Goal: Transaction & Acquisition: Subscribe to service/newsletter

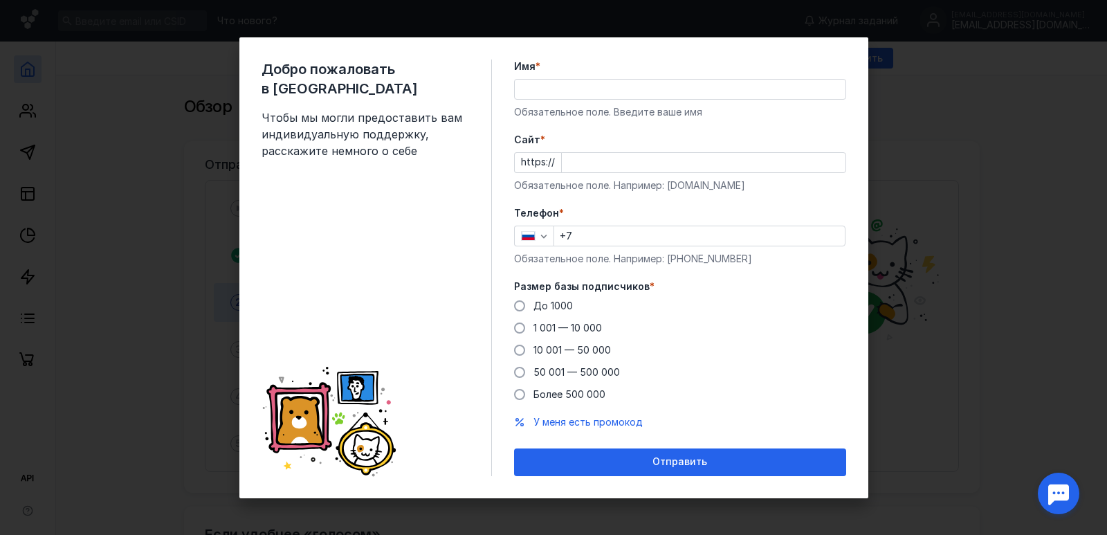
click at [549, 76] on div "Имя * Обязательное поле. Введите ваше имя" at bounding box center [680, 88] width 332 height 59
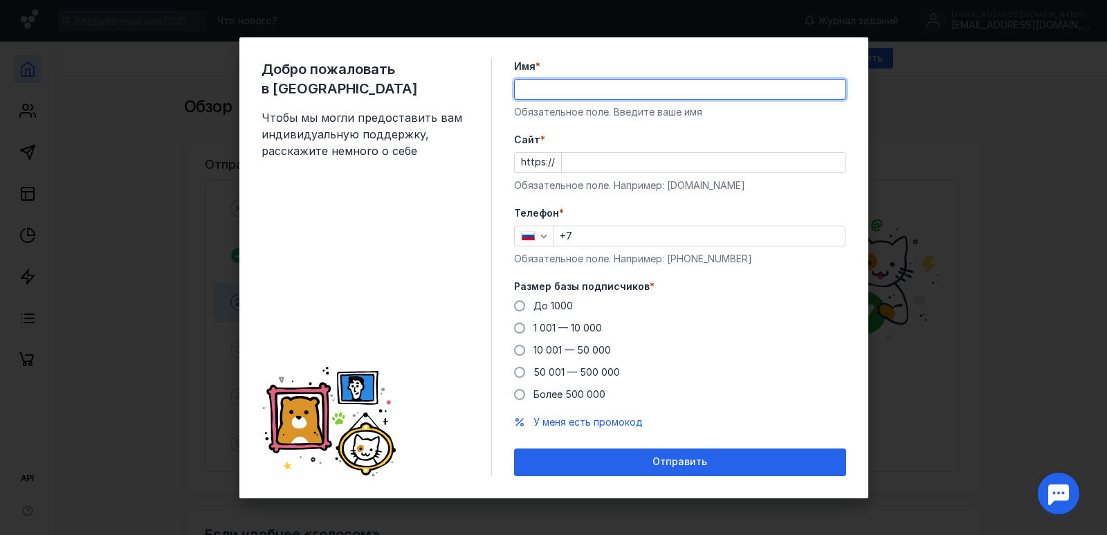
click at [557, 89] on input "Имя *" at bounding box center [680, 89] width 331 height 19
type input "[PERSON_NAME]"
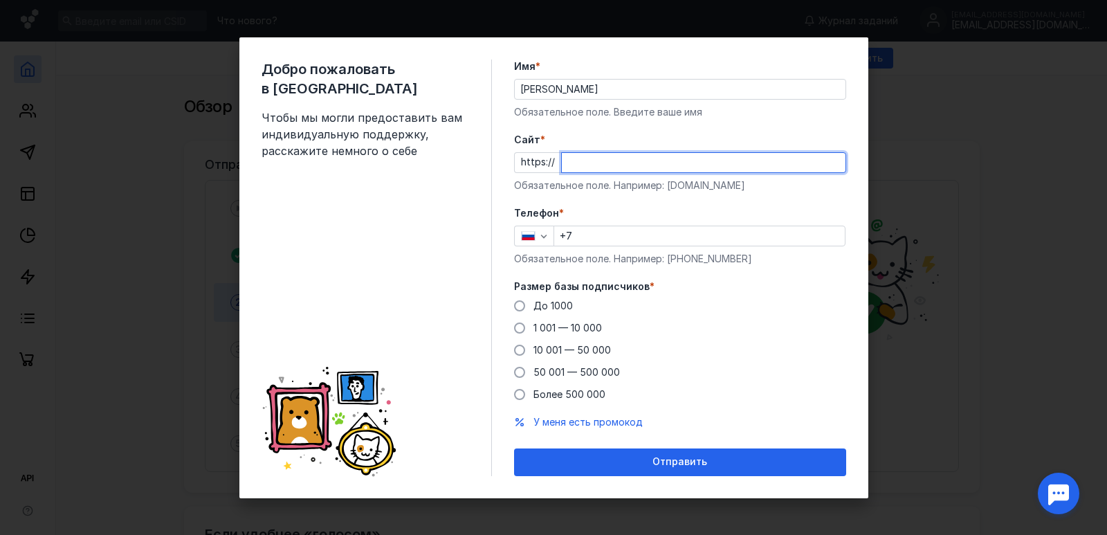
click at [593, 164] on input "Cайт *" at bounding box center [704, 162] width 284 height 19
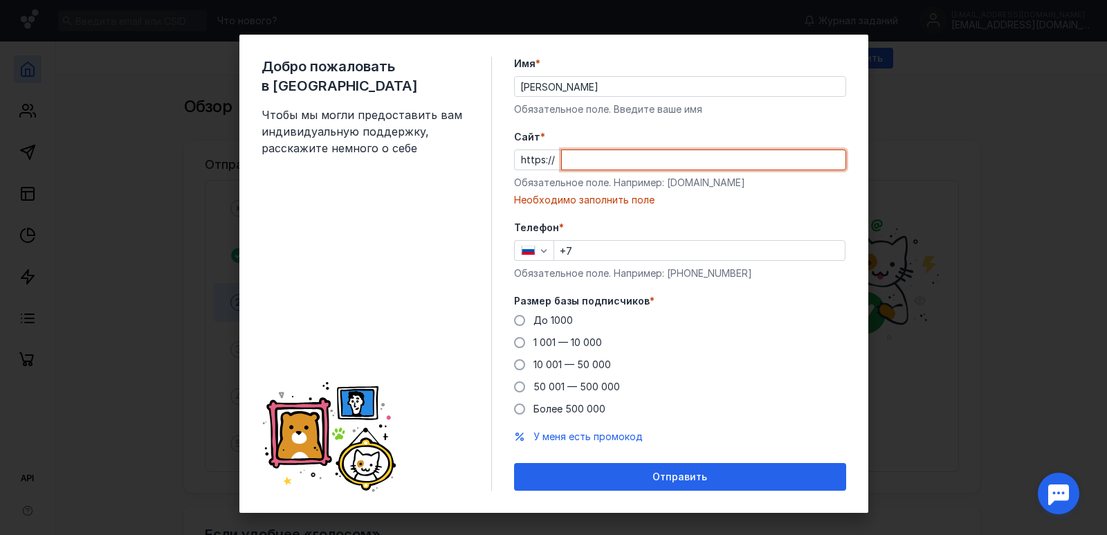
click at [581, 167] on input "Cайт *" at bounding box center [704, 159] width 284 height 19
paste input "[DOMAIN_NAME][URL]"
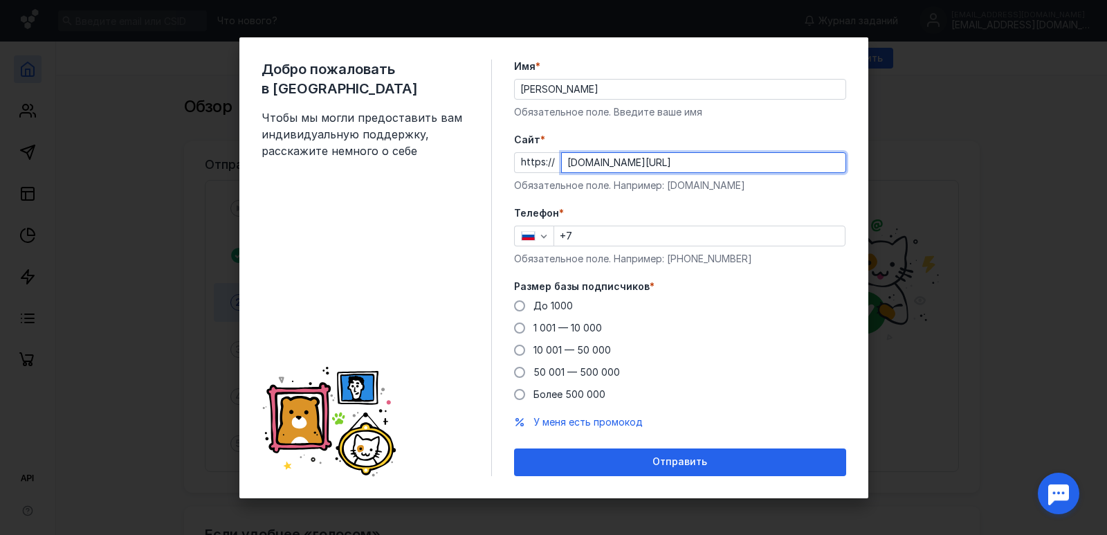
type input "[DOMAIN_NAME][URL]"
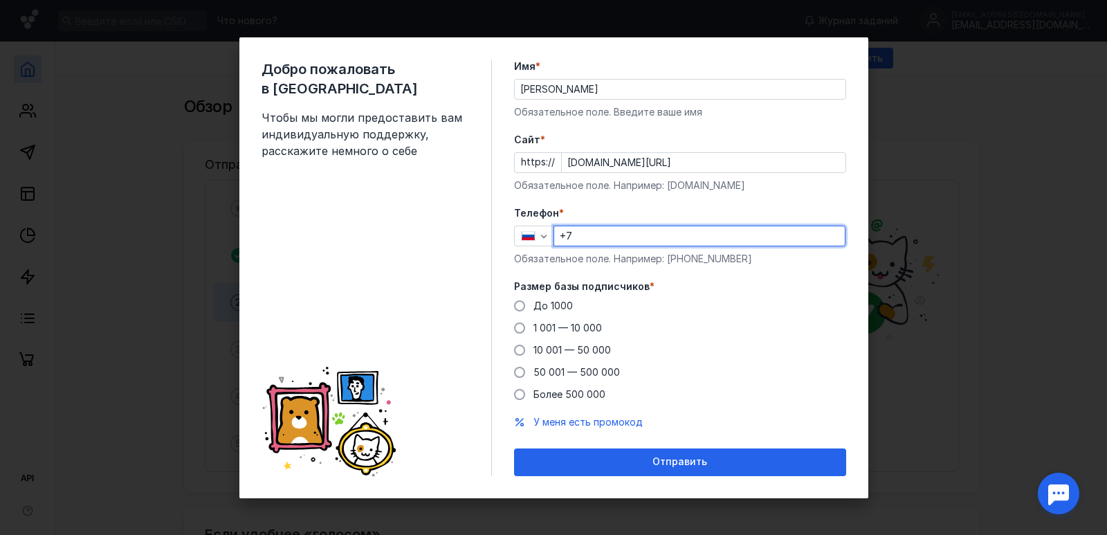
click at [591, 234] on input "+7" at bounding box center [699, 235] width 291 height 19
type input "[PHONE_NUMBER]"
click at [776, 204] on form "Имя * [PERSON_NAME] поле. Введите ваше имя [PERSON_NAME] * https:// [DOMAIN_NAM…" at bounding box center [680, 267] width 332 height 416
click at [524, 329] on span at bounding box center [519, 327] width 11 height 11
click at [0, 0] on input "1 001 — 10 000" at bounding box center [0, 0] width 0 height 0
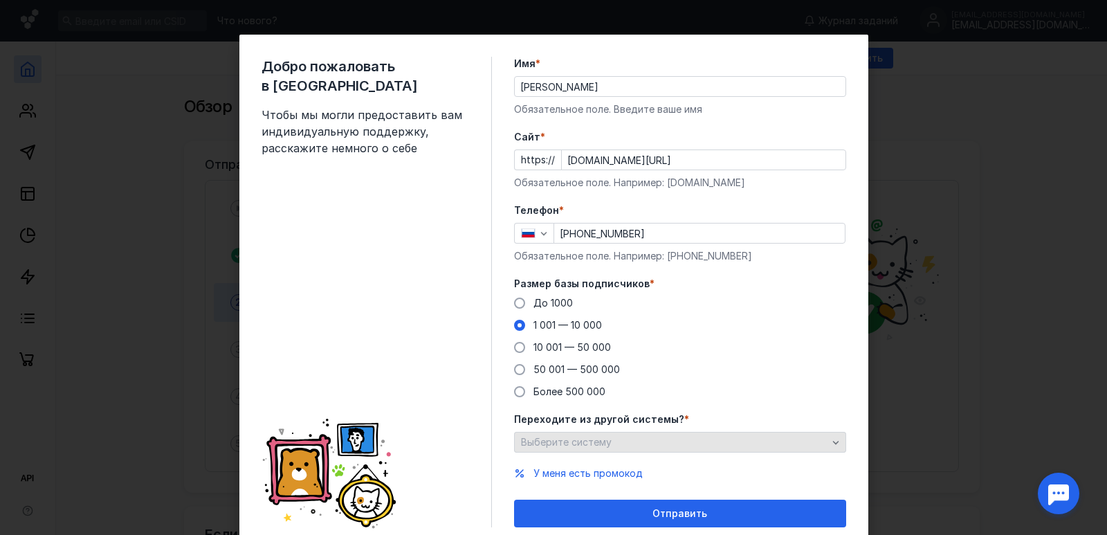
click at [618, 448] on div "Выберите систему" at bounding box center [673, 442] width 313 height 12
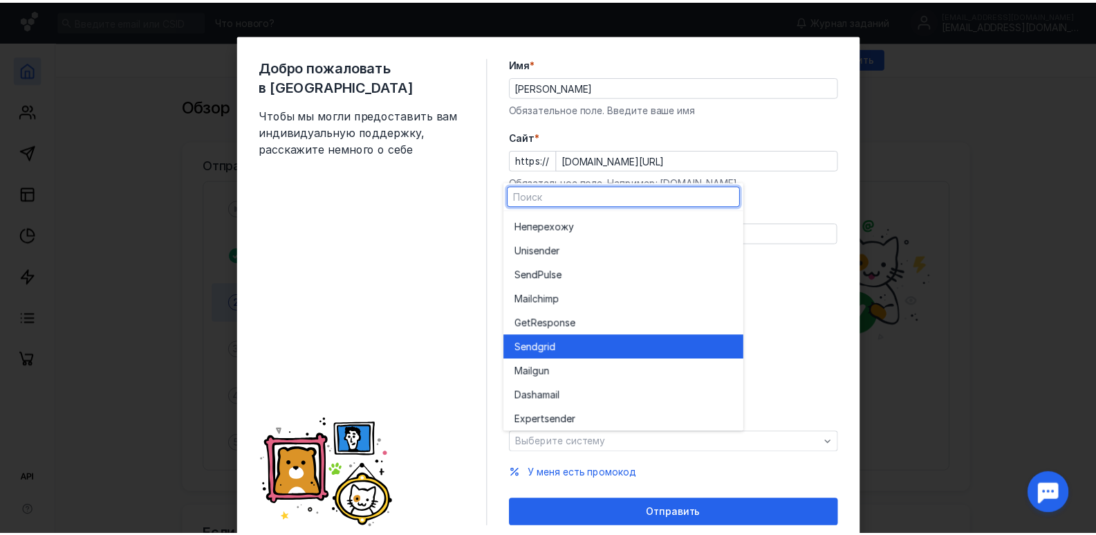
scroll to position [76, 0]
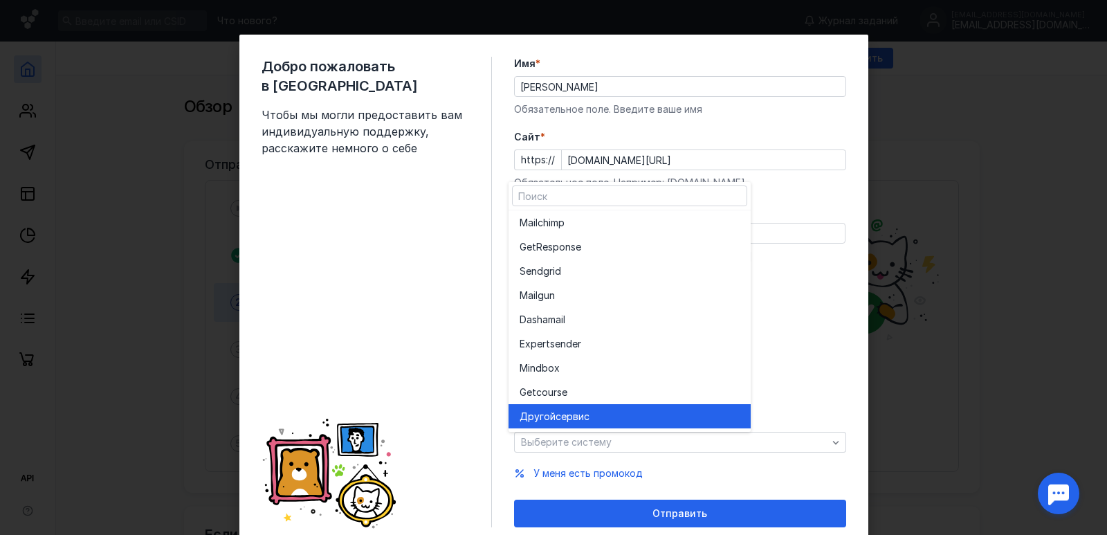
click at [582, 415] on span "сервис" at bounding box center [572, 416] width 34 height 14
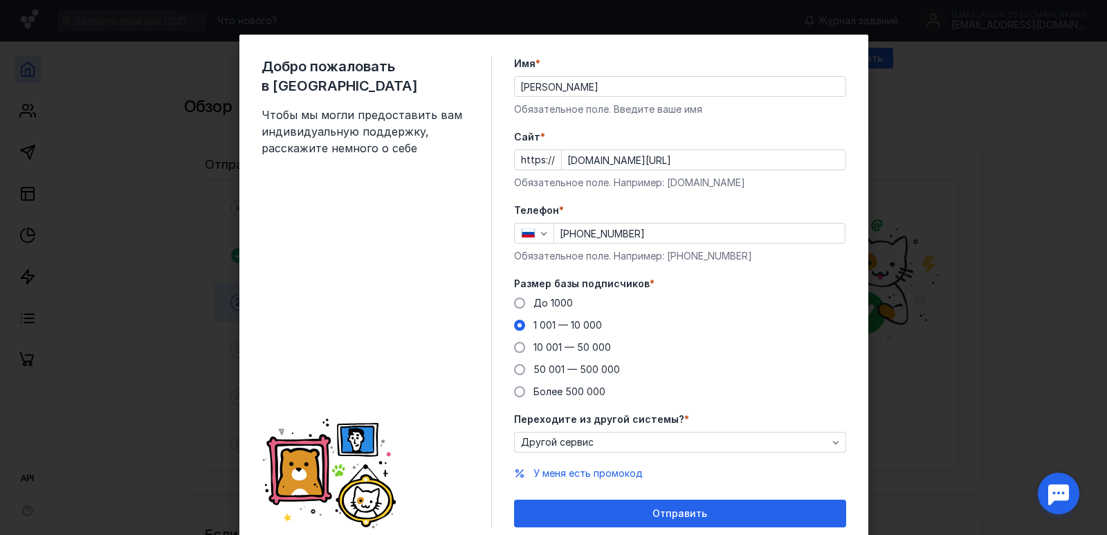
click at [655, 512] on span "Отправить" at bounding box center [679, 514] width 55 height 12
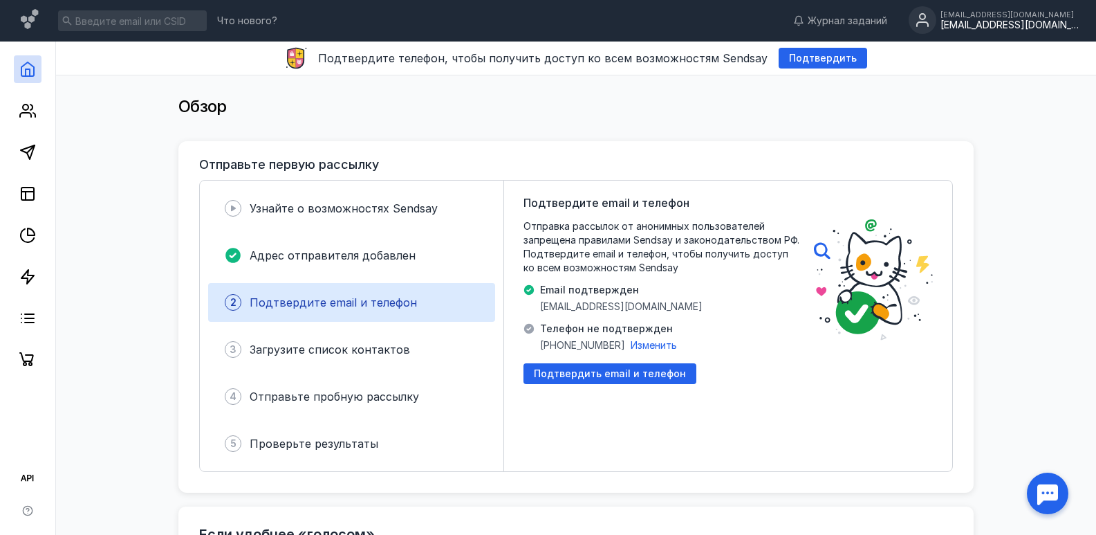
click at [1040, 18] on div "[EMAIL_ADDRESS][DOMAIN_NAME]" at bounding box center [1010, 14] width 138 height 8
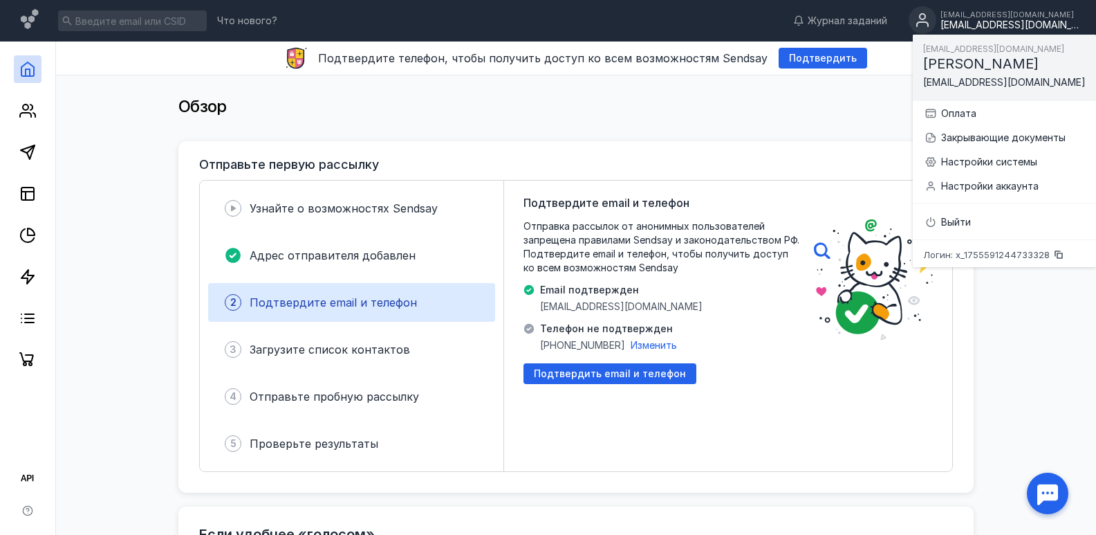
click at [1039, 22] on div "[EMAIL_ADDRESS][DOMAIN_NAME]" at bounding box center [1010, 25] width 138 height 12
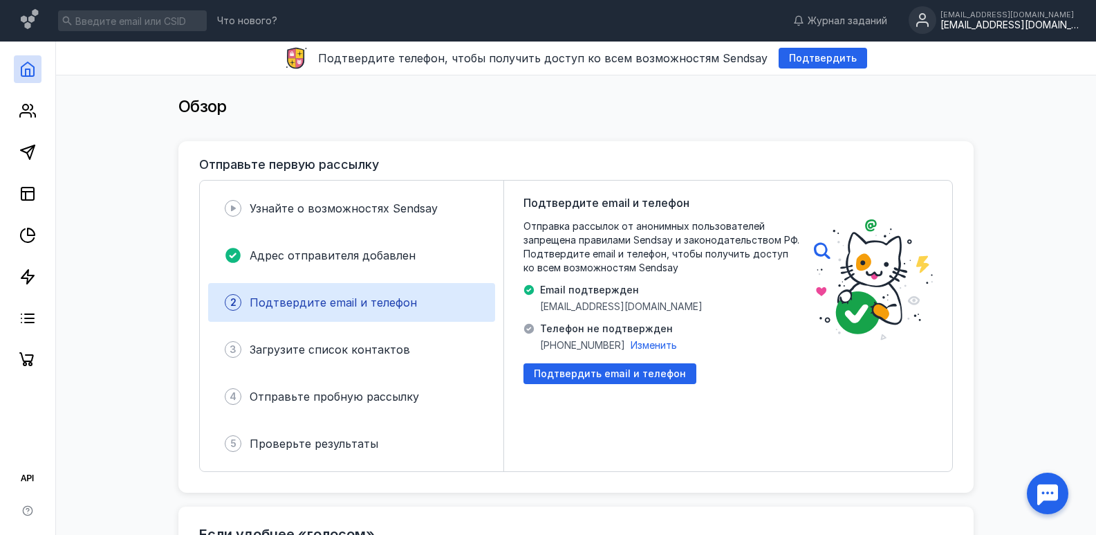
click at [1039, 22] on div "[EMAIL_ADDRESS][DOMAIN_NAME]" at bounding box center [1010, 25] width 138 height 12
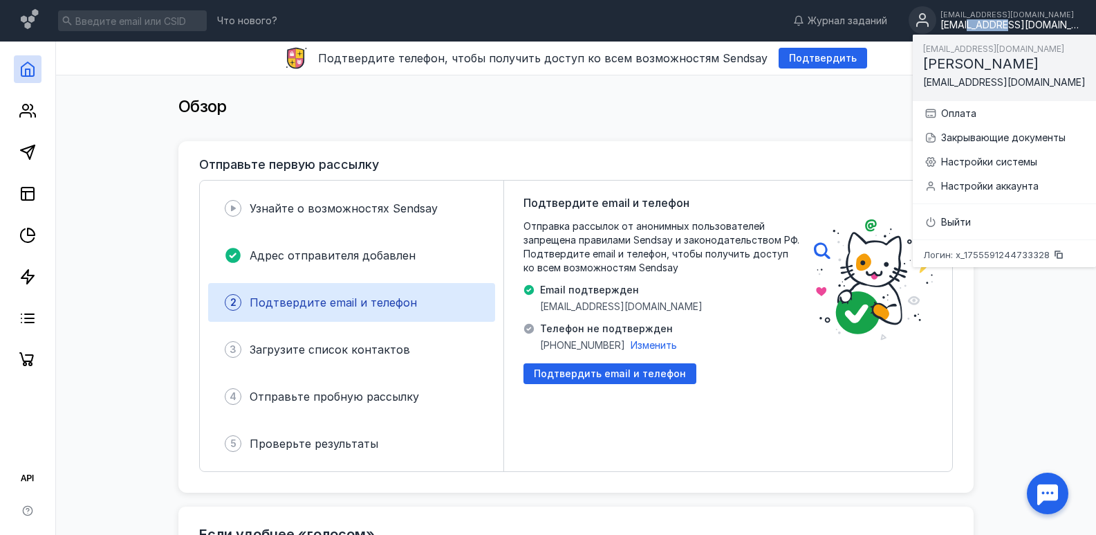
click at [1039, 22] on div "[EMAIL_ADDRESS][DOMAIN_NAME]" at bounding box center [1010, 25] width 138 height 12
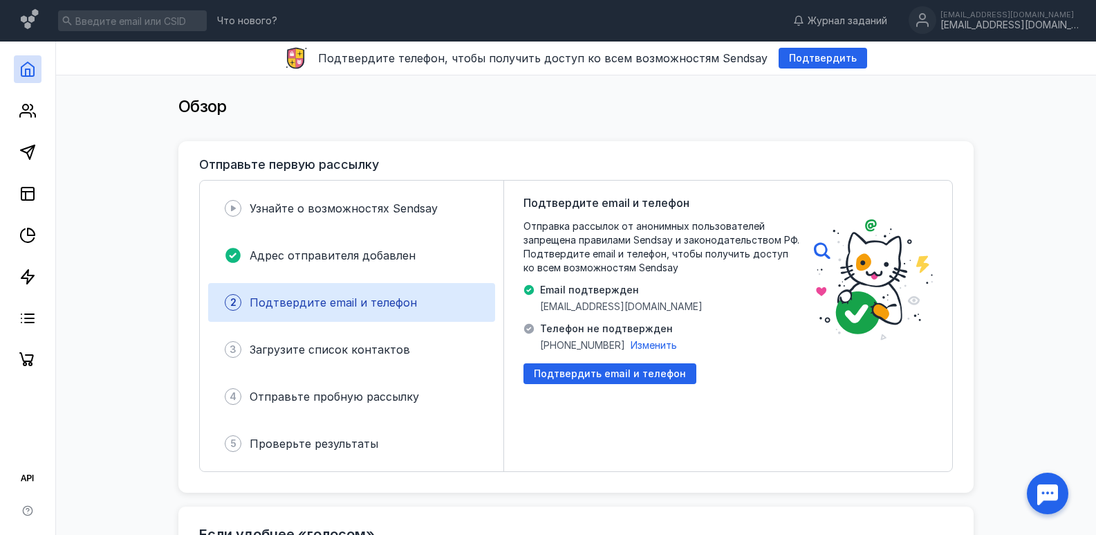
click at [855, 127] on div "Обзор" at bounding box center [575, 113] width 795 height 55
click at [666, 344] on span "Изменить" at bounding box center [654, 345] width 46 height 12
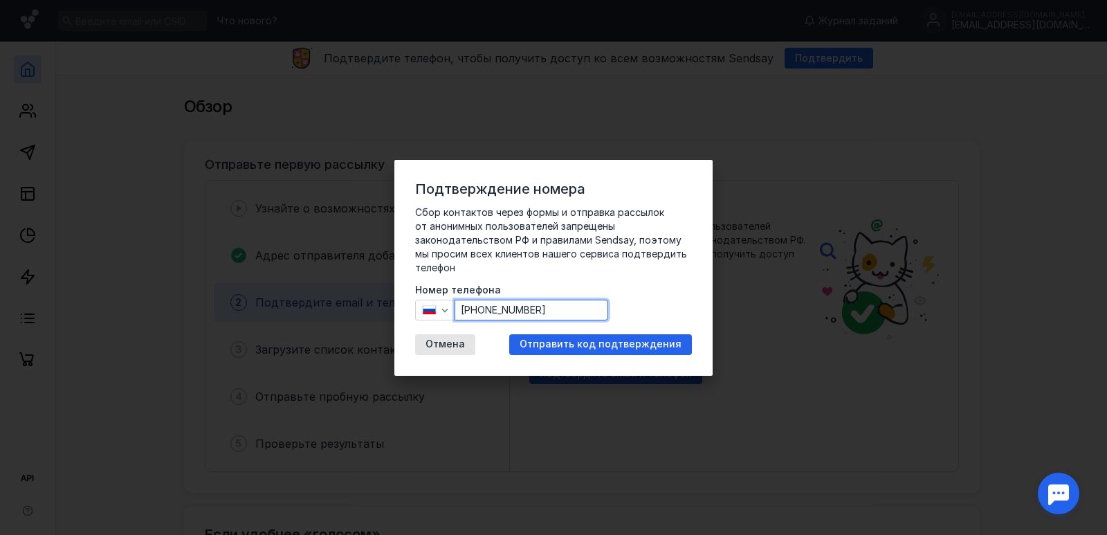
click at [600, 317] on input "[PHONE_NUMBER]" at bounding box center [531, 309] width 152 height 19
type input "[PHONE_NUMBER]"
click at [591, 339] on span "Отправить код подтверждения" at bounding box center [600, 344] width 162 height 12
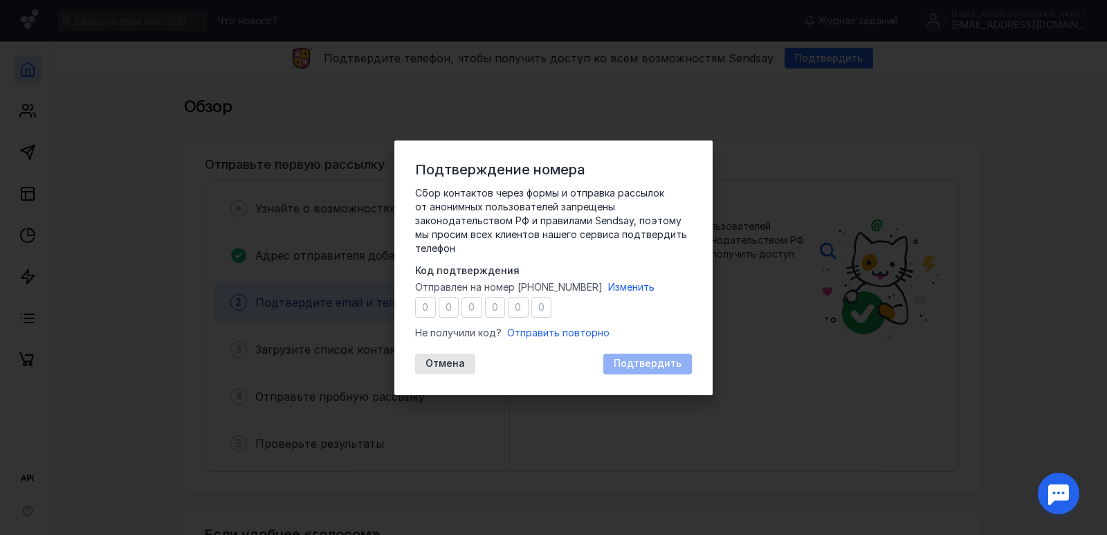
type input "0"
type input "7"
type input "3"
type input "1"
type input "2"
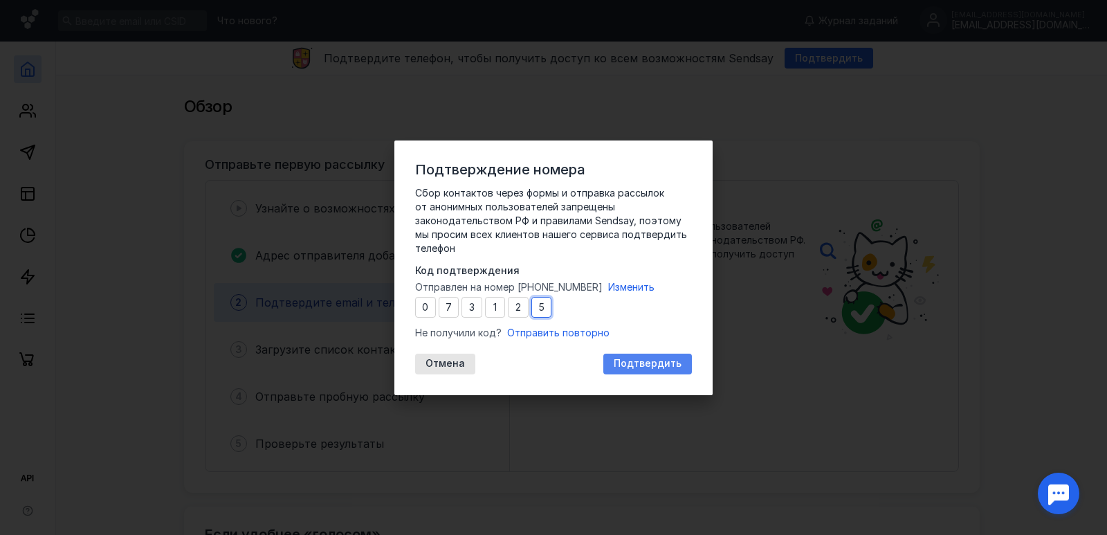
type input "5"
click at [672, 362] on span "Подтвердить" at bounding box center [648, 364] width 68 height 12
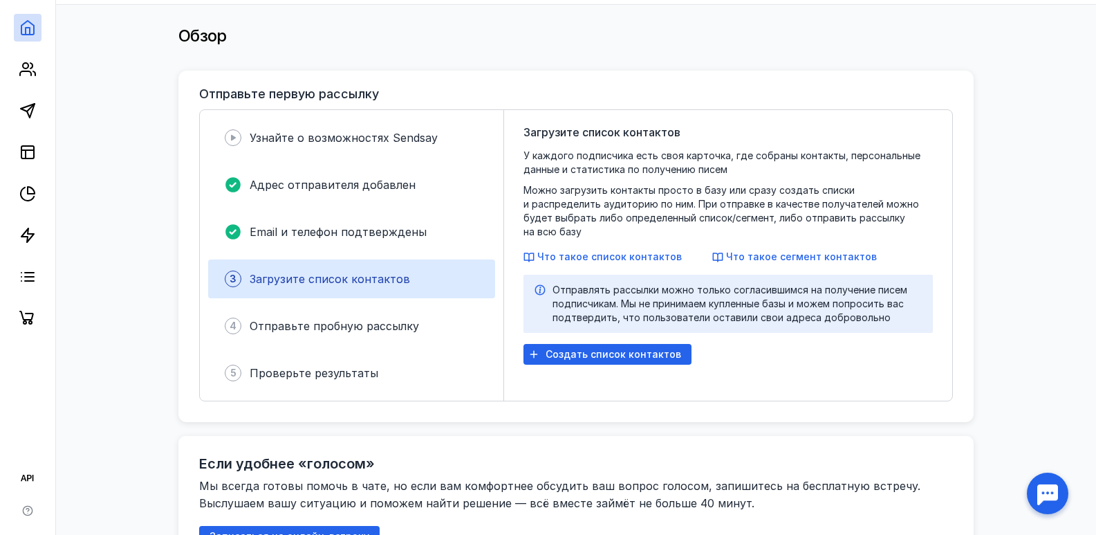
scroll to position [484, 0]
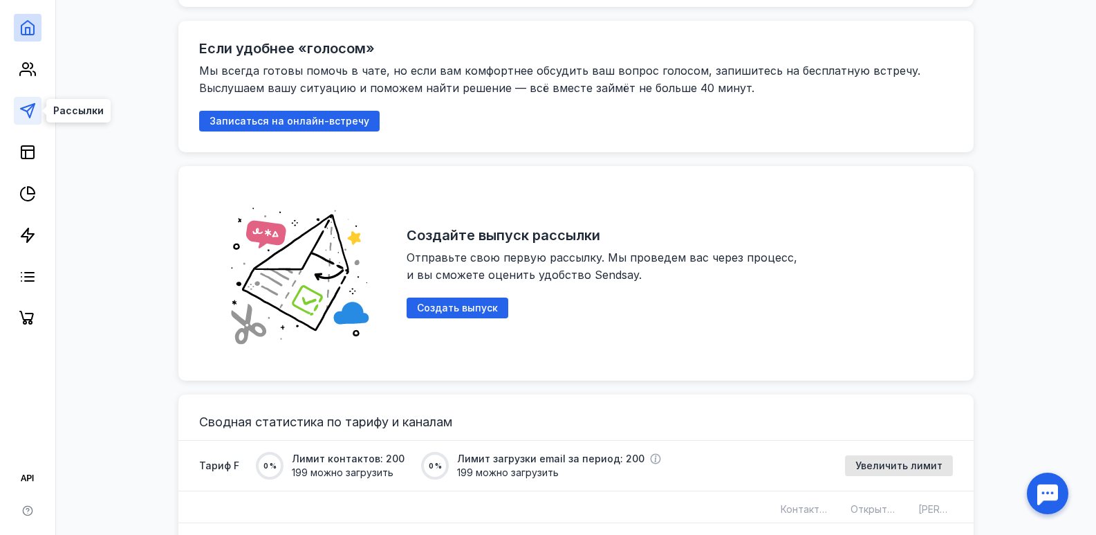
click at [33, 111] on polygon at bounding box center [28, 111] width 14 height 14
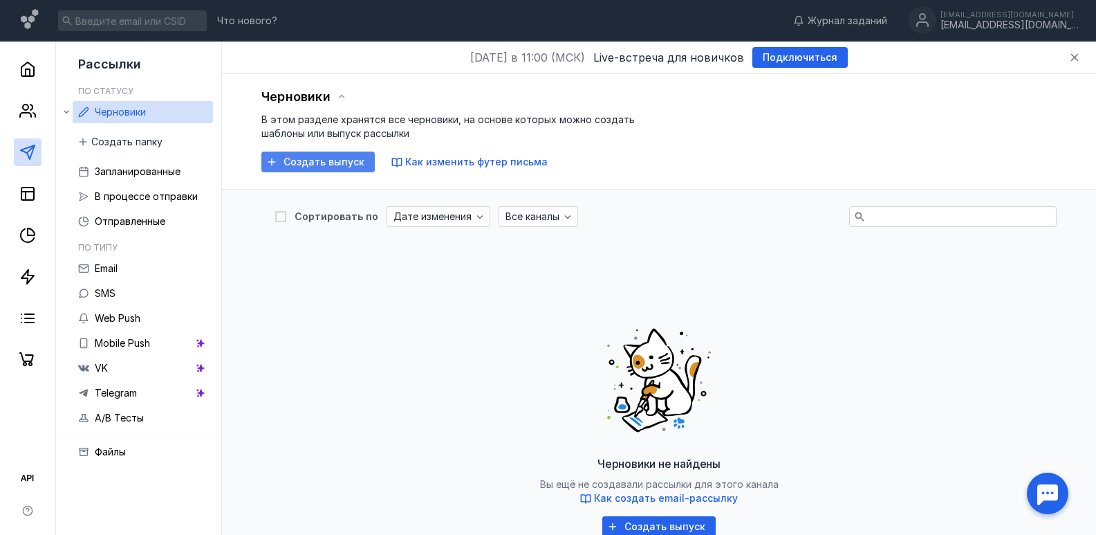
click at [299, 163] on span "Создать выпуск" at bounding box center [324, 162] width 81 height 12
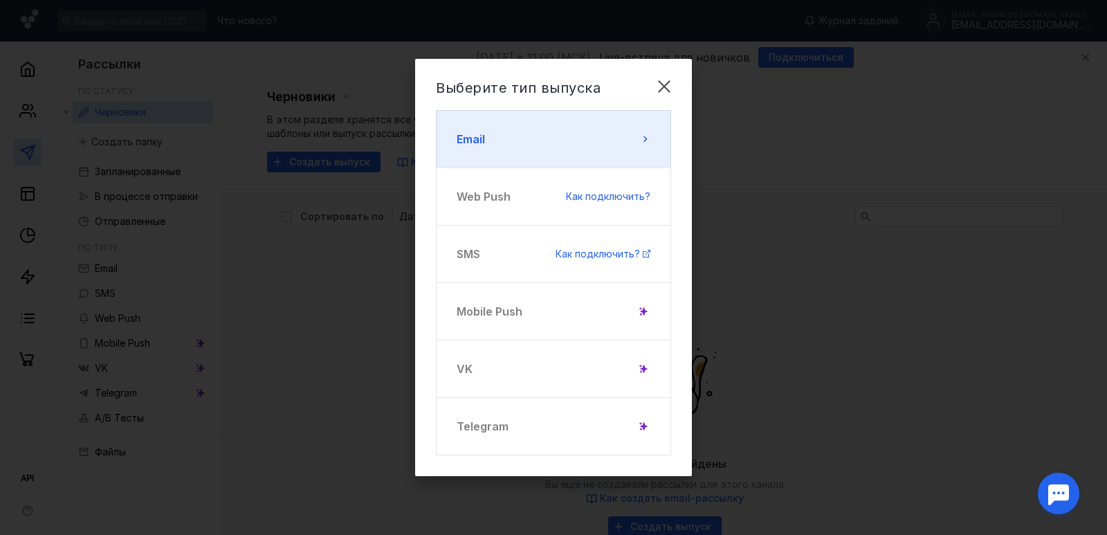
click at [557, 145] on button "Email" at bounding box center [553, 139] width 235 height 58
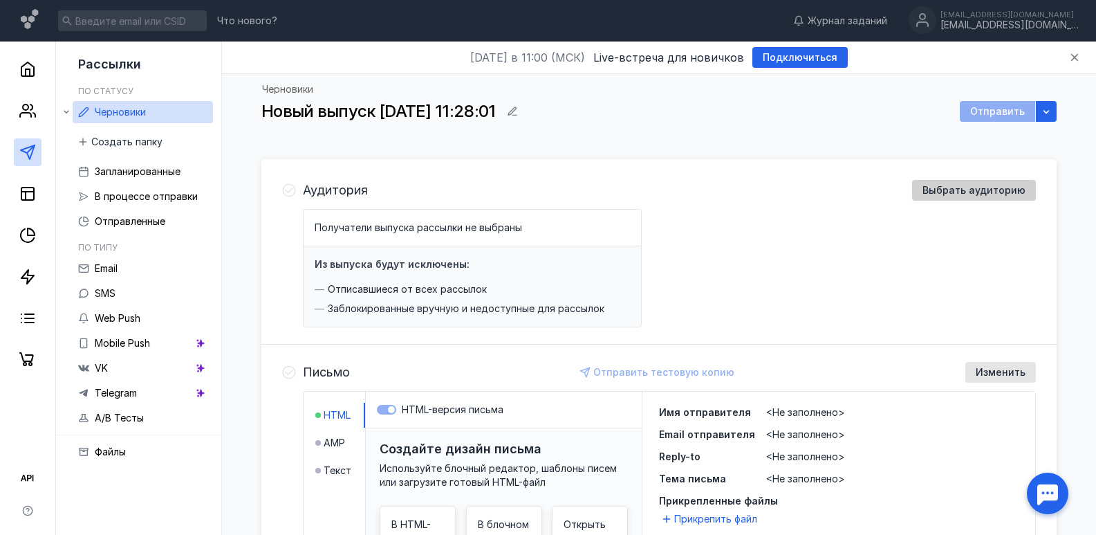
click at [945, 194] on span "Выбрать аудиторию" at bounding box center [974, 191] width 103 height 12
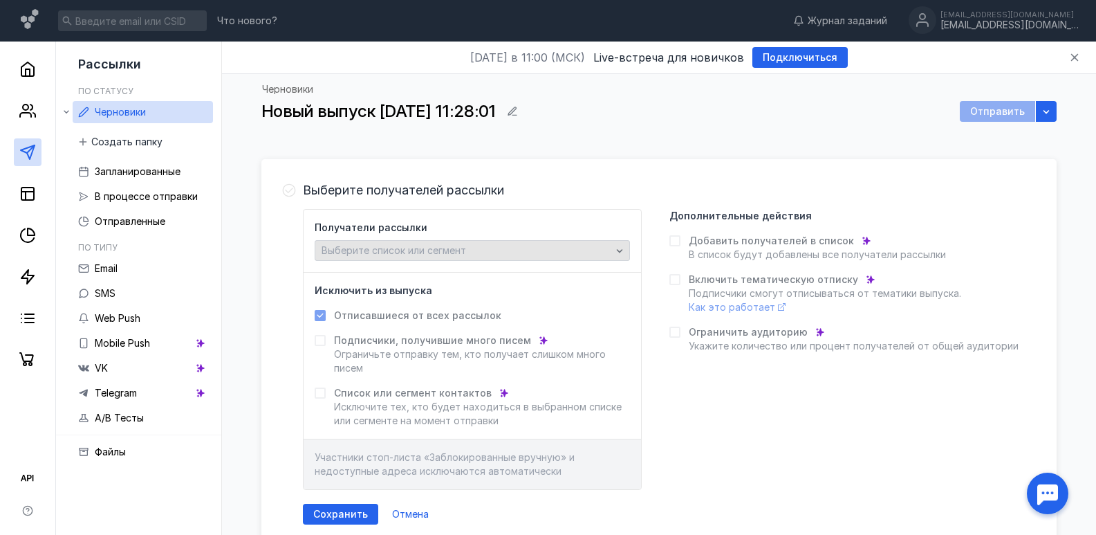
click at [511, 253] on div "Выберите список или сегмент" at bounding box center [466, 251] width 297 height 12
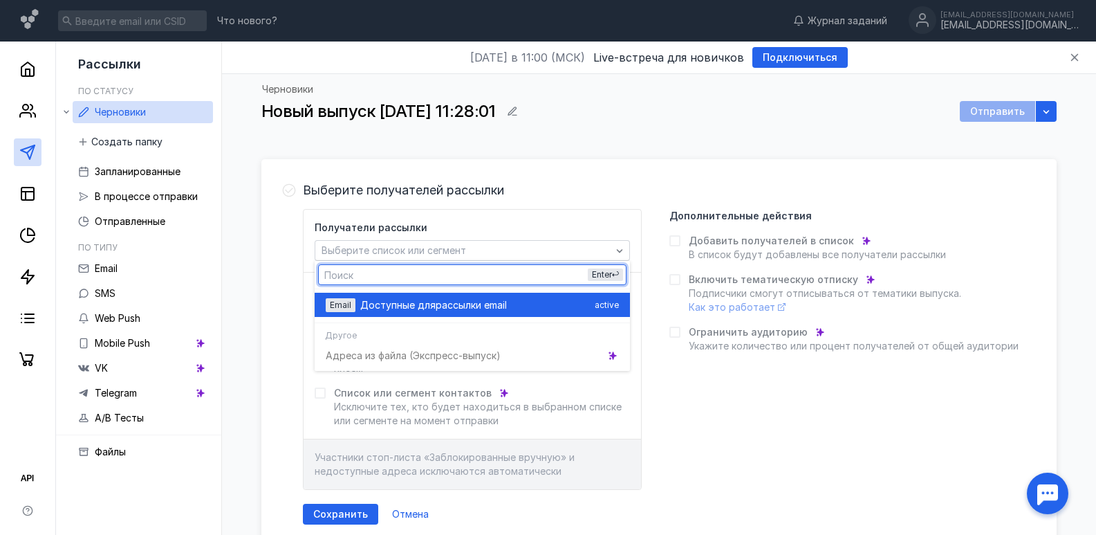
click at [400, 304] on span "Доступные для" at bounding box center [397, 305] width 75 height 14
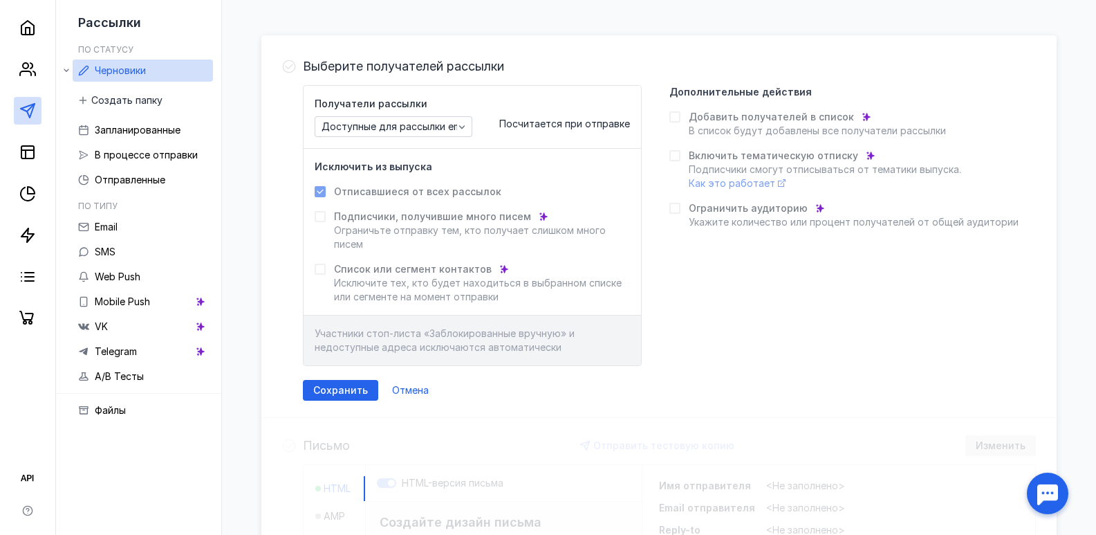
scroll to position [138, 0]
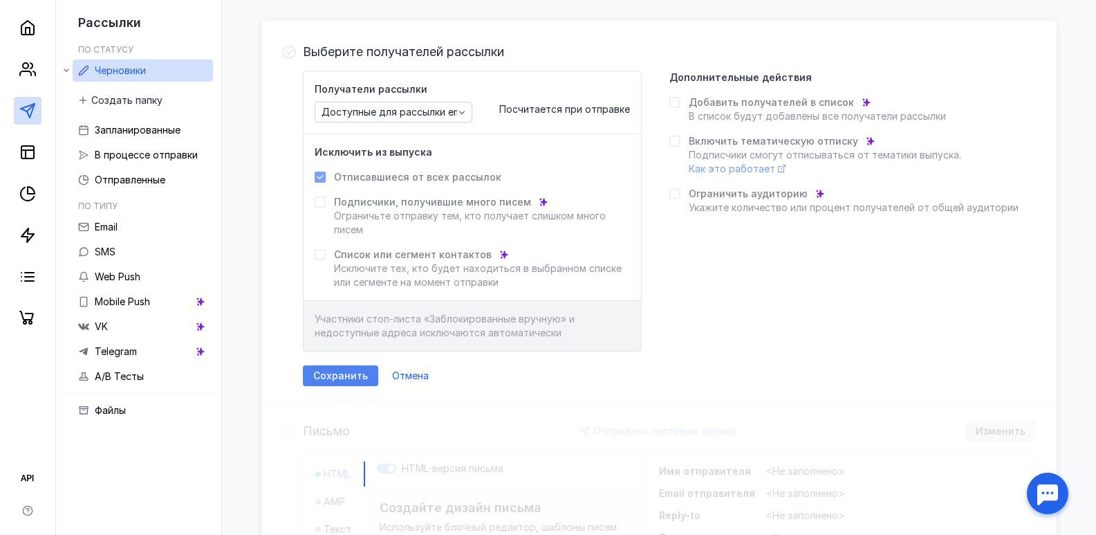
click at [347, 370] on span "Сохранить" at bounding box center [340, 376] width 55 height 12
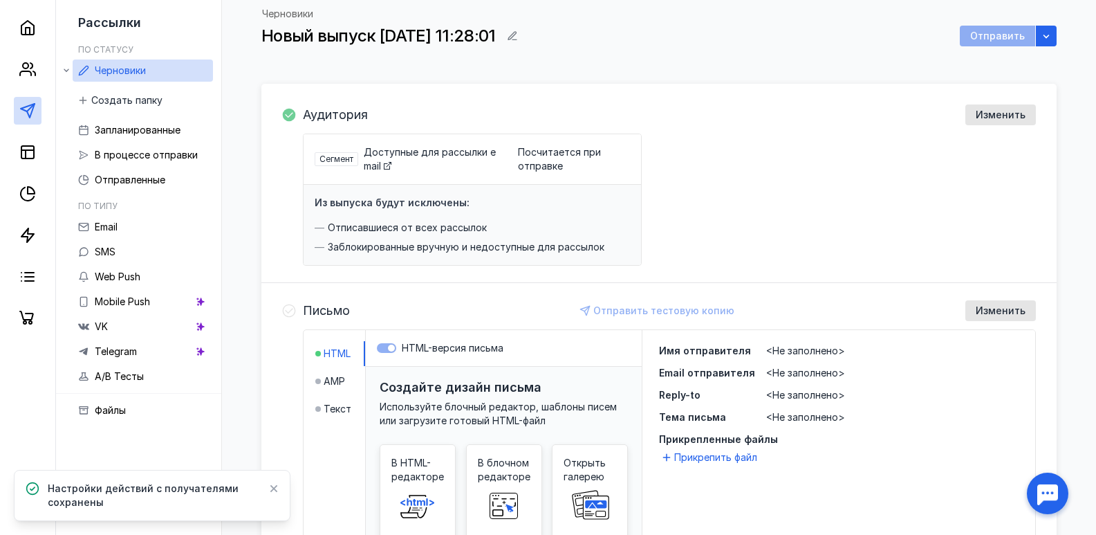
scroll to position [0, 0]
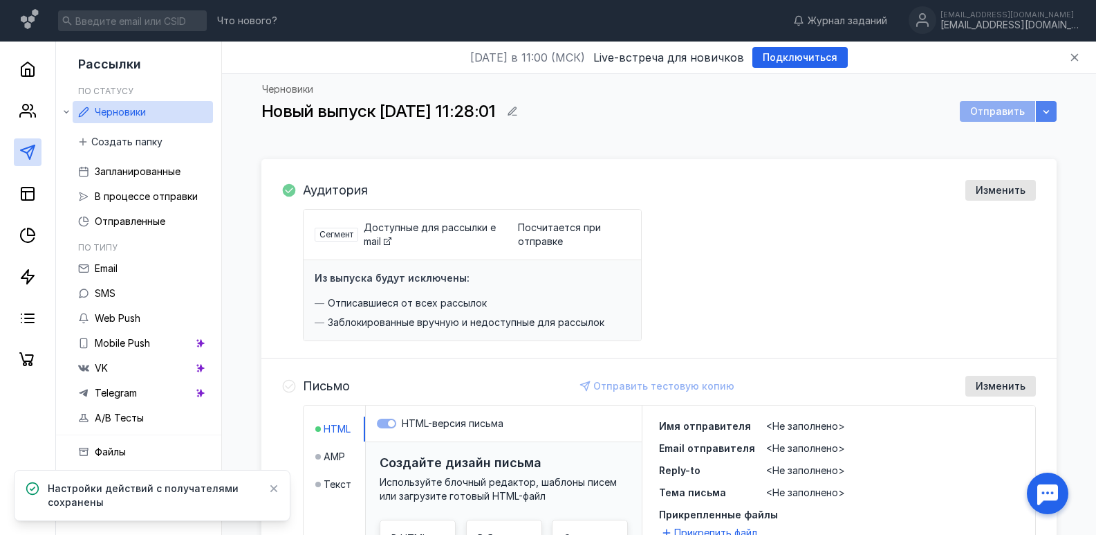
click at [1054, 115] on div "button" at bounding box center [1046, 111] width 21 height 21
click at [1053, 115] on div "button" at bounding box center [1046, 111] width 21 height 21
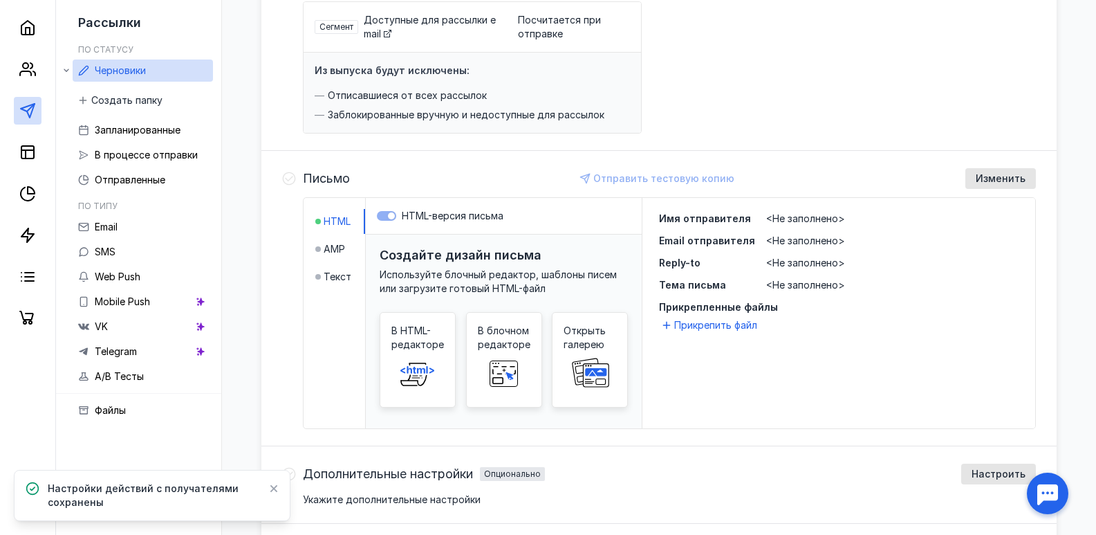
click at [766, 217] on span "<Не заполнено>" at bounding box center [805, 218] width 79 height 12
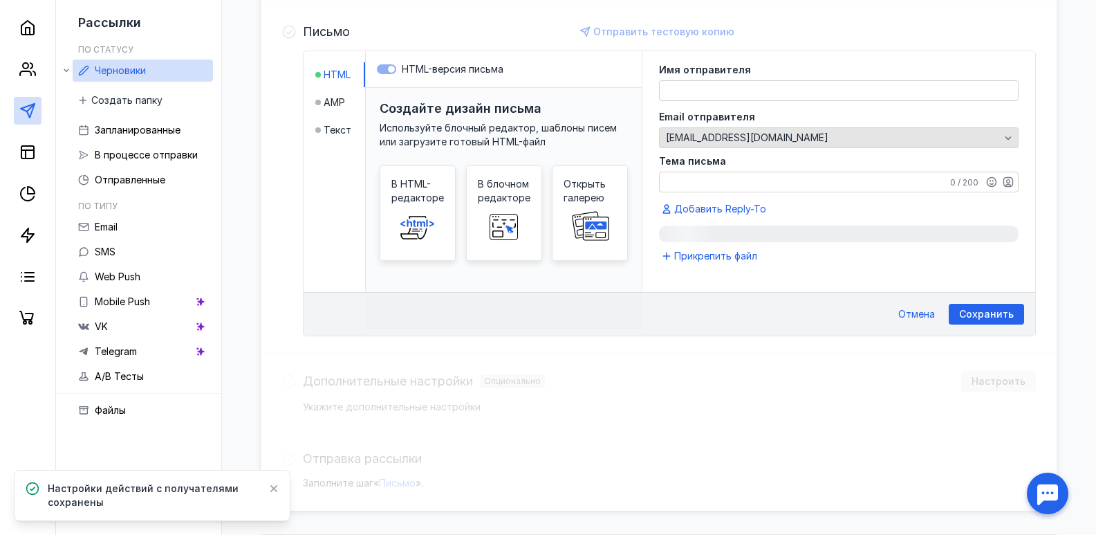
scroll to position [358, 0]
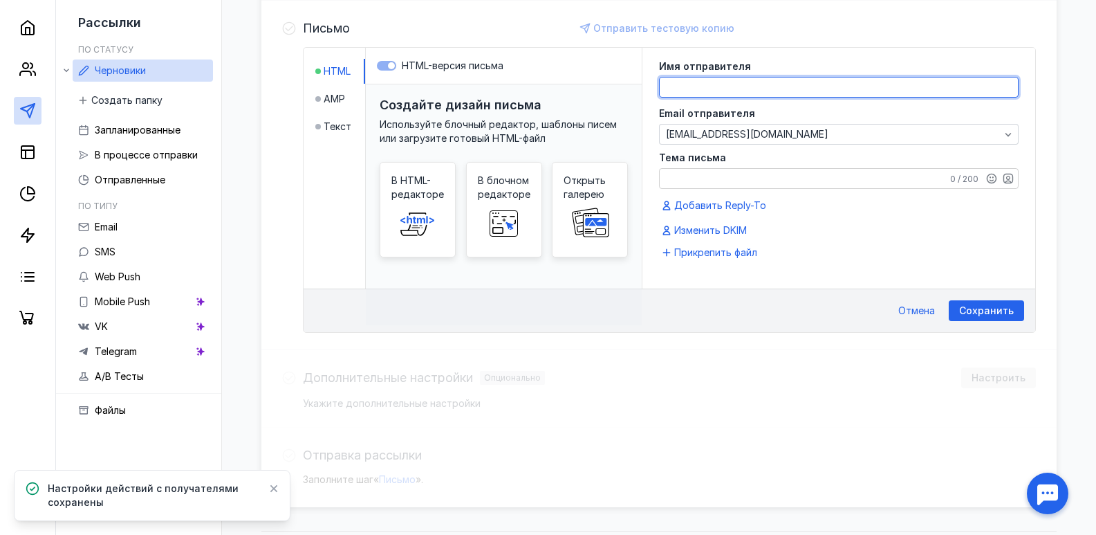
click at [732, 80] on textarea at bounding box center [839, 86] width 358 height 19
type textarea "Ш"
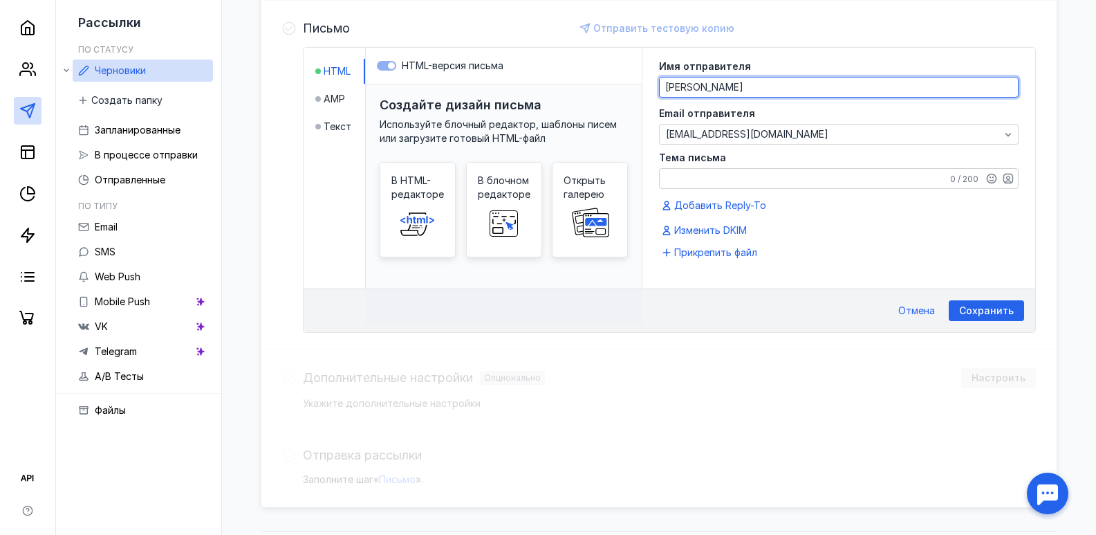
type textarea "[PERSON_NAME]"
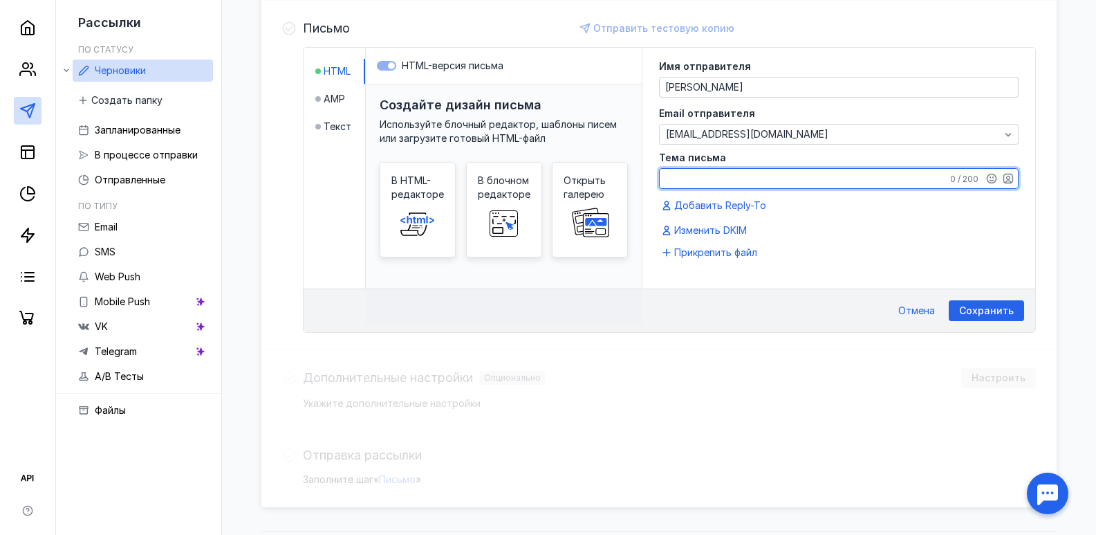
click at [746, 181] on textarea "Тема письма" at bounding box center [839, 178] width 358 height 19
click at [757, 171] on textarea "Тема письма" at bounding box center [839, 178] width 358 height 19
click at [757, 174] on textarea "Тема письма" at bounding box center [839, 178] width 358 height 19
click at [762, 176] on textarea "Тема письма" at bounding box center [839, 178] width 358 height 19
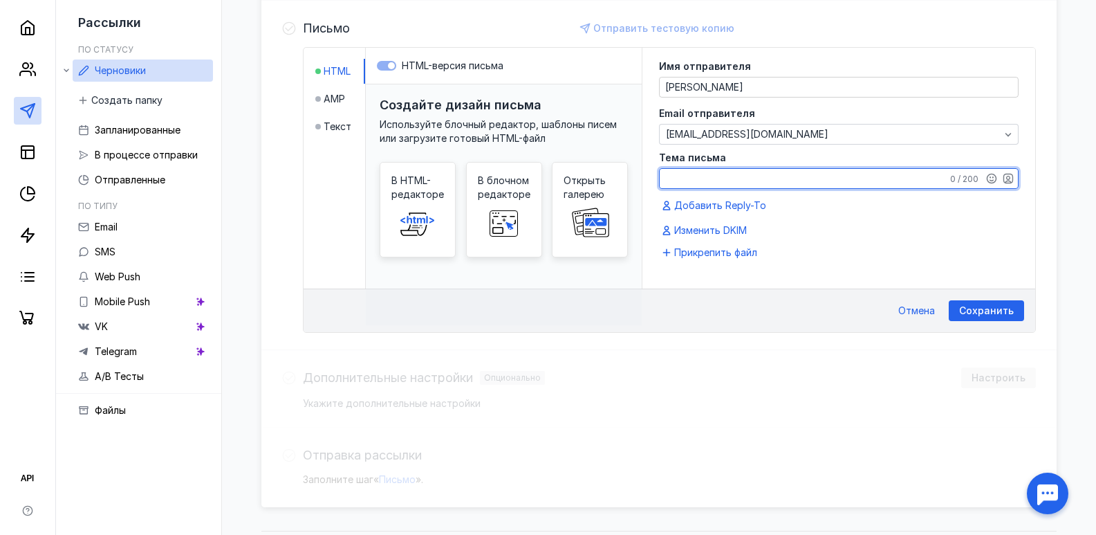
drag, startPoint x: 762, startPoint y: 176, endPoint x: 743, endPoint y: 186, distance: 21.4
click at [743, 186] on textarea "Тема письма" at bounding box center [839, 178] width 358 height 19
click at [737, 177] on textarea "Тема письма" at bounding box center [839, 178] width 358 height 19
type textarea "Поиск заказчиков, предложение о сотрудничестве"
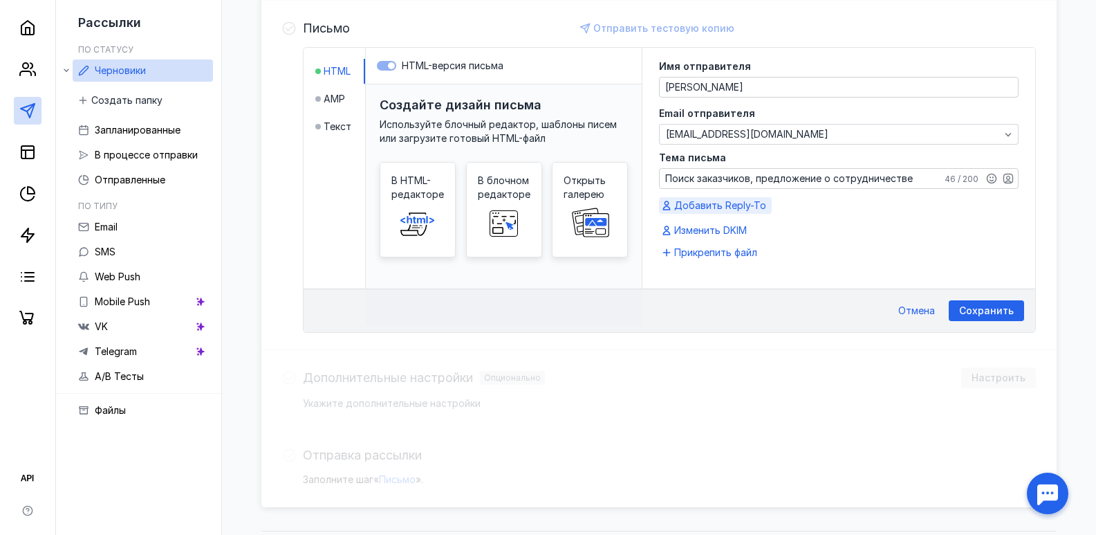
click at [731, 204] on span "Добавить Reply-To" at bounding box center [720, 206] width 92 height 14
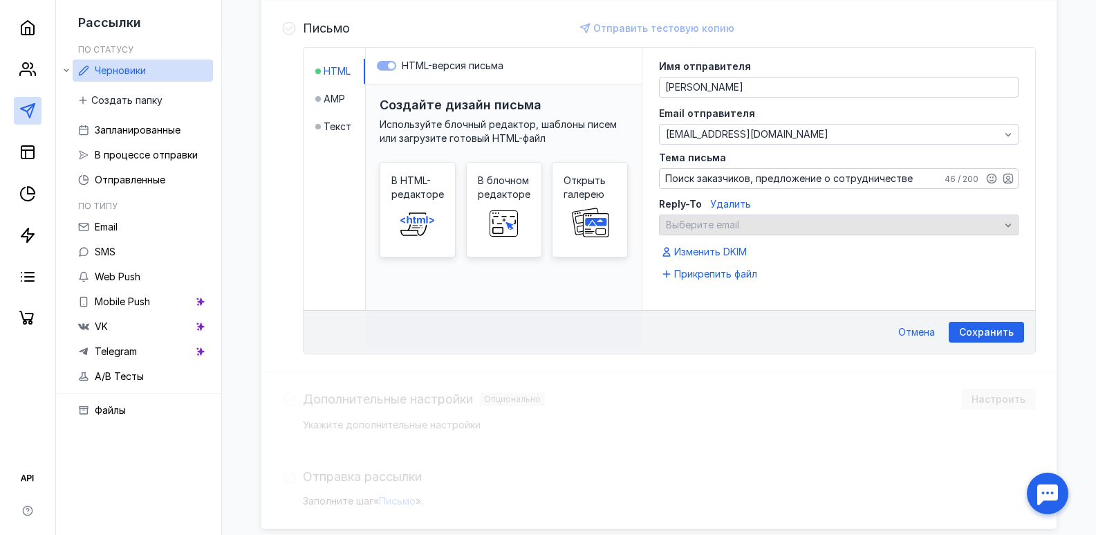
click at [731, 226] on span "Выберите email" at bounding box center [702, 225] width 73 height 12
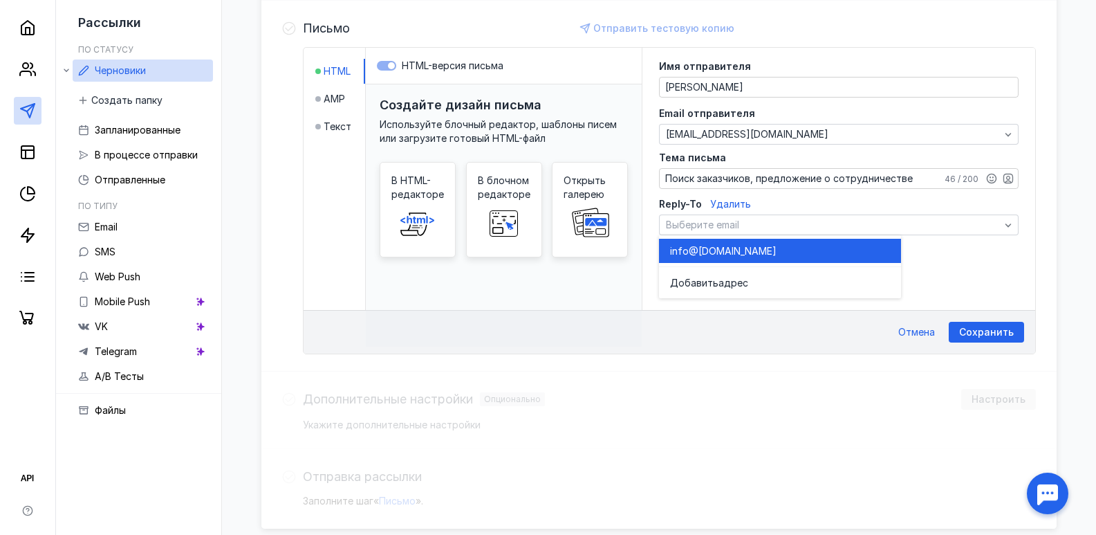
click at [744, 247] on div "info @[DOMAIN_NAME]" at bounding box center [780, 251] width 220 height 14
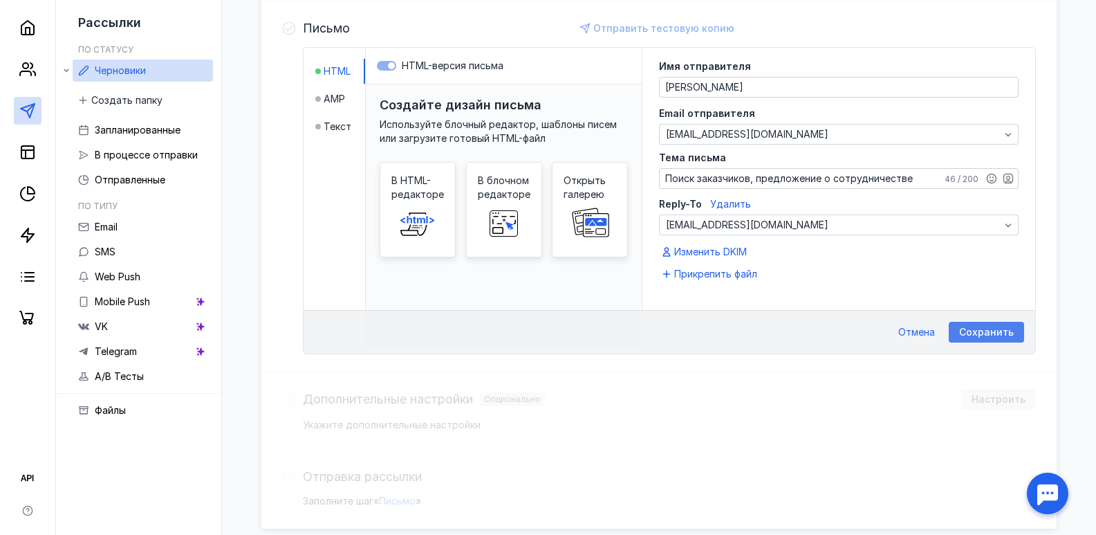
click at [995, 325] on div "Сохранить" at bounding box center [986, 332] width 75 height 21
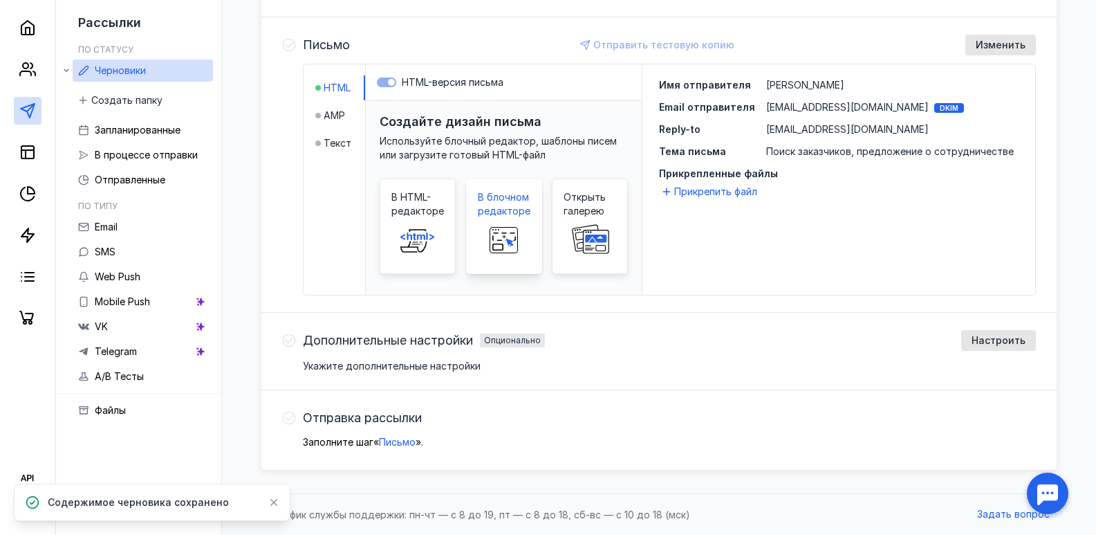
scroll to position [341, 0]
click at [346, 141] on span "Текст" at bounding box center [338, 143] width 28 height 14
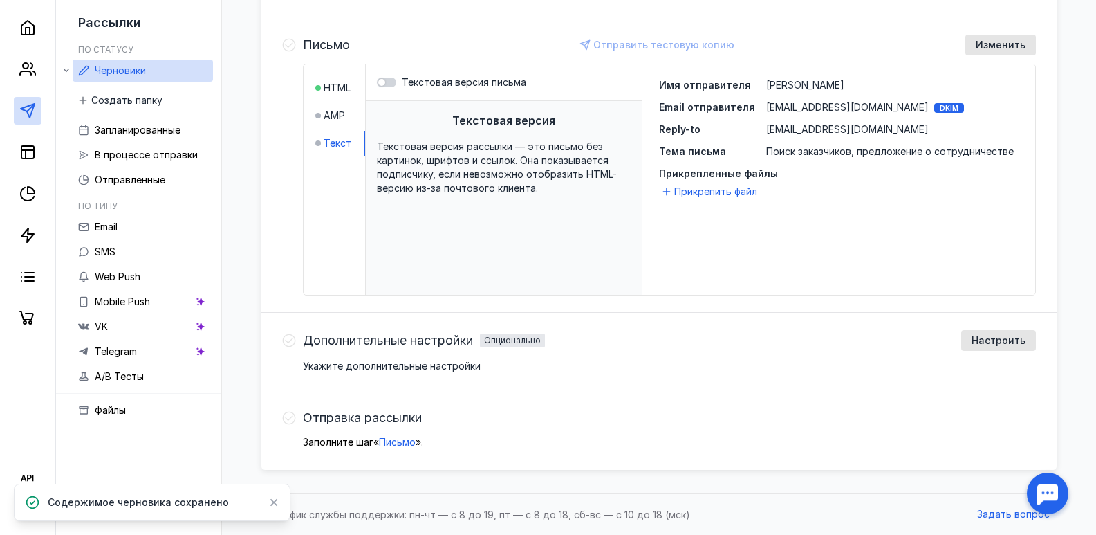
click at [459, 157] on span "Текстовая версия рассылки — это письмо без картинок, шрифтов и ссылок. Она пока…" at bounding box center [497, 166] width 240 height 53
click at [457, 195] on div "Текстовая версия Текстовая версия рассылки — это письмо без картинок, шрифтов и…" at bounding box center [504, 216] width 276 height 230
click at [459, 163] on span "Текстовая версия рассылки — это письмо без картинок, шрифтов и ссылок. Она пока…" at bounding box center [497, 166] width 240 height 53
click at [391, 80] on div at bounding box center [386, 82] width 19 height 10
click at [377, 82] on input "Текстовая версия письма" at bounding box center [377, 82] width 0 height 0
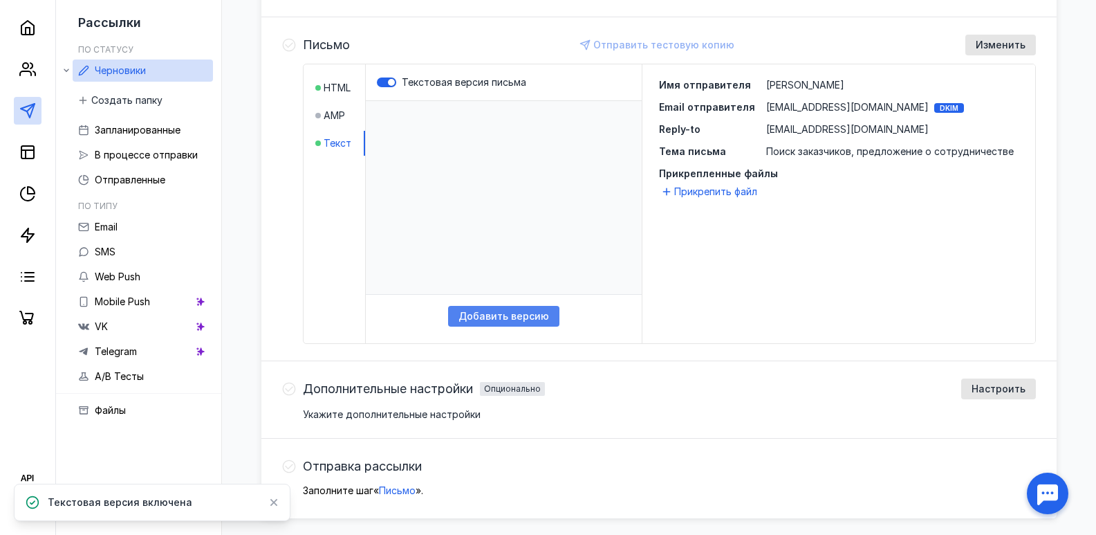
click at [525, 320] on span "Добавить версию" at bounding box center [504, 317] width 91 height 12
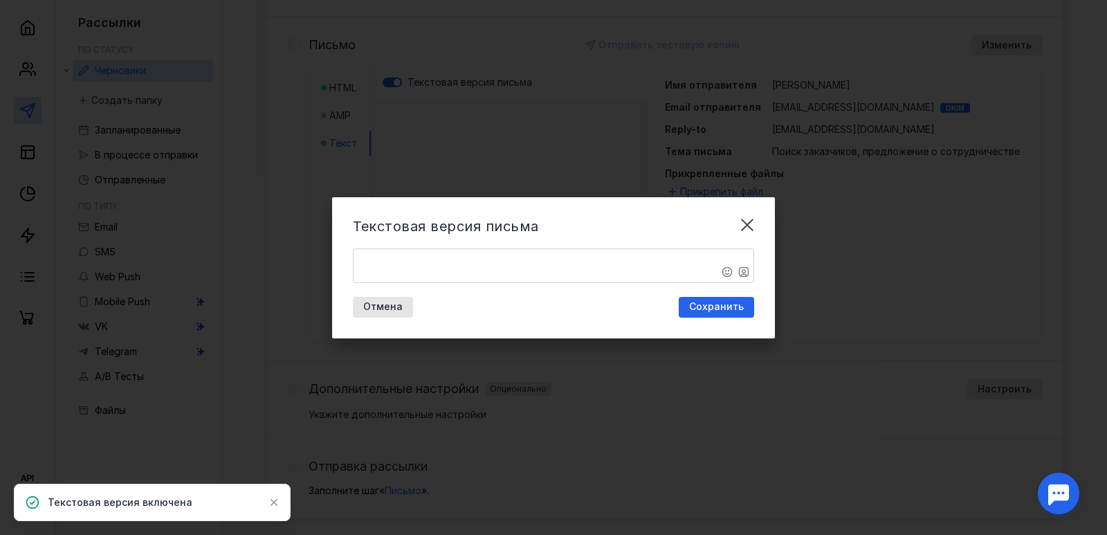
click at [441, 267] on textarea "​" at bounding box center [553, 265] width 400 height 33
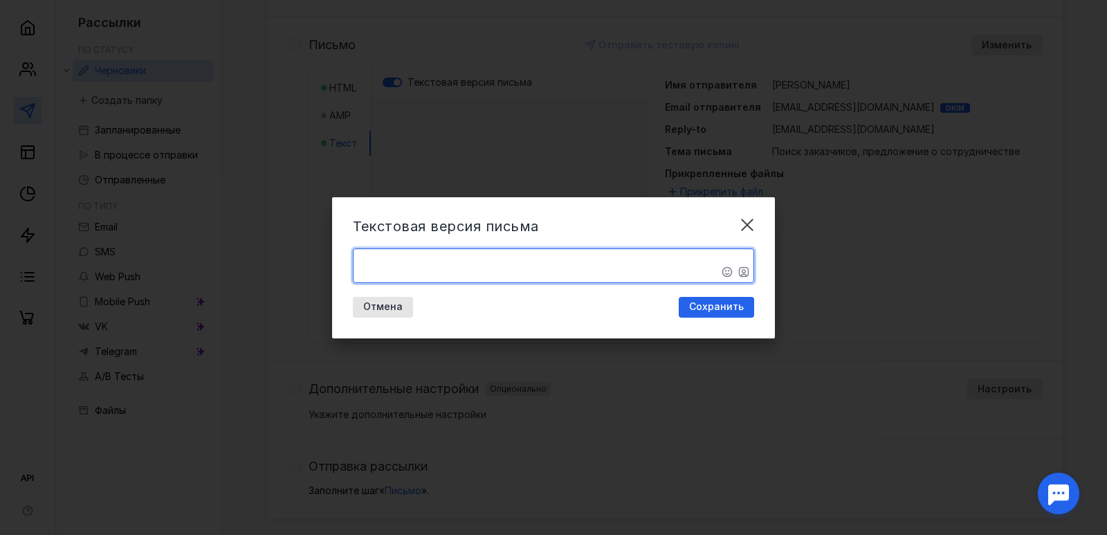
click at [424, 252] on textarea "​" at bounding box center [553, 265] width 400 height 33
paste textarea "Loremipsumdo. SIT «AME Cons», adipiscingelitsedd ei temporincid utlaboreetd-mag…"
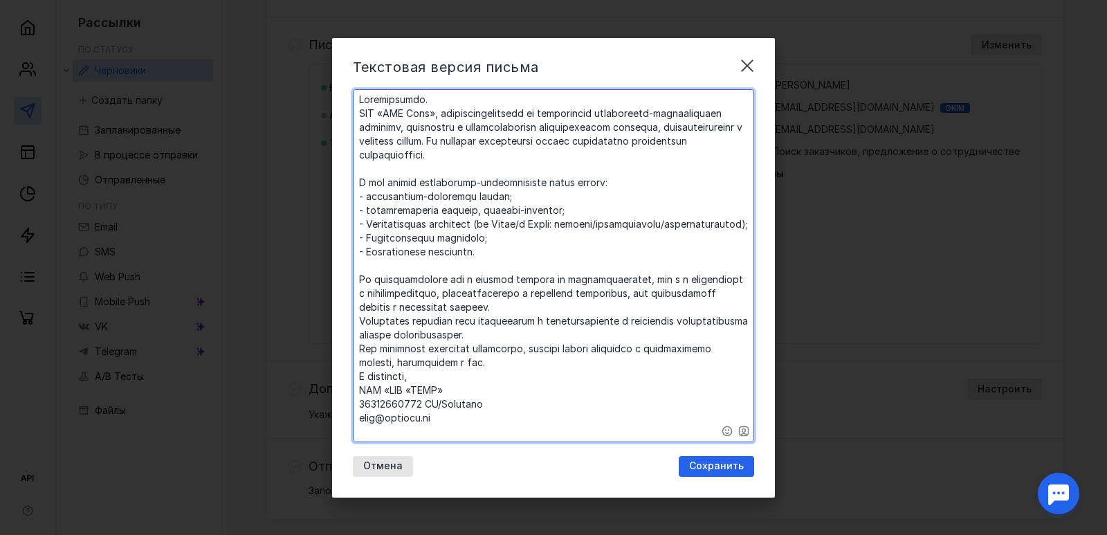
type textarea "​Loremipsumdo. SIT «AME Cons», adipiscingelitsedd ei temporincid utlaboreetd-ma…"
click at [718, 479] on div "Текстовая версия письма [PERSON_NAME]" at bounding box center [553, 267] width 443 height 459
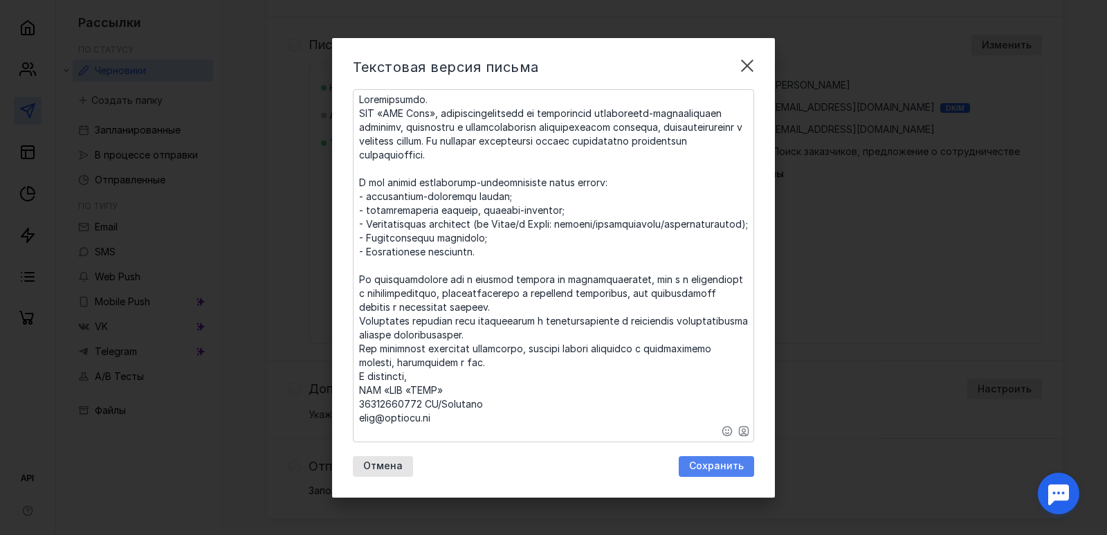
click at [716, 468] on span "Сохранить" at bounding box center [716, 466] width 55 height 12
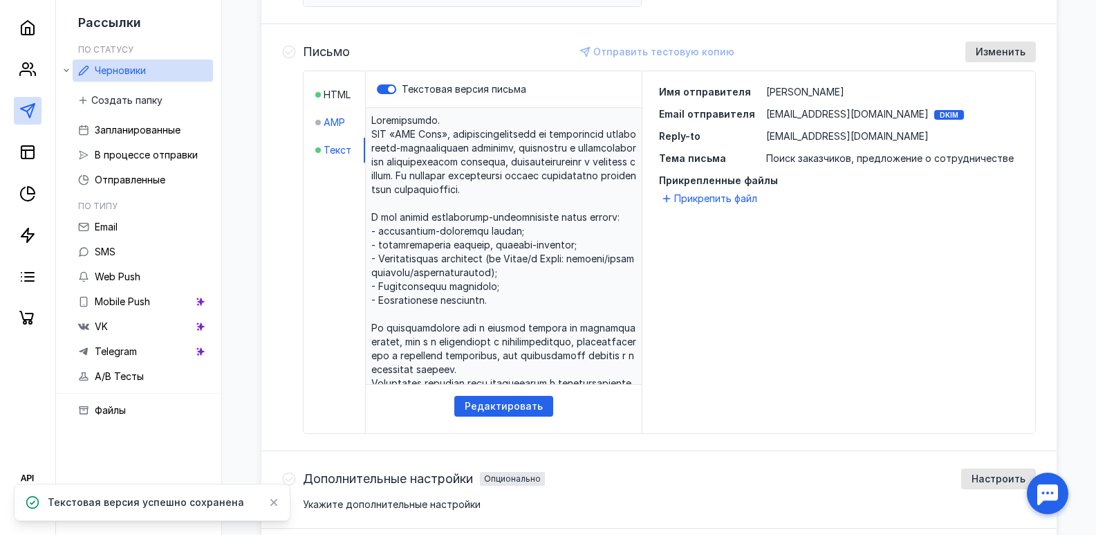
click at [335, 123] on span "AMP" at bounding box center [334, 123] width 21 height 14
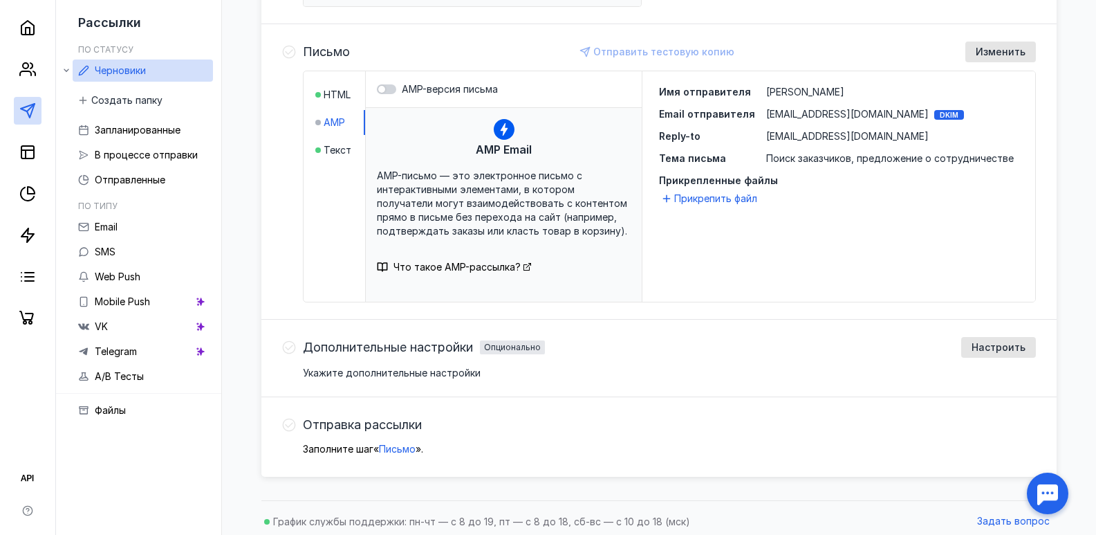
click at [443, 263] on span "Что такое AMP-рассылка?" at bounding box center [457, 267] width 127 height 12
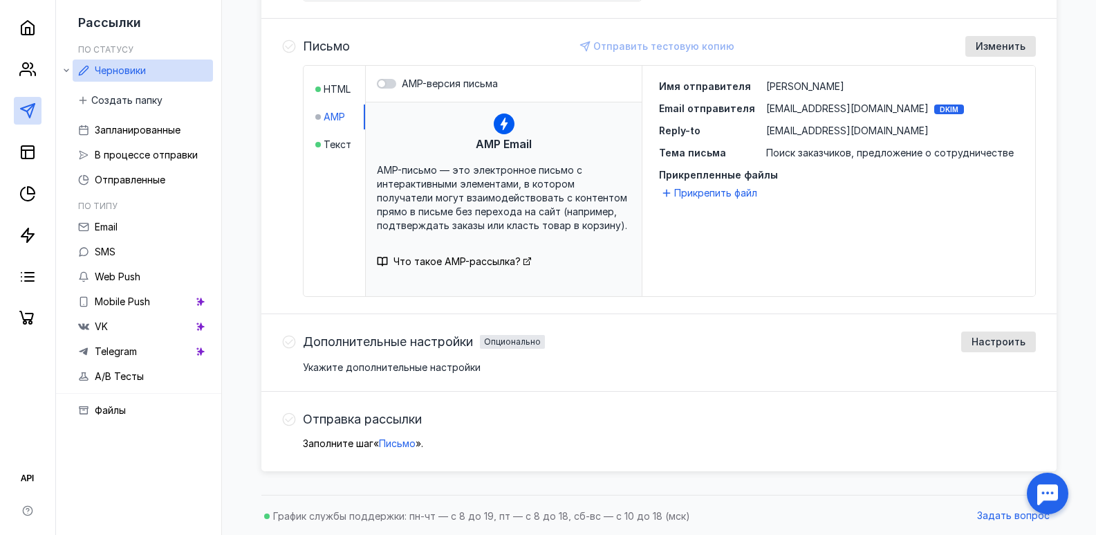
scroll to position [341, 0]
click at [997, 335] on span "Настроить" at bounding box center [999, 341] width 54 height 12
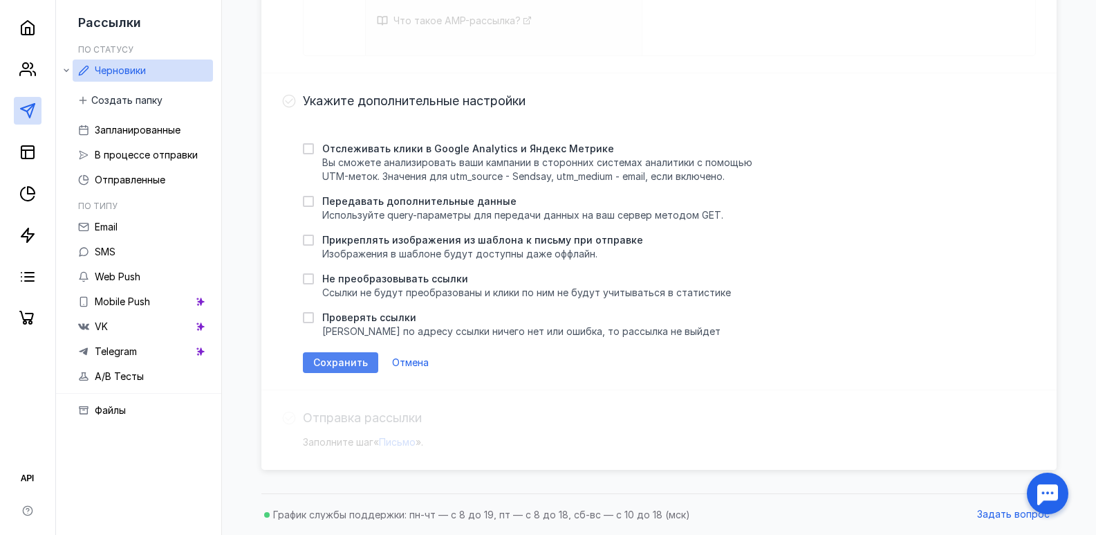
click at [358, 366] on span "Сохранить" at bounding box center [340, 363] width 55 height 12
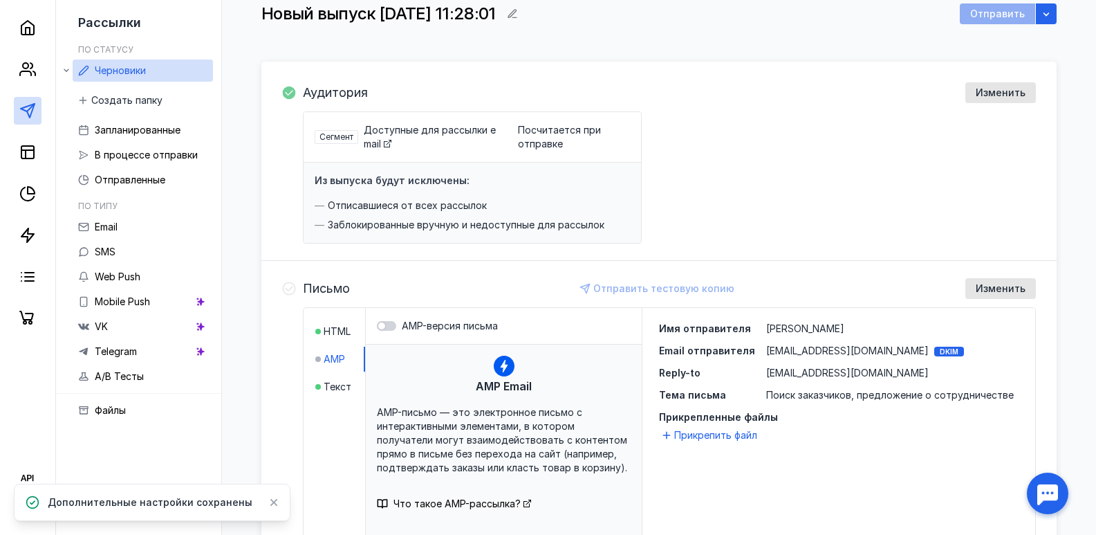
scroll to position [0, 0]
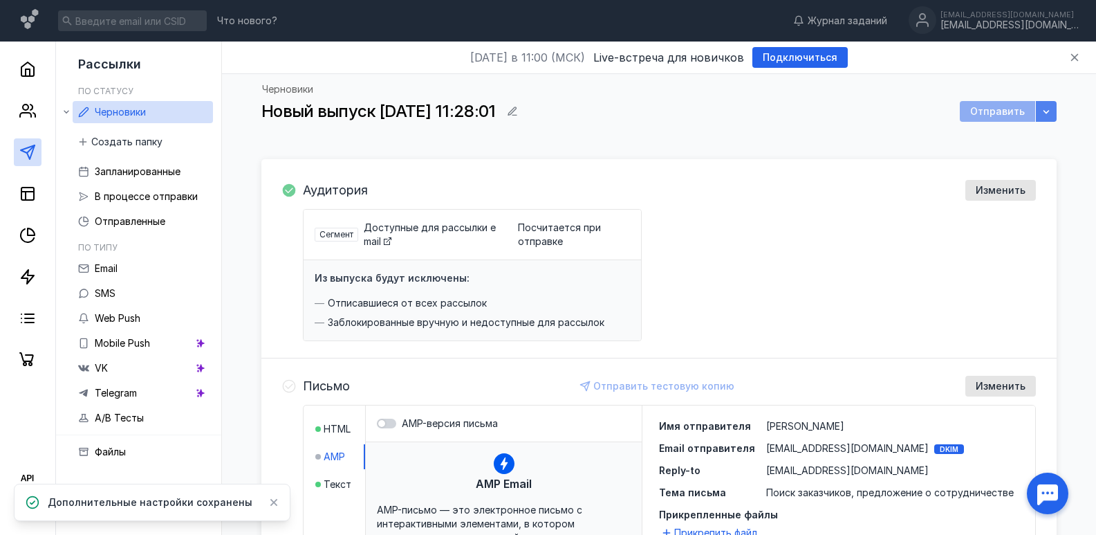
click at [1053, 108] on div "button" at bounding box center [1046, 111] width 21 height 21
click at [1044, 112] on icon "button" at bounding box center [1046, 111] width 11 height 11
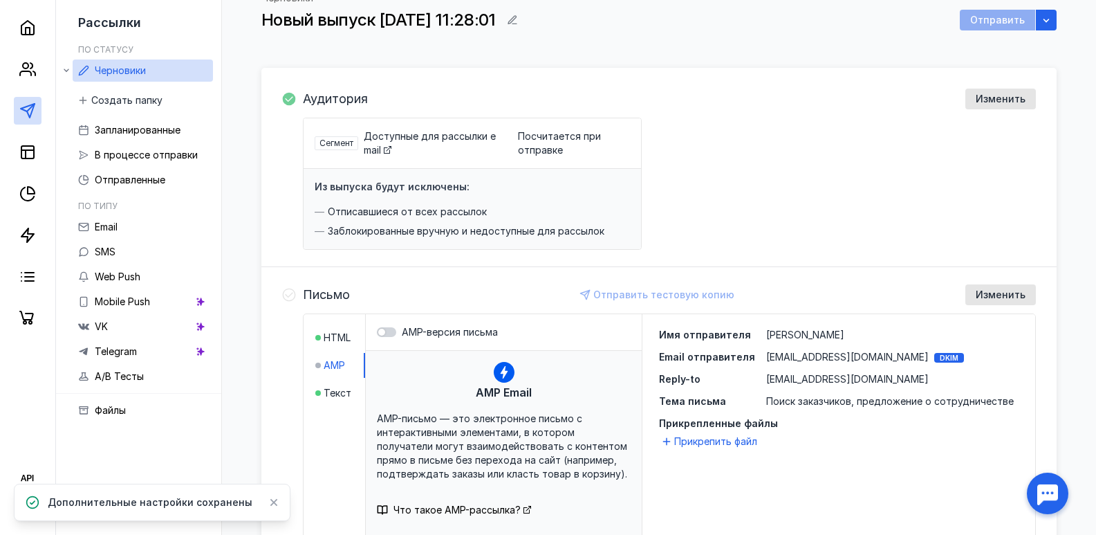
scroll to position [208, 0]
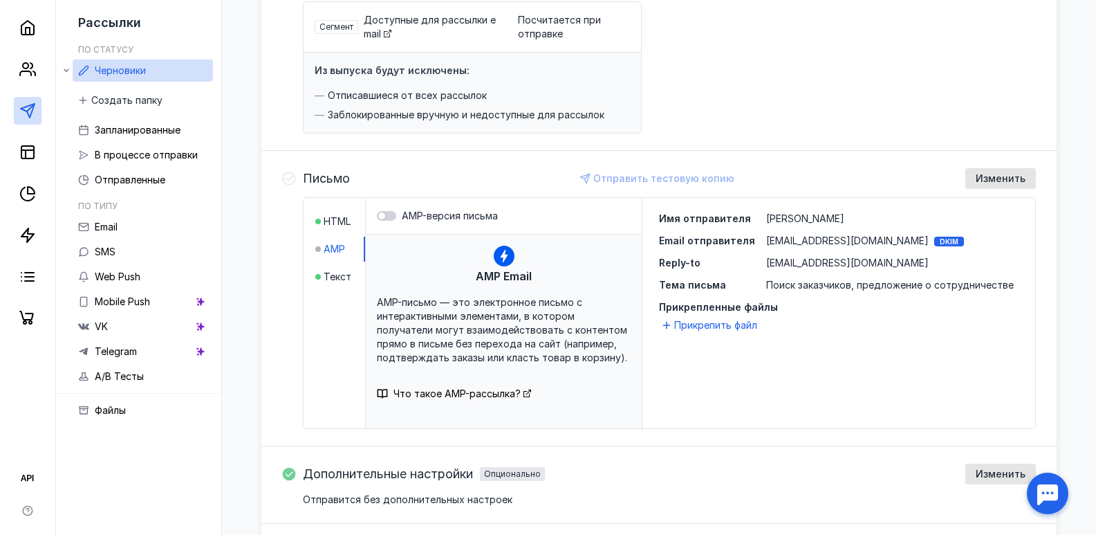
click at [325, 253] on span "AMP" at bounding box center [334, 249] width 21 height 14
click at [506, 270] on span "AMP Email" at bounding box center [504, 276] width 56 height 17
click at [504, 264] on icon at bounding box center [504, 256] width 21 height 21
click at [703, 316] on div "Прикрепленные файлы Прикрепить файл" at bounding box center [839, 316] width 360 height 33
click at [704, 323] on span "Прикрепить файл" at bounding box center [715, 325] width 83 height 14
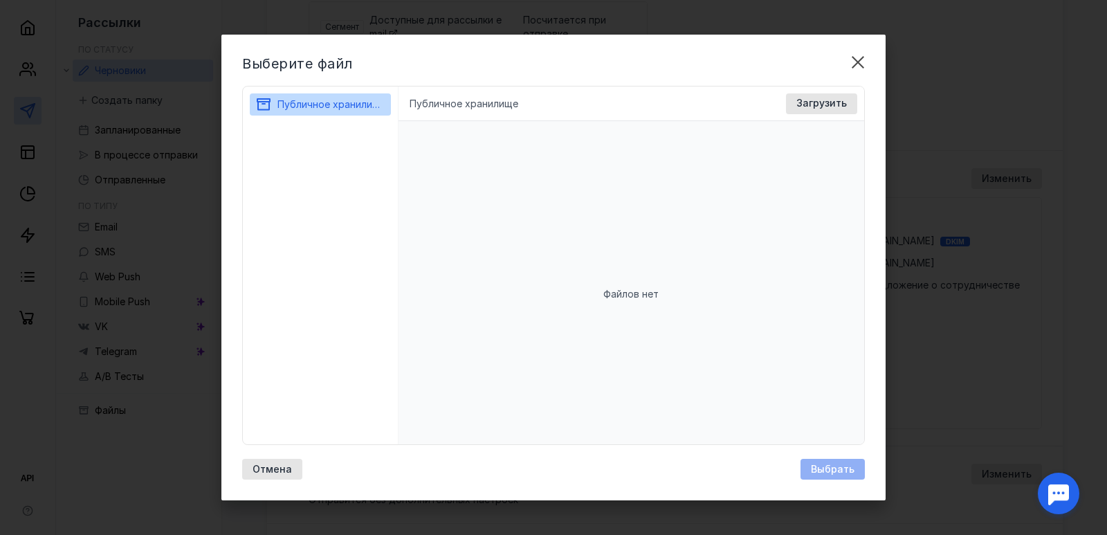
click at [467, 111] on div "Публичное хранилище Доступные форматы: Размер файла не более 400 МБ. Выбрать Фа…" at bounding box center [631, 103] width 466 height 35
click at [472, 110] on li "Публичное хранилище" at bounding box center [463, 104] width 109 height 14
click at [475, 108] on li "Публичное хранилище" at bounding box center [463, 104] width 109 height 14
click at [452, 104] on li "Публичное хранилище" at bounding box center [463, 104] width 109 height 14
click at [409, 115] on div "Публичное хранилище Доступные форматы: Размер файла не более 400 МБ. Выбрать Фа…" at bounding box center [631, 103] width 466 height 35
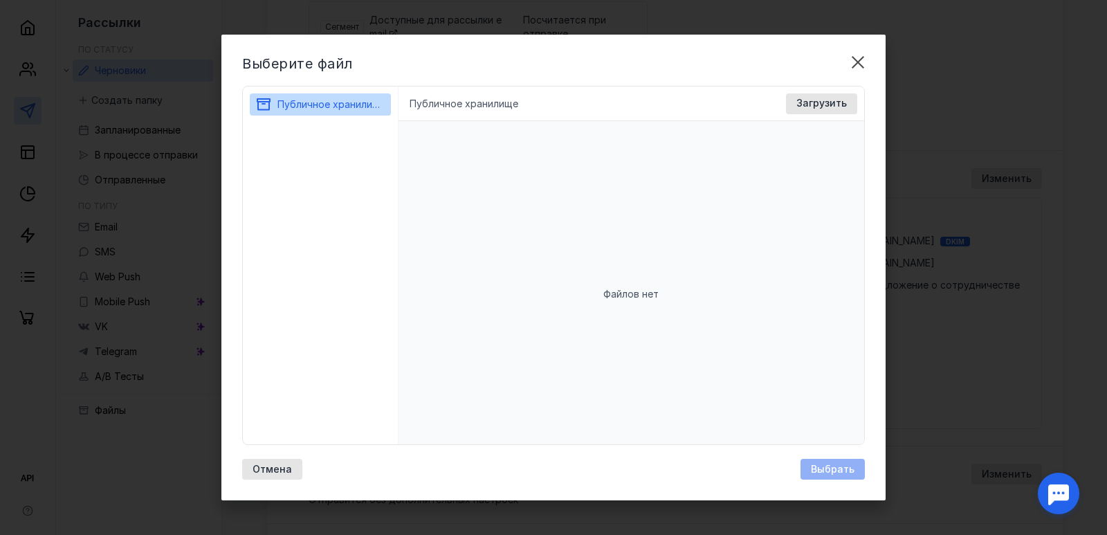
click at [441, 103] on li "Публичное хранилище" at bounding box center [463, 104] width 109 height 14
click at [452, 111] on div "Публичное хранилище Доступные форматы: Размер файла не более 400 МБ. Выбрать Фа…" at bounding box center [631, 103] width 466 height 35
drag, startPoint x: 427, startPoint y: 148, endPoint x: 490, endPoint y: 184, distance: 72.5
click at [490, 184] on div "Файлов нет" at bounding box center [631, 294] width 466 height 346
drag, startPoint x: 587, startPoint y: 268, endPoint x: 389, endPoint y: 141, distance: 235.4
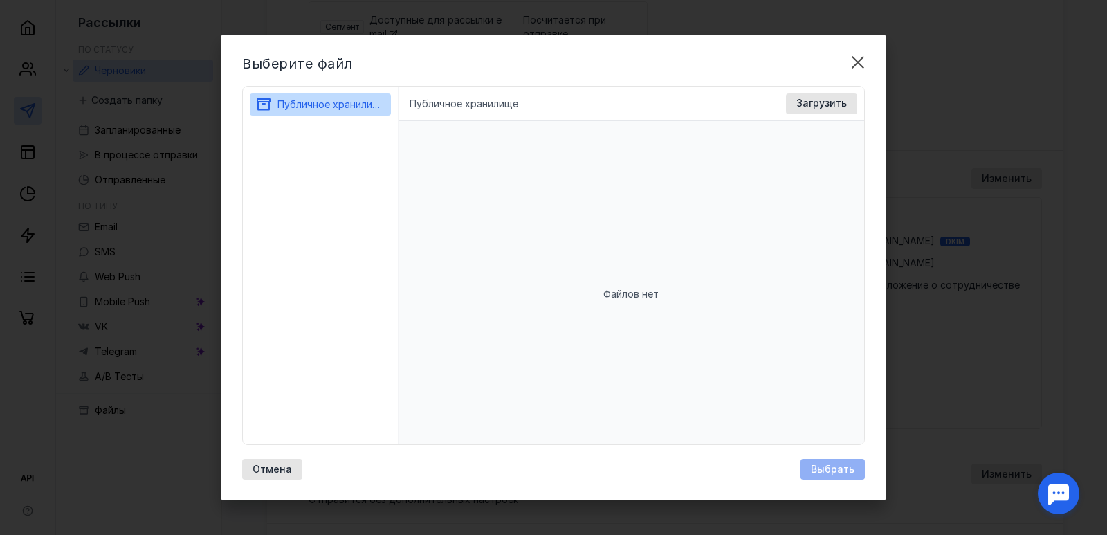
click at [482, 230] on div "Файлов нет" at bounding box center [631, 294] width 466 height 346
drag, startPoint x: 397, startPoint y: 100, endPoint x: 446, endPoint y: 126, distance: 55.4
click at [446, 126] on div "Публичное хранилище Публичное хранилище Доступные форматы: Размер файла не боле…" at bounding box center [553, 265] width 623 height 359
click at [445, 104] on li "Публичное хранилище" at bounding box center [463, 104] width 109 height 14
click at [436, 105] on li "Публичное хранилище" at bounding box center [463, 104] width 109 height 14
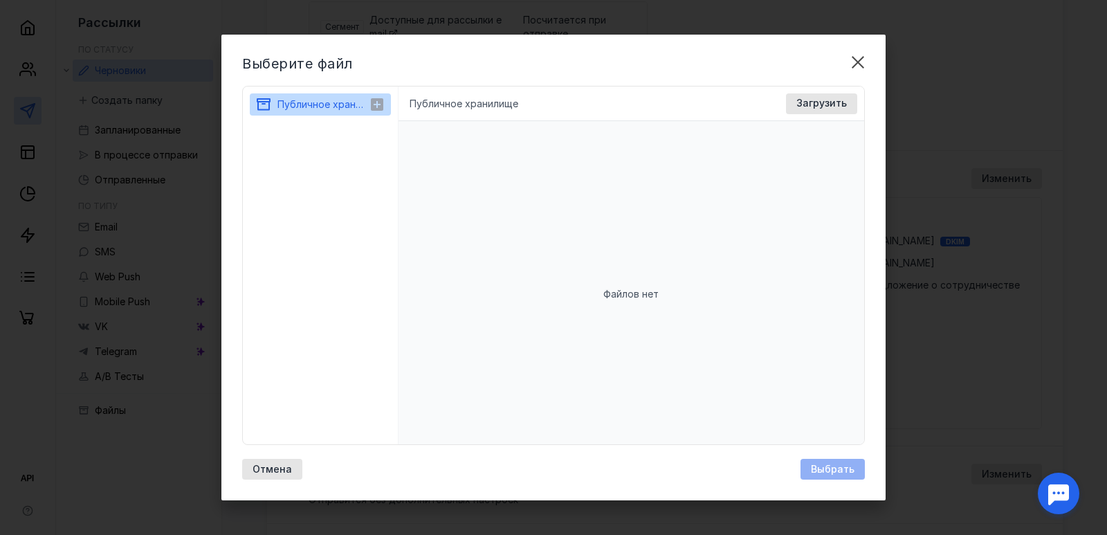
click at [340, 111] on div "Публичное хранилище" at bounding box center [322, 104] width 91 height 17
click at [421, 104] on li "Публичное хранилище" at bounding box center [463, 104] width 109 height 14
click at [426, 104] on li "Публичное хранилище" at bounding box center [463, 104] width 109 height 14
drag, startPoint x: 436, startPoint y: 104, endPoint x: 463, endPoint y: 104, distance: 27.7
click at [443, 104] on li "Публичное хранилище" at bounding box center [463, 104] width 109 height 14
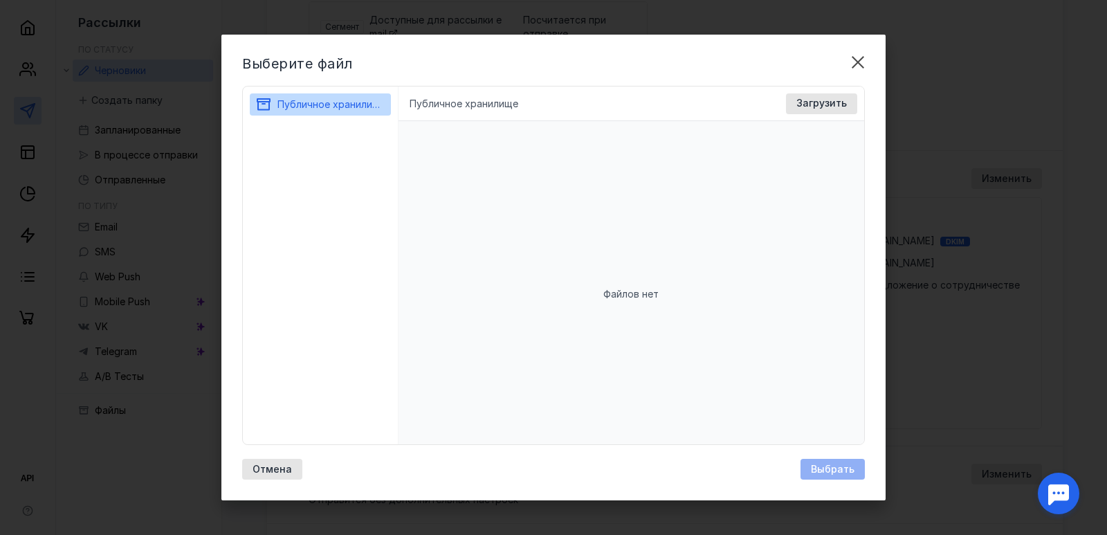
click at [463, 104] on li "Публичное хранилище" at bounding box center [463, 104] width 109 height 14
click at [415, 109] on li "Публичное хранилище" at bounding box center [463, 104] width 109 height 14
click at [335, 108] on span "Публичное хранилище" at bounding box center [331, 104] width 109 height 12
click at [376, 103] on icon at bounding box center [377, 104] width 12 height 12
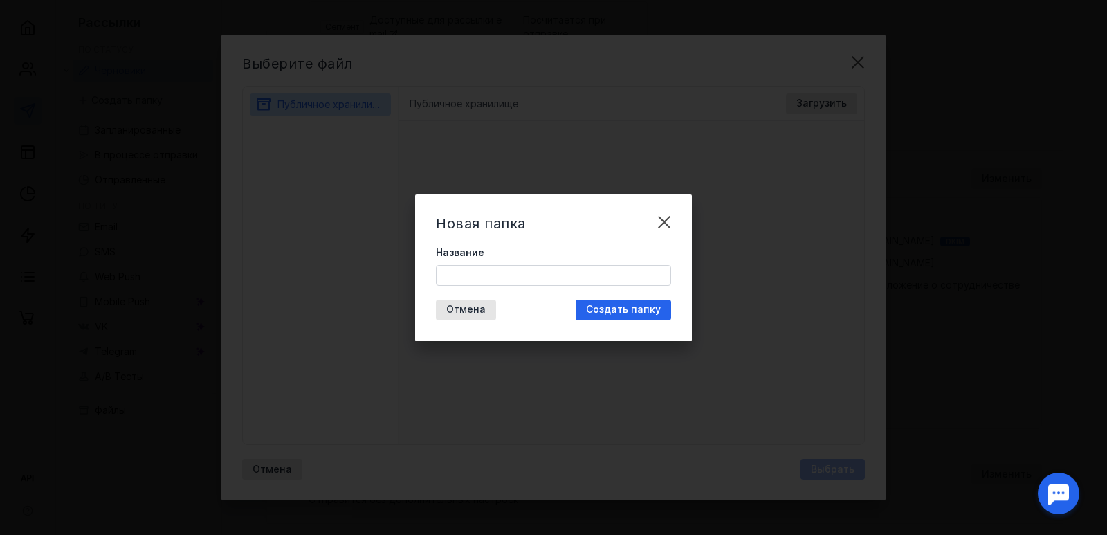
click at [465, 270] on input "Название" at bounding box center [553, 275] width 234 height 19
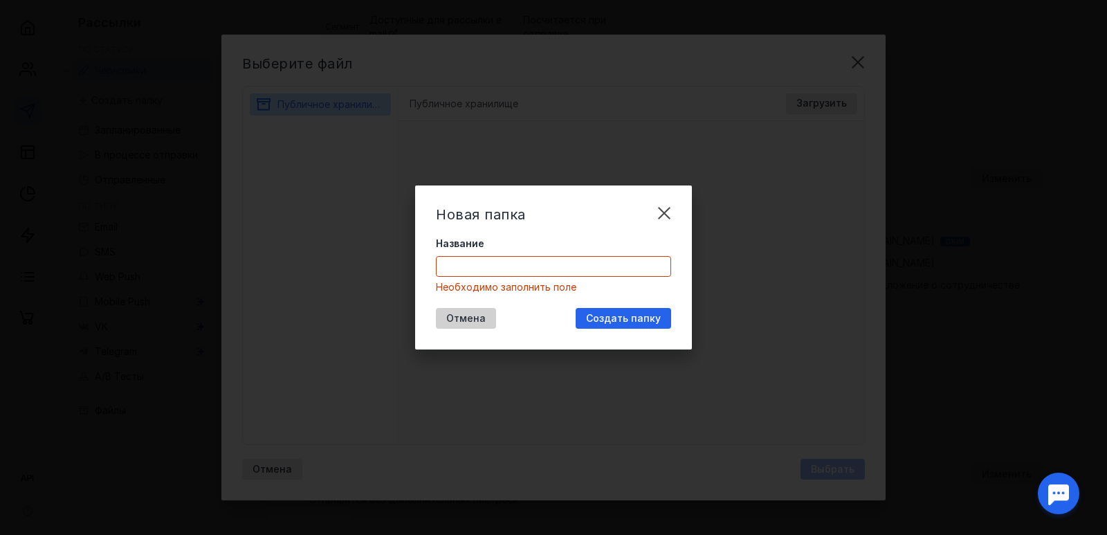
drag, startPoint x: 495, startPoint y: 297, endPoint x: 463, endPoint y: 309, distance: 33.9
click at [478, 304] on div "Новая папка Название Необходимо заполнить поле Отмена Создать папку" at bounding box center [553, 267] width 277 height 164
click at [463, 309] on div "Отмена" at bounding box center [466, 318] width 60 height 21
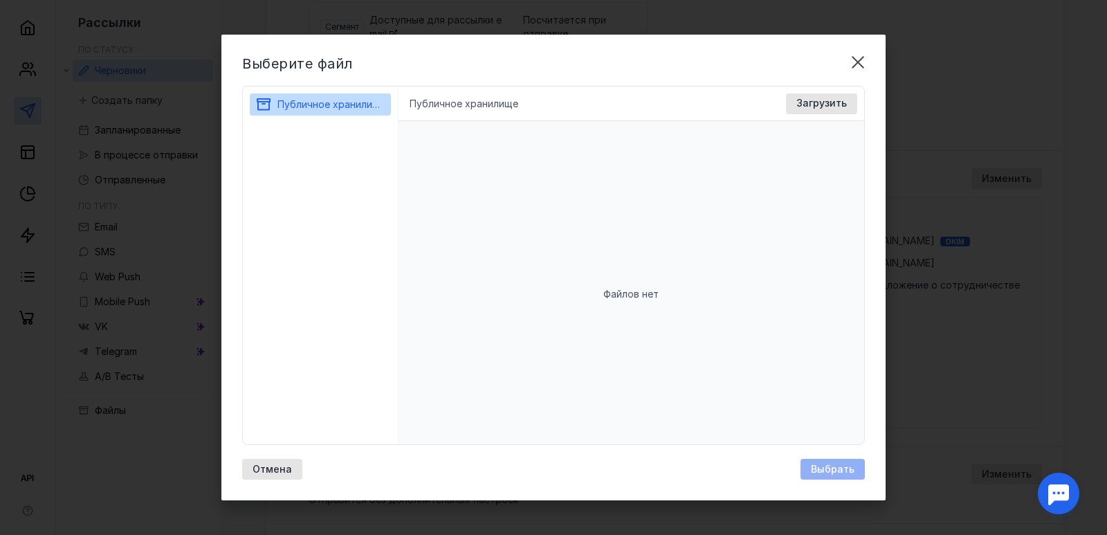
drag, startPoint x: 390, startPoint y: 244, endPoint x: 318, endPoint y: 169, distance: 104.2
click at [381, 233] on div "Публичное хранилище" at bounding box center [321, 265] width 156 height 358
drag, startPoint x: 318, startPoint y: 169, endPoint x: 317, endPoint y: 109, distance: 60.2
click at [318, 167] on div "Публичное хранилище" at bounding box center [321, 265] width 156 height 358
click at [399, 395] on div "Файлов нет" at bounding box center [631, 294] width 466 height 346
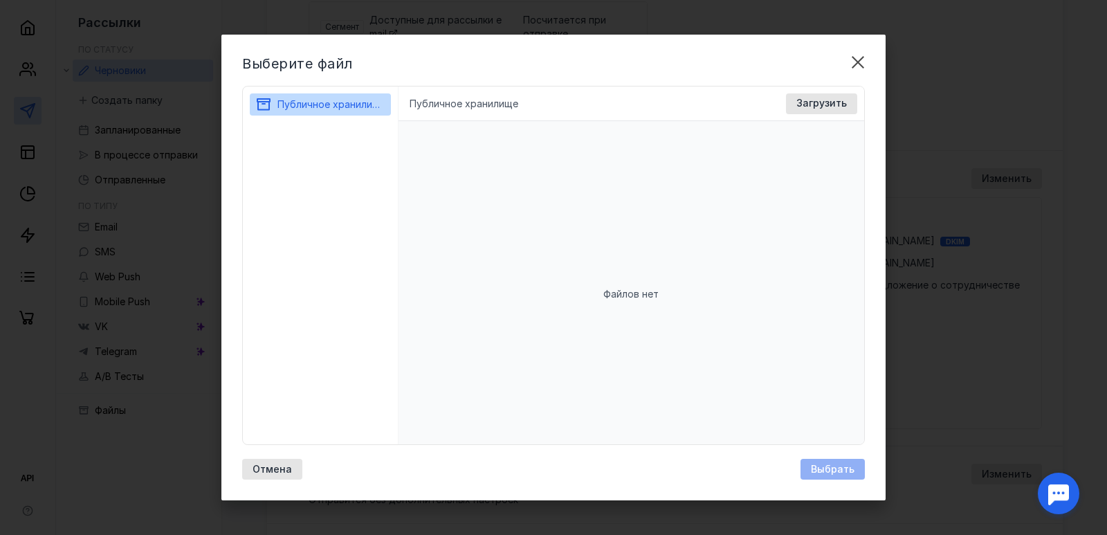
drag, startPoint x: 685, startPoint y: 330, endPoint x: 686, endPoint y: 310, distance: 20.1
click at [685, 326] on div "Файлов нет" at bounding box center [631, 294] width 466 height 346
drag, startPoint x: 685, startPoint y: 295, endPoint x: 650, endPoint y: 290, distance: 35.6
click at [663, 290] on div "Файлов нет" at bounding box center [631, 294] width 466 height 346
click at [650, 290] on span "Файлов нет" at bounding box center [630, 294] width 55 height 14
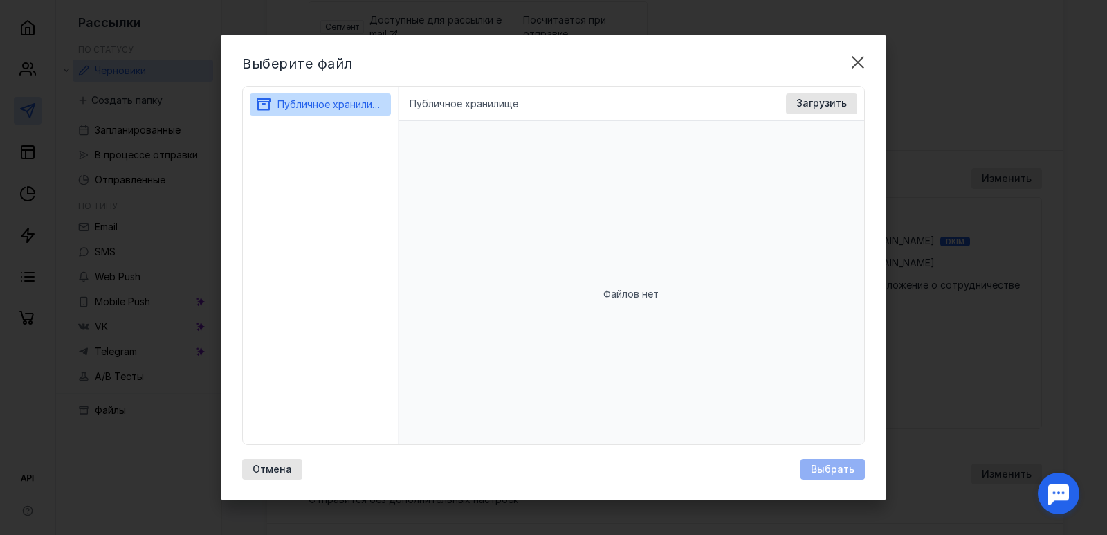
click at [815, 456] on div "Выберите файл Публичное хранилище Публичное хранилище Доступные форматы: Размер…" at bounding box center [553, 267] width 664 height 465
click at [374, 108] on icon at bounding box center [377, 104] width 12 height 12
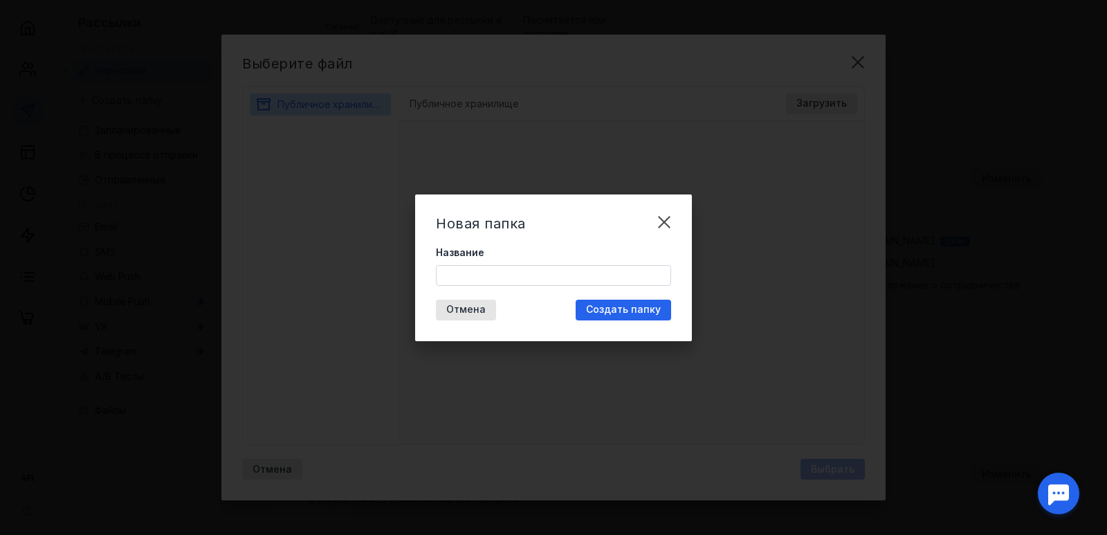
click at [490, 268] on input "Название" at bounding box center [553, 275] width 234 height 19
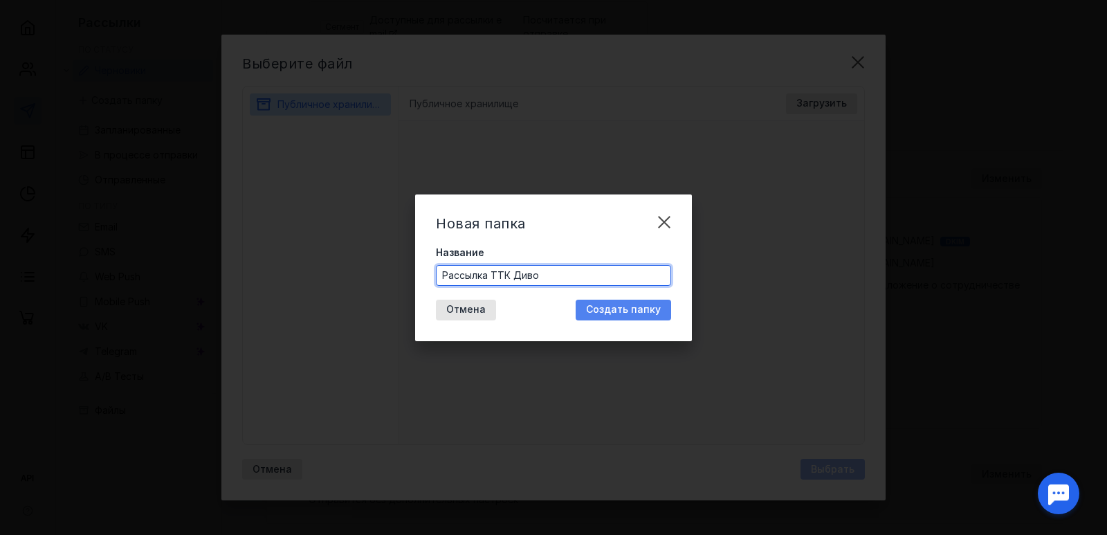
type input "Рассылка ТТК Диво"
click at [658, 314] on span "Создать папку" at bounding box center [623, 310] width 75 height 12
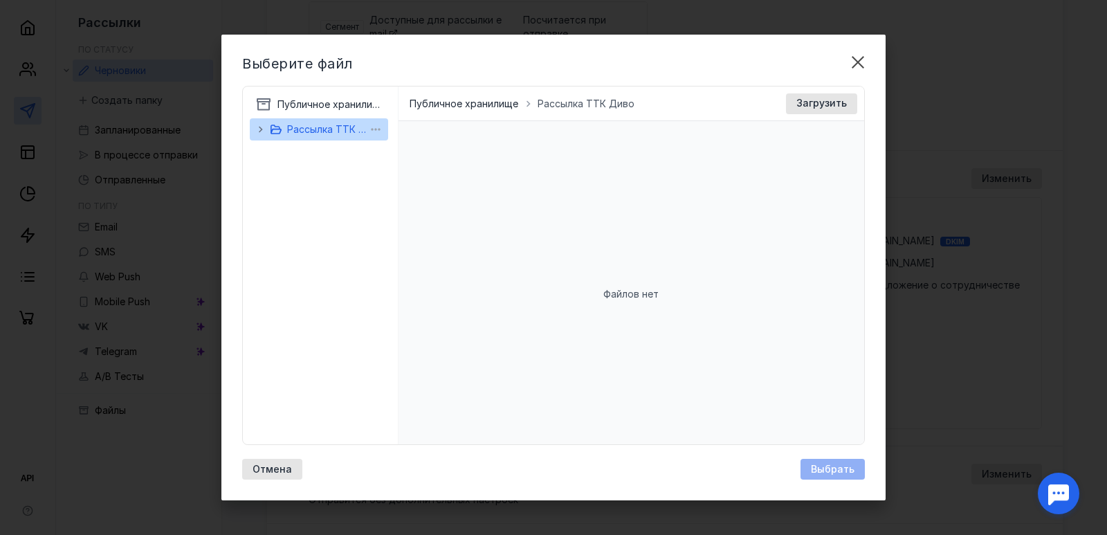
click at [340, 124] on span "Рассылка ТТК Диво" at bounding box center [335, 129] width 97 height 12
click at [330, 130] on span "Рассылка ТТК Диво" at bounding box center [335, 129] width 97 height 12
click at [375, 133] on icon "button" at bounding box center [376, 129] width 14 height 14
click at [517, 220] on div "Файлов нет" at bounding box center [631, 294] width 466 height 346
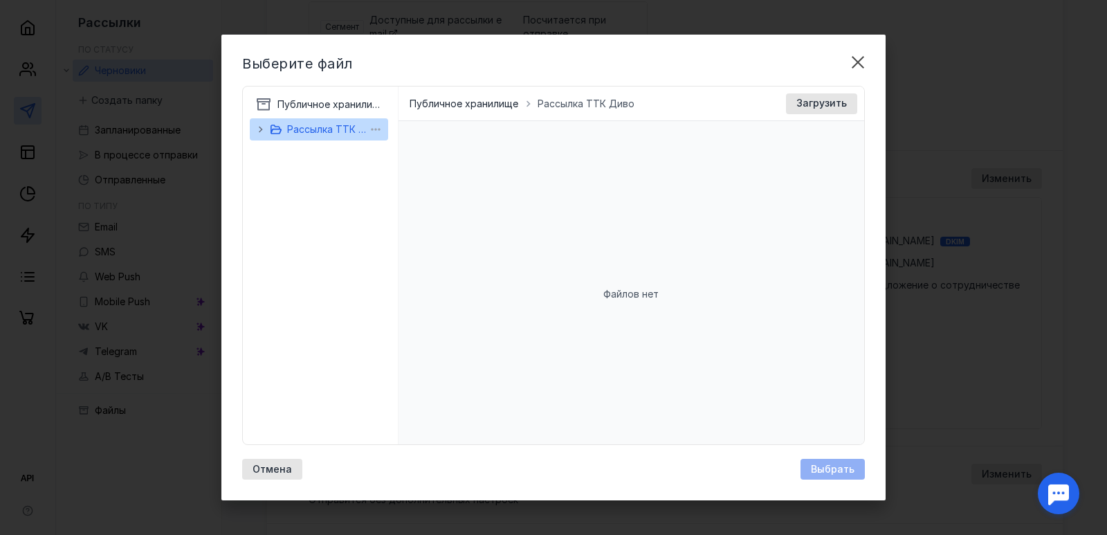
click at [327, 134] on span "Рассылка ТТК Диво" at bounding box center [335, 129] width 97 height 12
click at [468, 245] on div "Файлов нет" at bounding box center [631, 294] width 466 height 346
drag, startPoint x: 468, startPoint y: 245, endPoint x: 836, endPoint y: 113, distance: 390.7
click at [470, 244] on div "Файлов нет" at bounding box center [631, 294] width 466 height 346
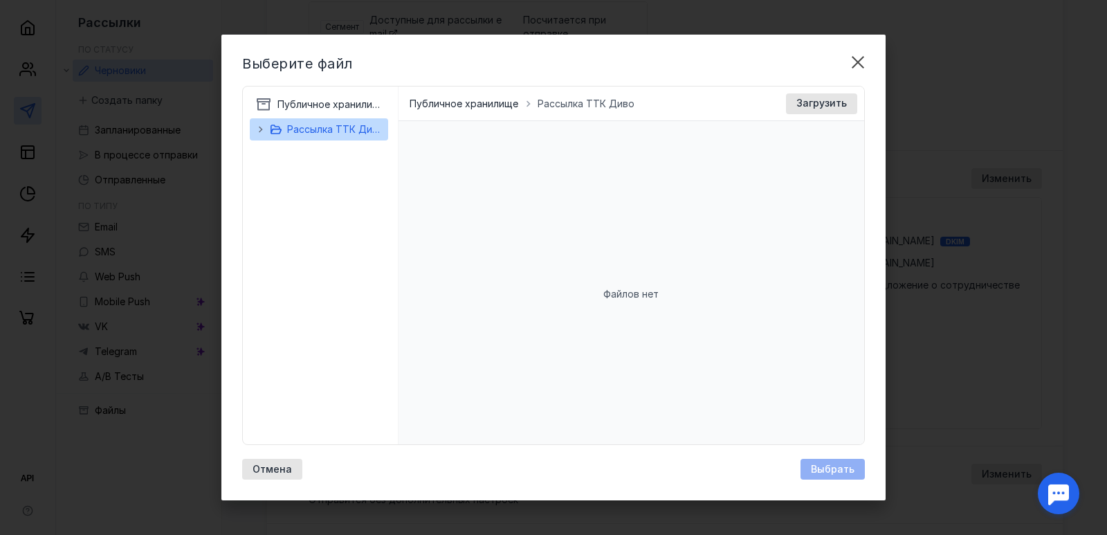
click at [701, 236] on div "Файлов нет" at bounding box center [631, 294] width 466 height 346
click at [727, 326] on div "Файлов нет" at bounding box center [631, 294] width 466 height 346
click at [804, 100] on span "Загрузить" at bounding box center [821, 104] width 50 height 12
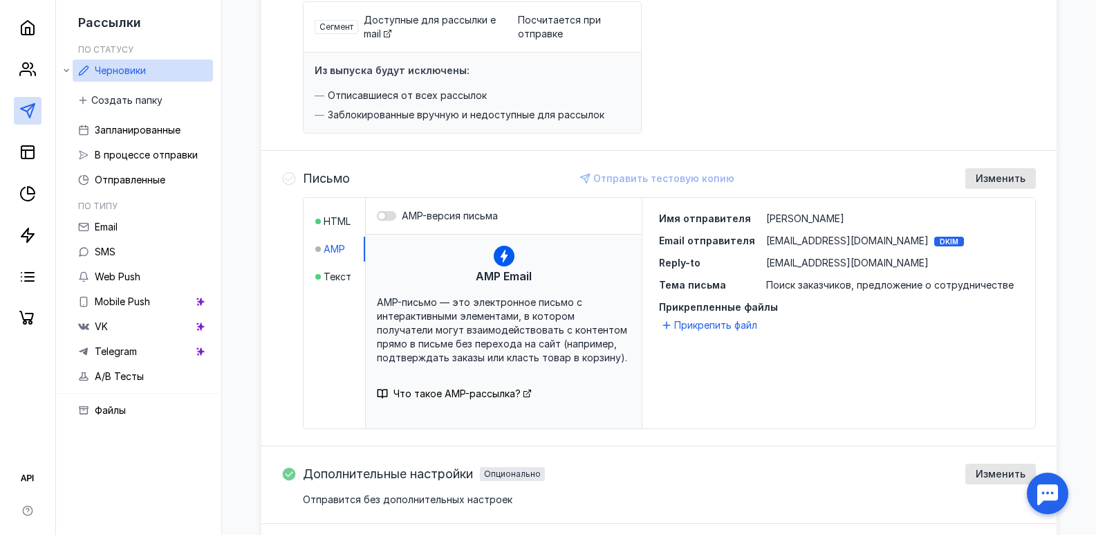
click at [394, 214] on div at bounding box center [386, 216] width 19 height 10
click at [377, 216] on input "AMP-версия письма" at bounding box center [377, 216] width 0 height 0
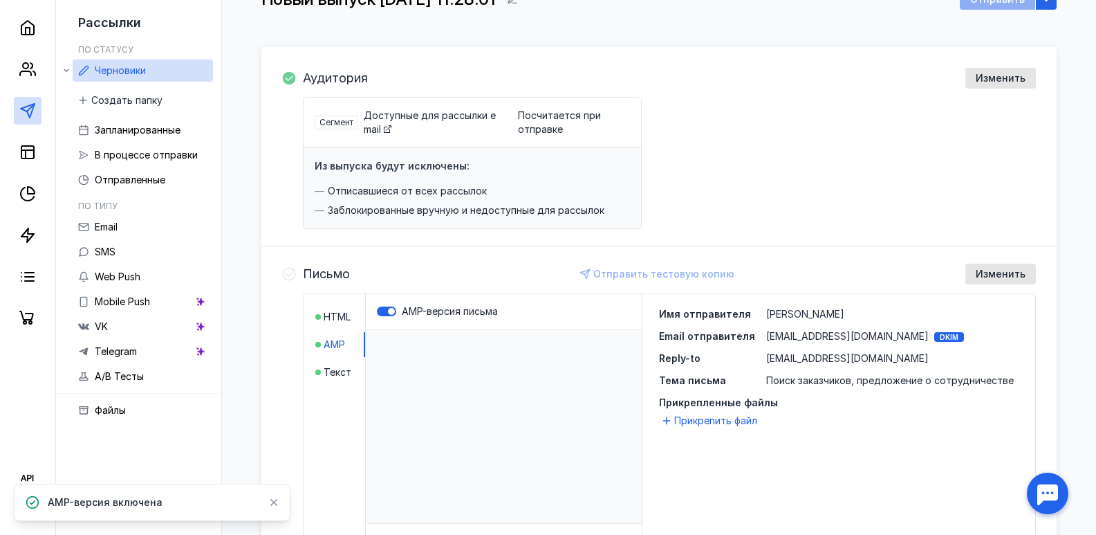
scroll to position [0, 0]
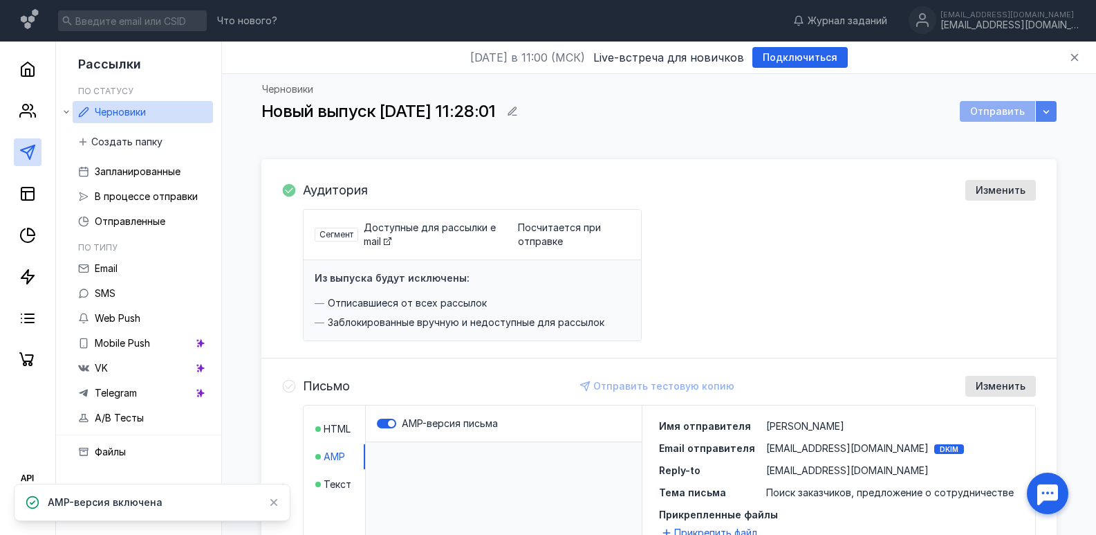
click at [1036, 119] on div "button" at bounding box center [1046, 111] width 21 height 21
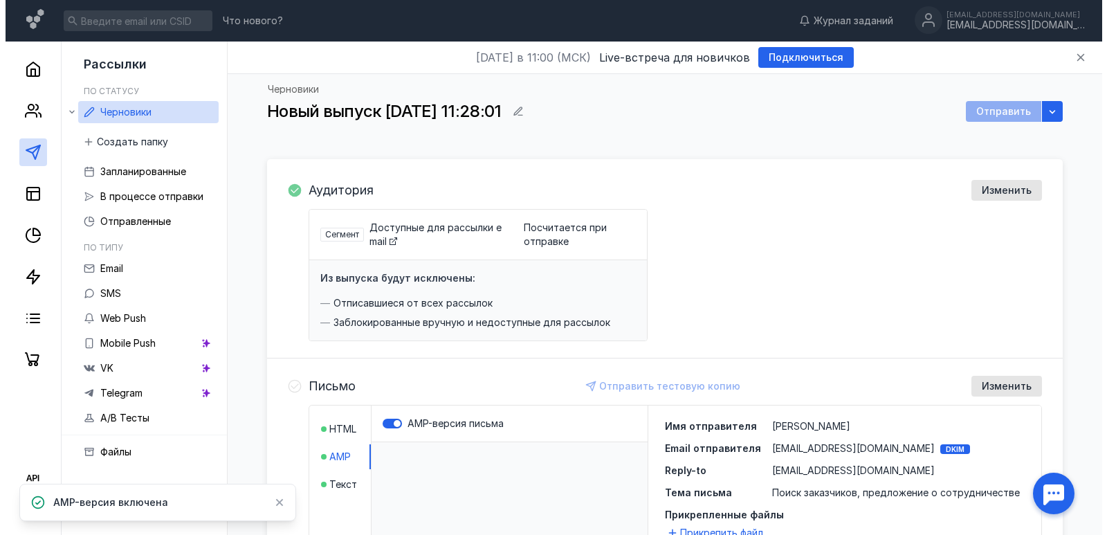
scroll to position [389, 0]
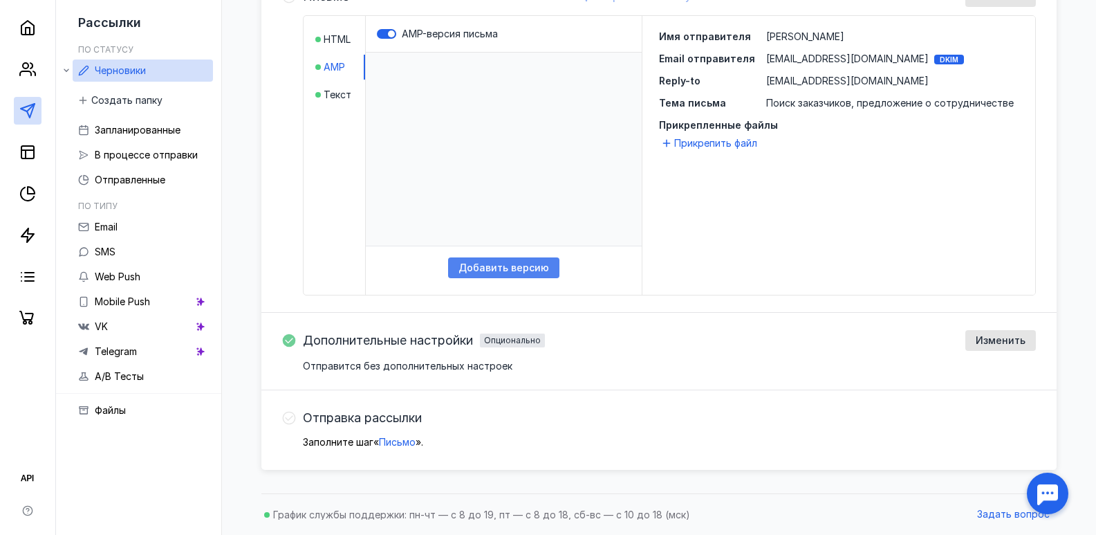
click at [524, 264] on span "Добавить версию" at bounding box center [504, 268] width 91 height 12
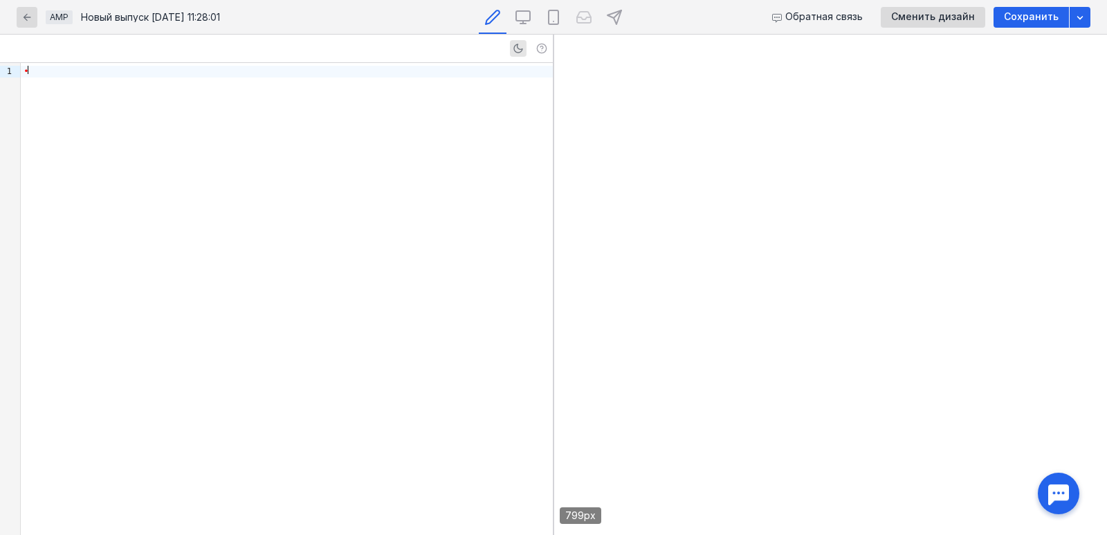
click at [299, 107] on div "•" at bounding box center [287, 299] width 532 height 472
click at [252, 68] on div "•" at bounding box center [287, 72] width 532 height 12
click at [178, 65] on div at bounding box center [287, 299] width 532 height 472
click at [149, 73] on div at bounding box center [287, 72] width 532 height 12
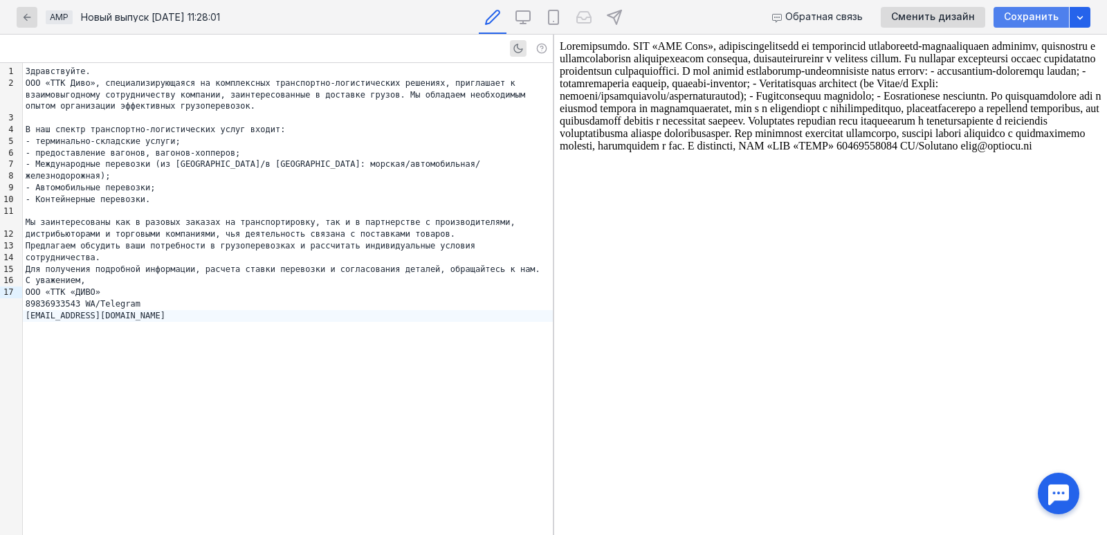
click at [1026, 16] on span "Сохранить" at bounding box center [1031, 17] width 55 height 12
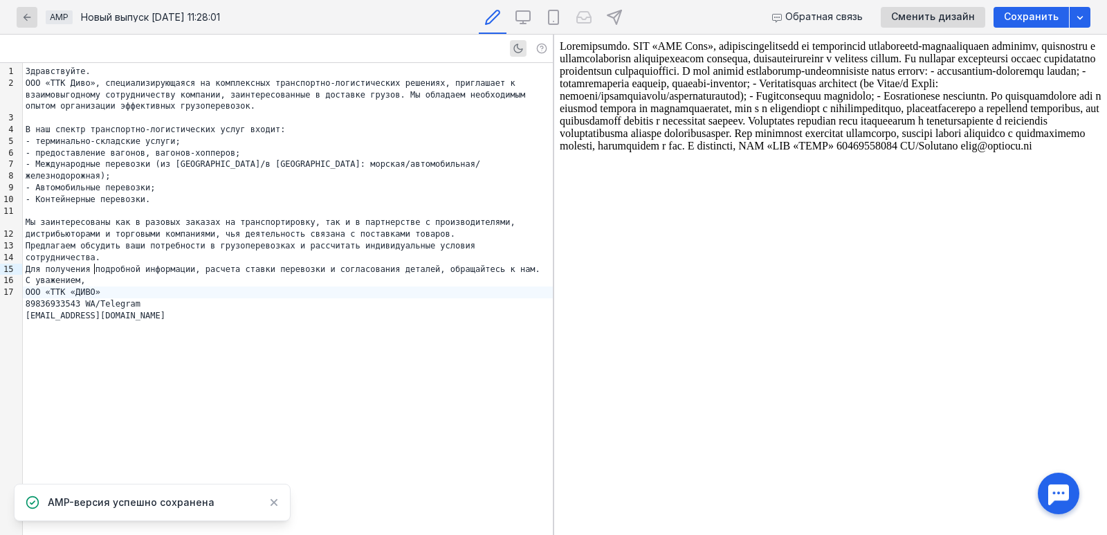
click at [138, 286] on div "ООО «ТТК «ДИВО»" at bounding box center [288, 292] width 530 height 12
click at [29, 275] on div "С уважением," at bounding box center [288, 281] width 530 height 12
click at [25, 286] on div "ООО «ТТК «ДИВО»" at bounding box center [288, 292] width 530 height 12
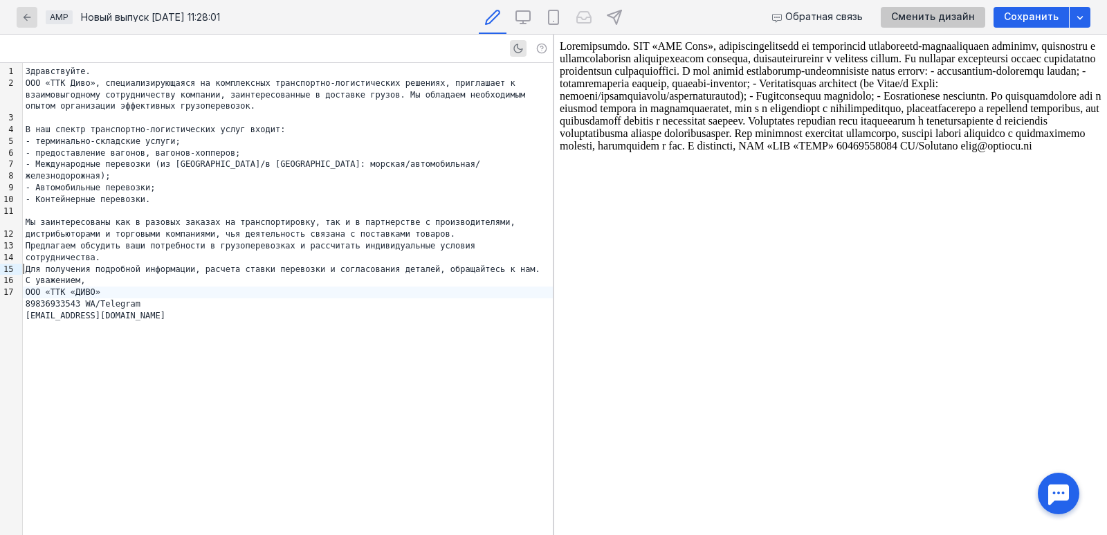
click at [950, 21] on span "Сменить дизайн" at bounding box center [933, 17] width 84 height 12
click at [1042, 12] on span "Сохранить" at bounding box center [1031, 17] width 55 height 12
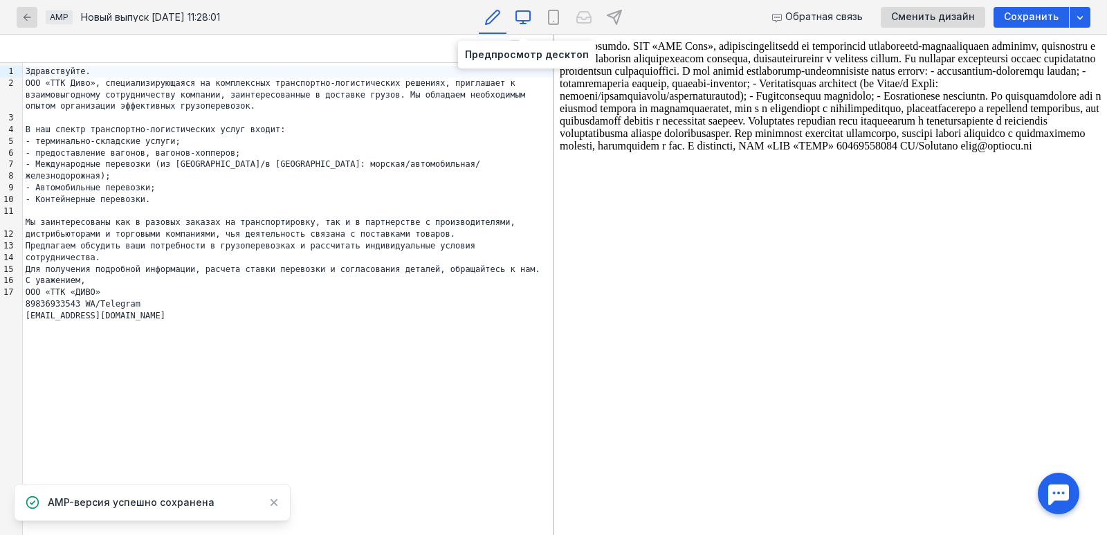
click at [513, 20] on div at bounding box center [523, 17] width 28 height 34
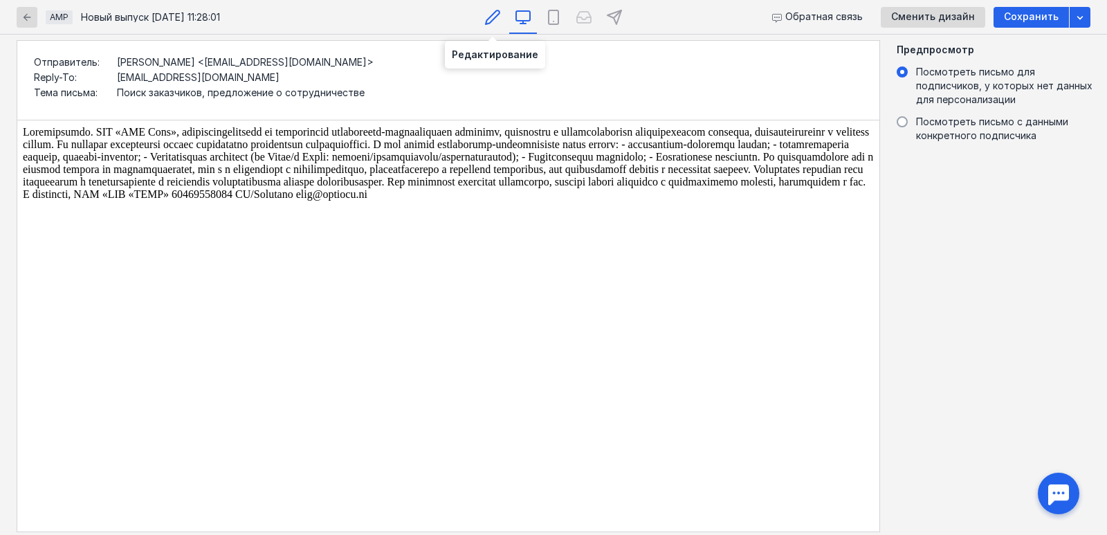
click at [490, 24] on icon at bounding box center [492, 17] width 17 height 17
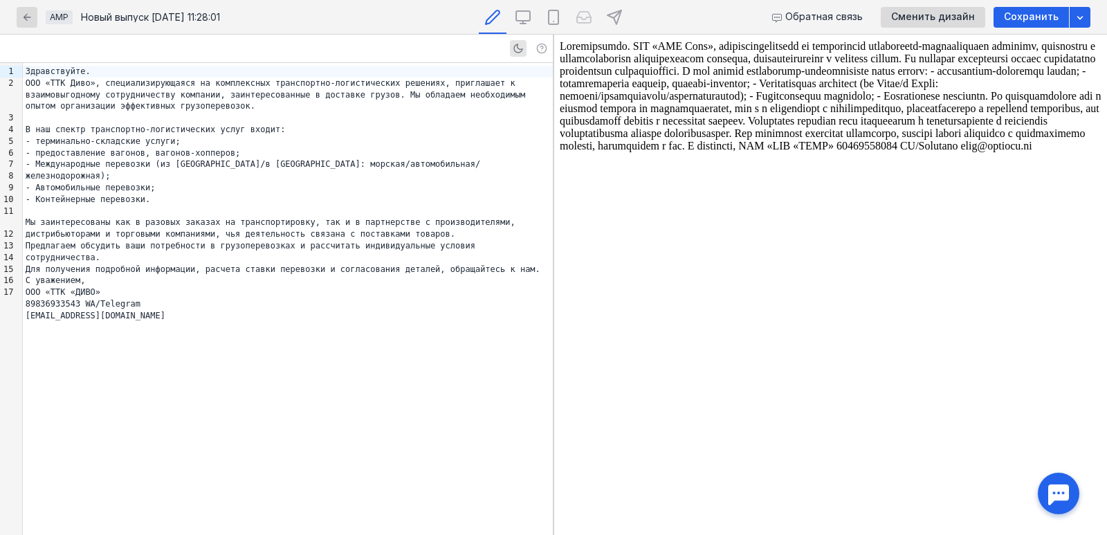
click at [41, 21] on div "AMP Новый выпуск [DATE] 11:28:01" at bounding box center [196, 17] width 358 height 34
click at [30, 19] on icon "button" at bounding box center [26, 17] width 11 height 11
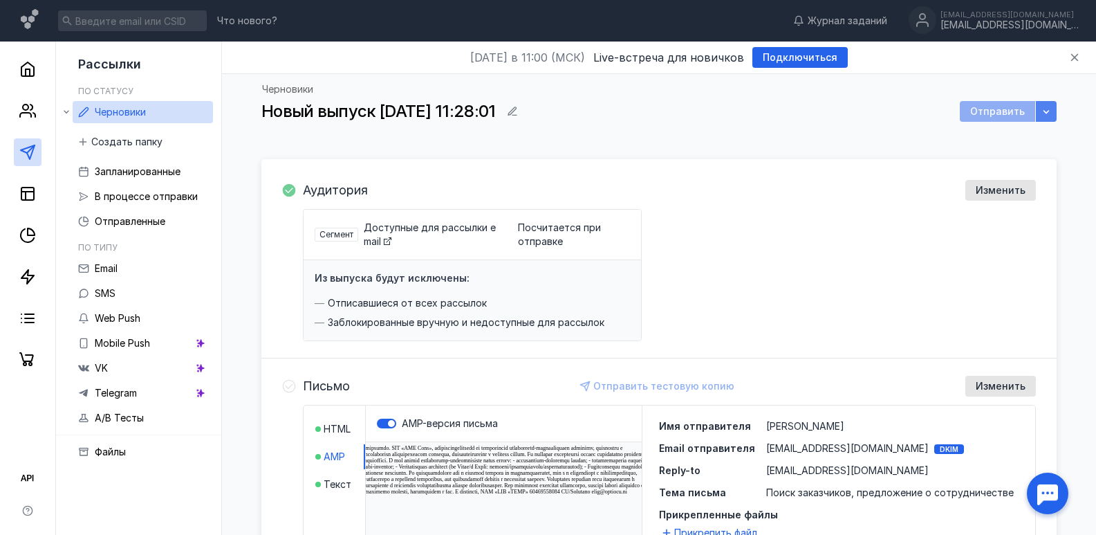
click at [1042, 102] on div "button" at bounding box center [1046, 111] width 21 height 21
click at [1042, 104] on div "button" at bounding box center [1047, 111] width 14 height 14
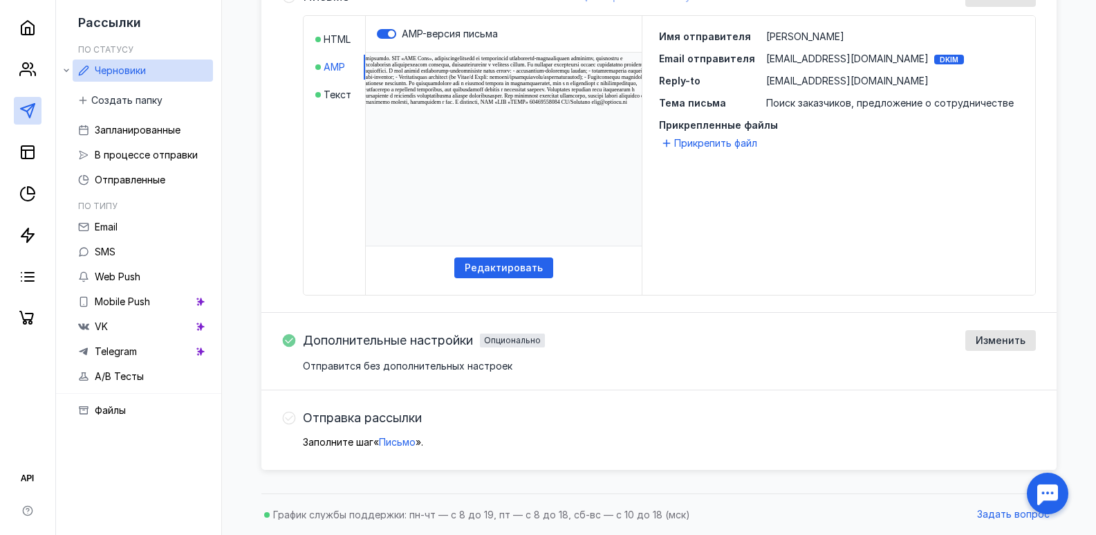
click at [326, 84] on li "Текст" at bounding box center [340, 94] width 50 height 25
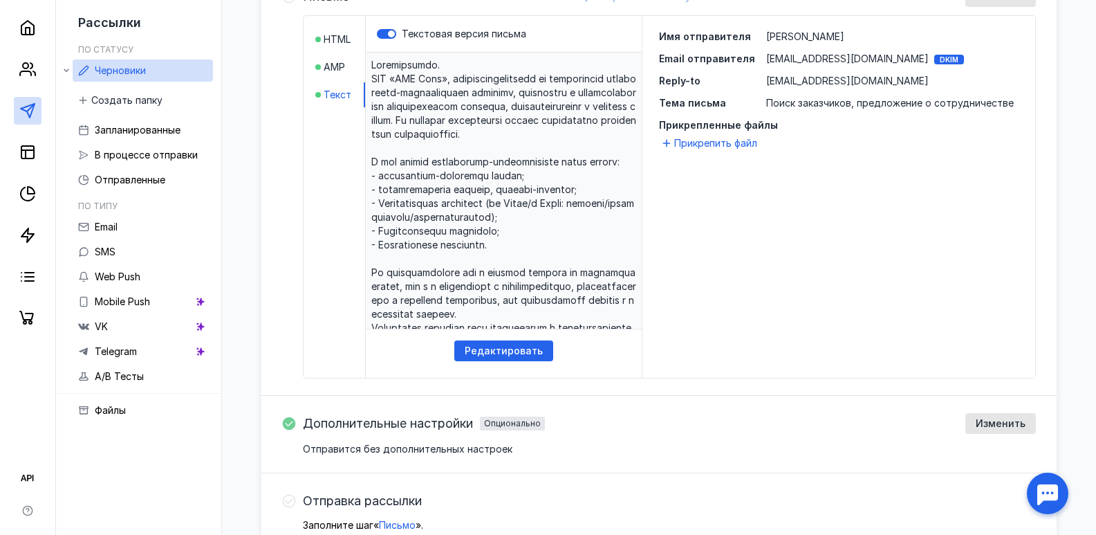
click at [336, 50] on li "HTML" at bounding box center [340, 39] width 50 height 25
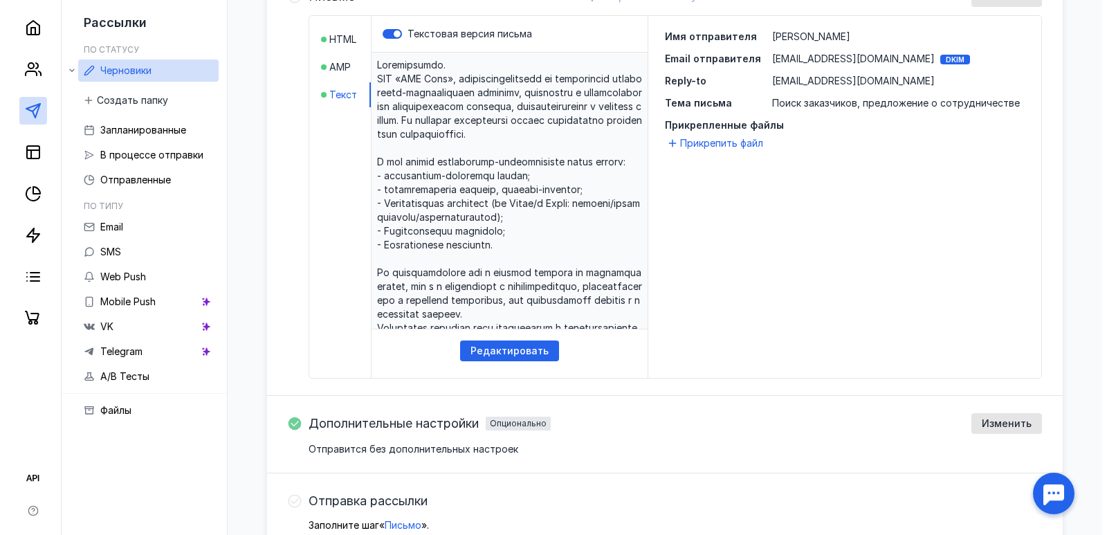
scroll to position [341, 0]
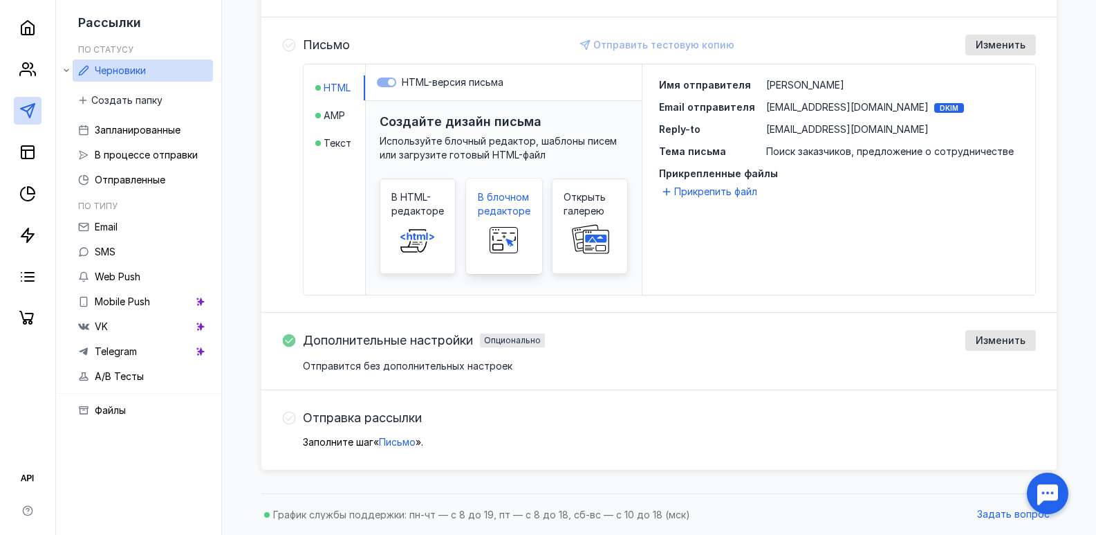
click at [515, 210] on span "В блочном редакторе" at bounding box center [504, 204] width 53 height 28
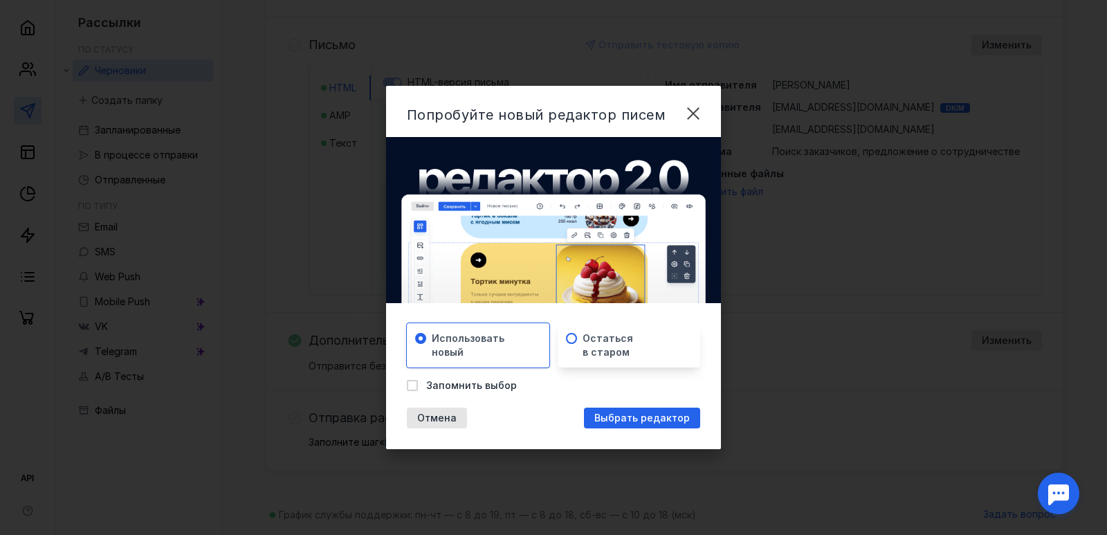
click at [574, 342] on span at bounding box center [571, 338] width 11 height 11
click at [0, 0] on input "radio" at bounding box center [0, 0] width 0 height 0
click at [630, 411] on div "Выбрать редактор" at bounding box center [642, 417] width 116 height 21
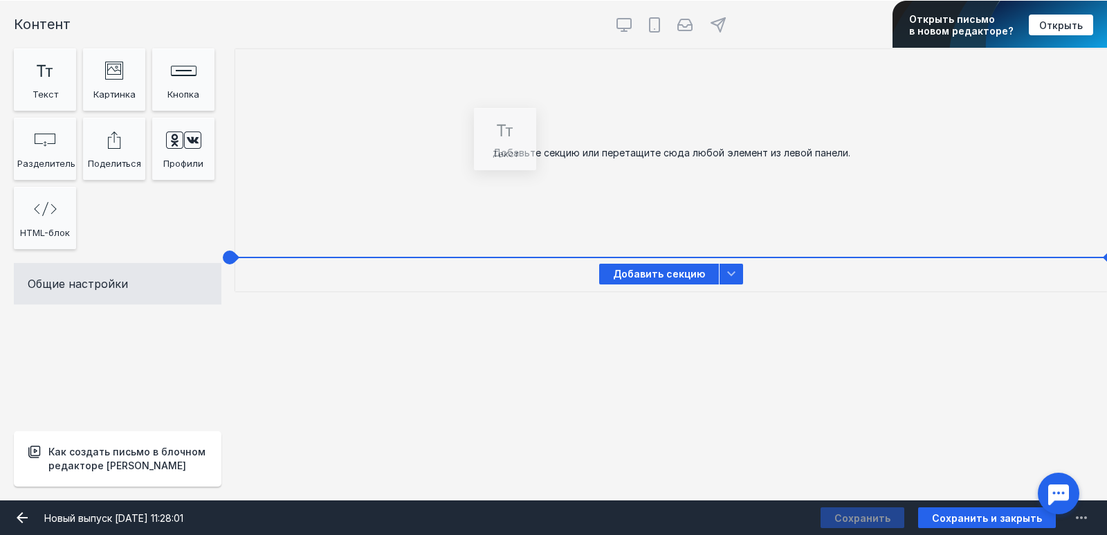
drag, startPoint x: 39, startPoint y: 95, endPoint x: 499, endPoint y: 157, distance: 464.2
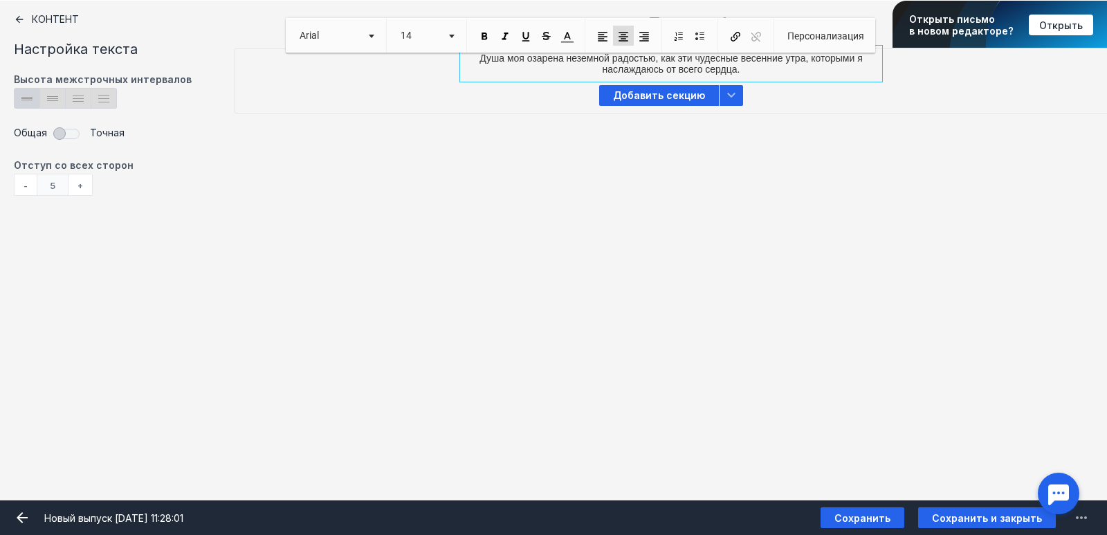
click at [587, 71] on p "Душа моя озарена неземной радостью, как эти чудесные весенние утра, которыми я …" at bounding box center [671, 64] width 408 height 22
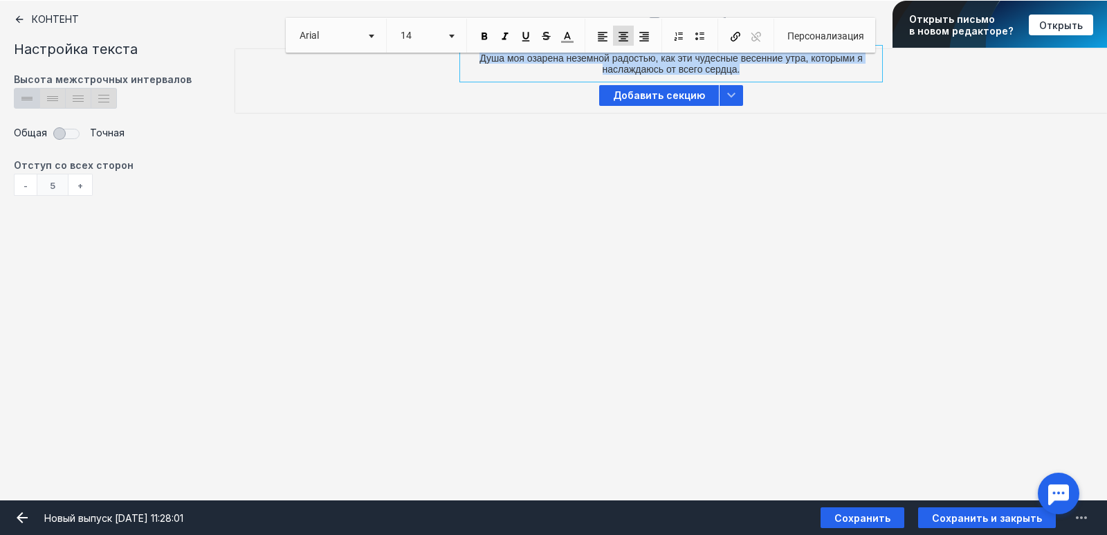
drag, startPoint x: 741, startPoint y: 66, endPoint x: 473, endPoint y: 59, distance: 268.5
click at [473, 59] on p "Душа моя озарена неземной радостью, как эти чудесные весенние утра, которыми я …" at bounding box center [671, 64] width 408 height 22
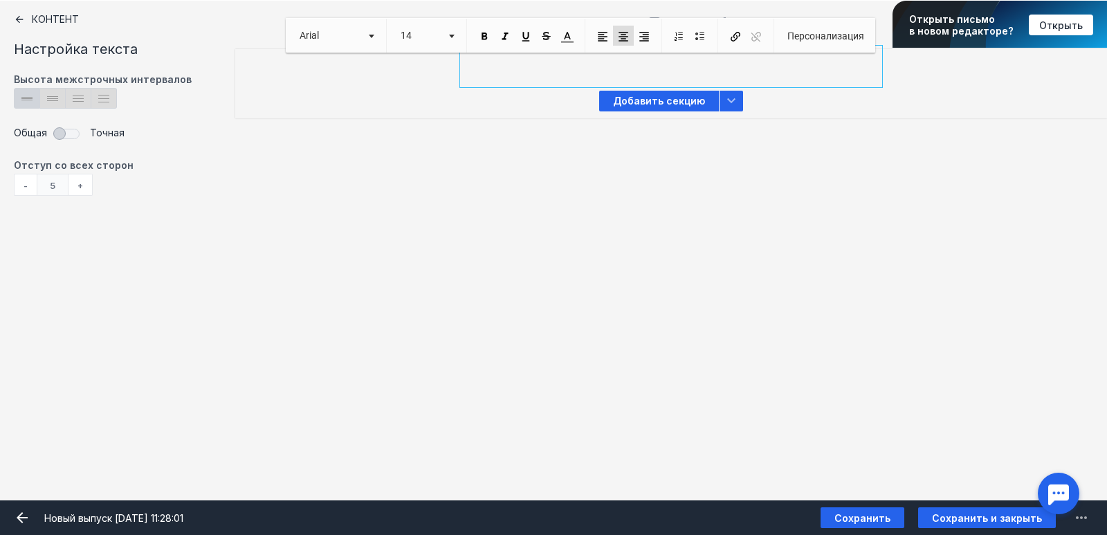
click at [538, 68] on div "false" at bounding box center [671, 67] width 408 height 28
click at [573, 76] on span "Вставить" at bounding box center [582, 77] width 53 height 19
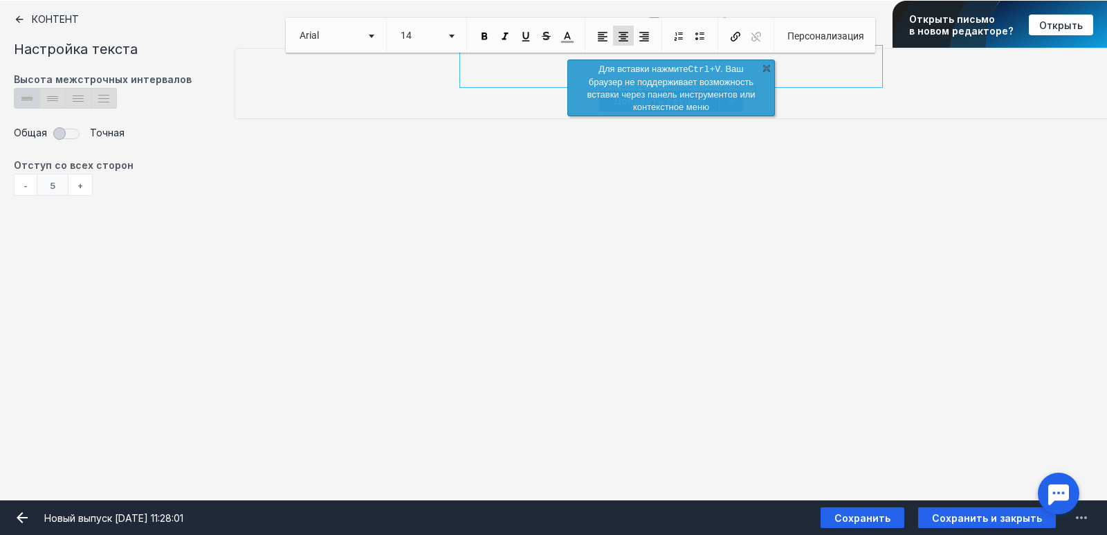
click at [765, 69] on link "X" at bounding box center [766, 68] width 14 height 14
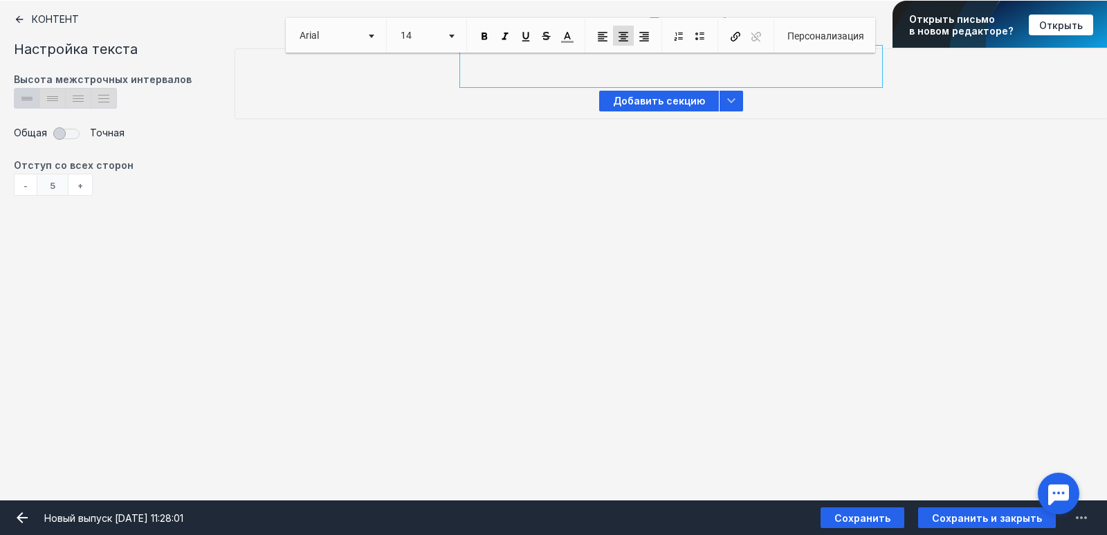
click at [706, 67] on div "false" at bounding box center [671, 67] width 408 height 28
click at [711, 74] on span "Вставить" at bounding box center [714, 77] width 12 height 12
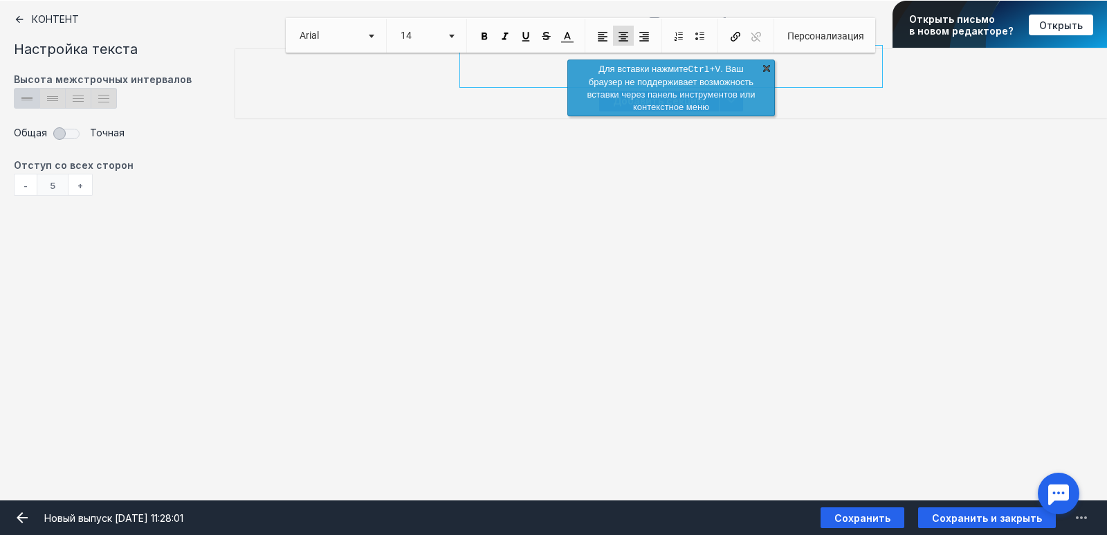
click at [762, 67] on link "X" at bounding box center [766, 68] width 14 height 14
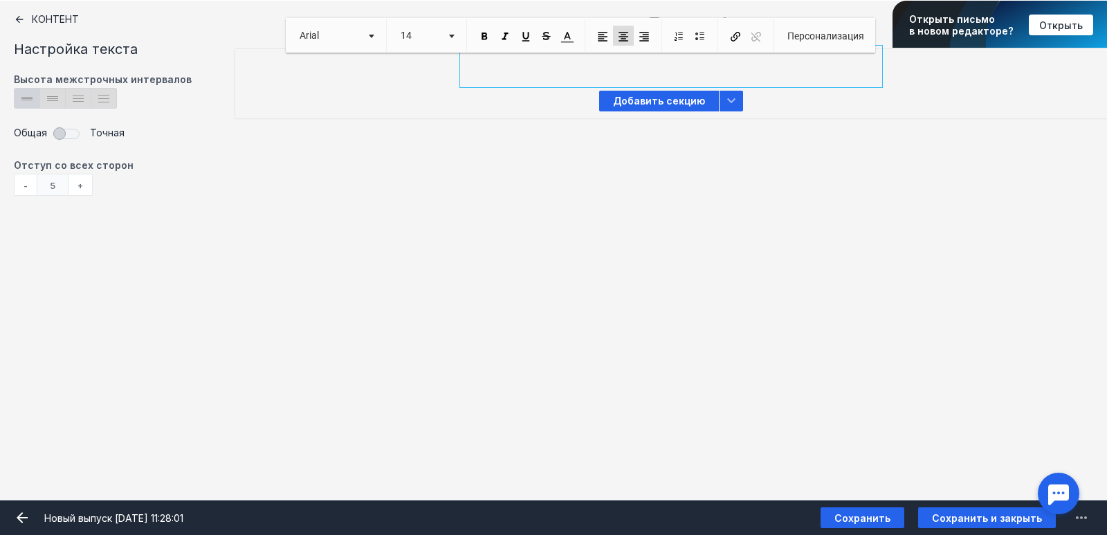
click at [750, 69] on div "false" at bounding box center [671, 67] width 408 height 28
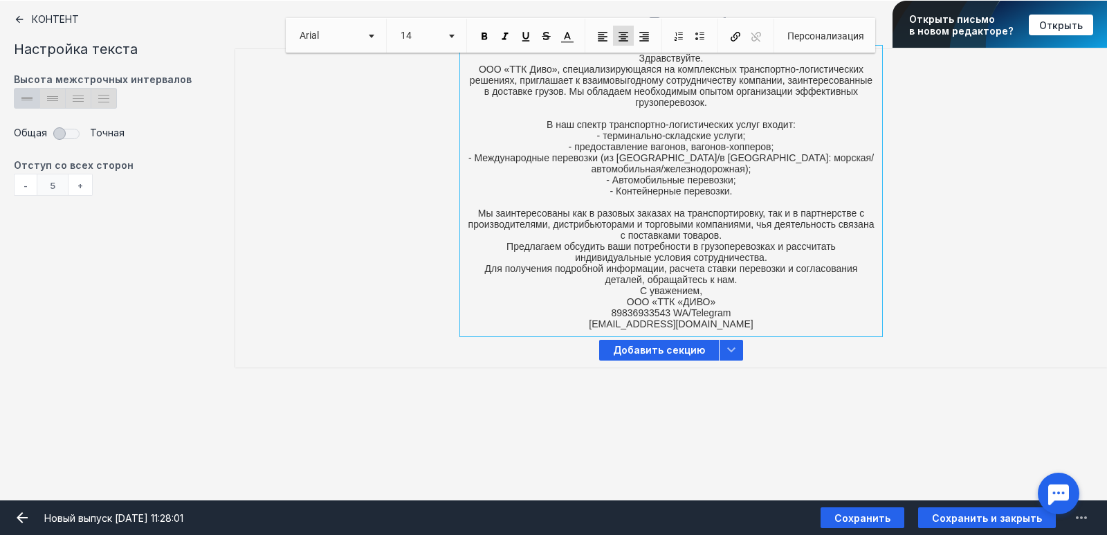
click at [342, 335] on div "Добавить секцию" at bounding box center [671, 350] width 872 height 35
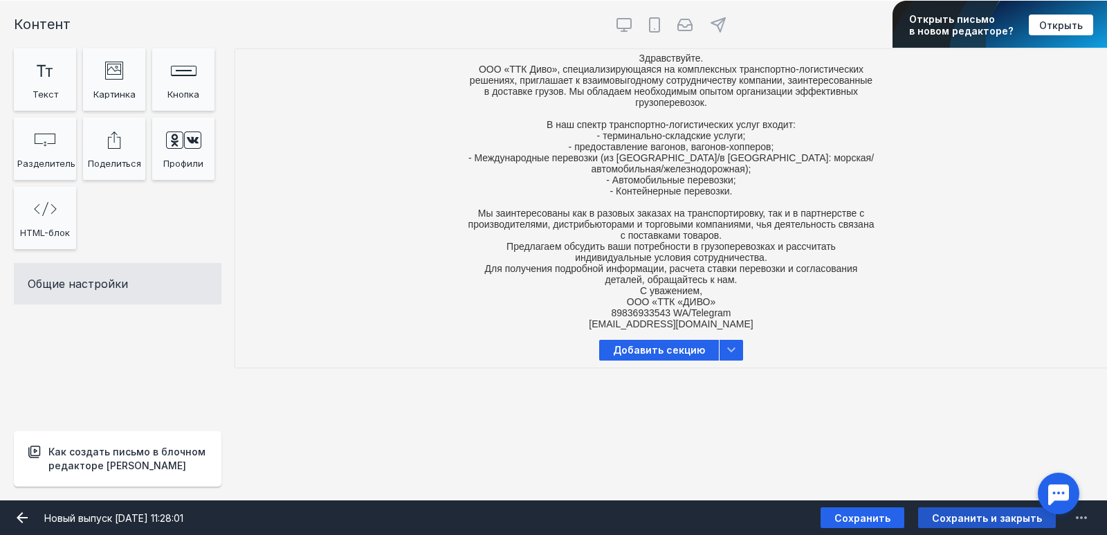
click at [949, 517] on span "Сохранить и закрыть" at bounding box center [987, 518] width 110 height 12
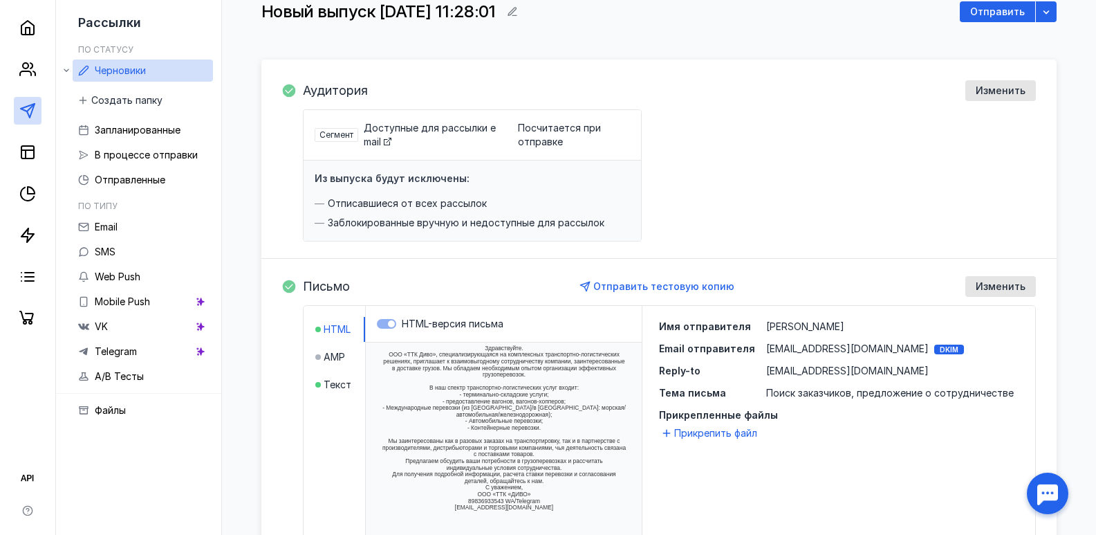
scroll to position [346, 0]
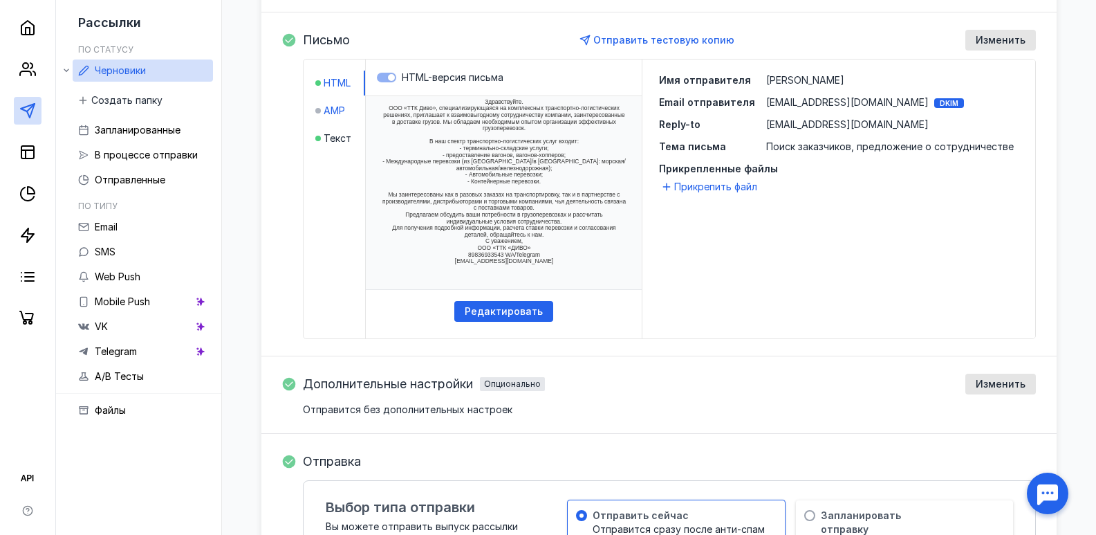
click at [326, 116] on span "AMP" at bounding box center [334, 111] width 21 height 14
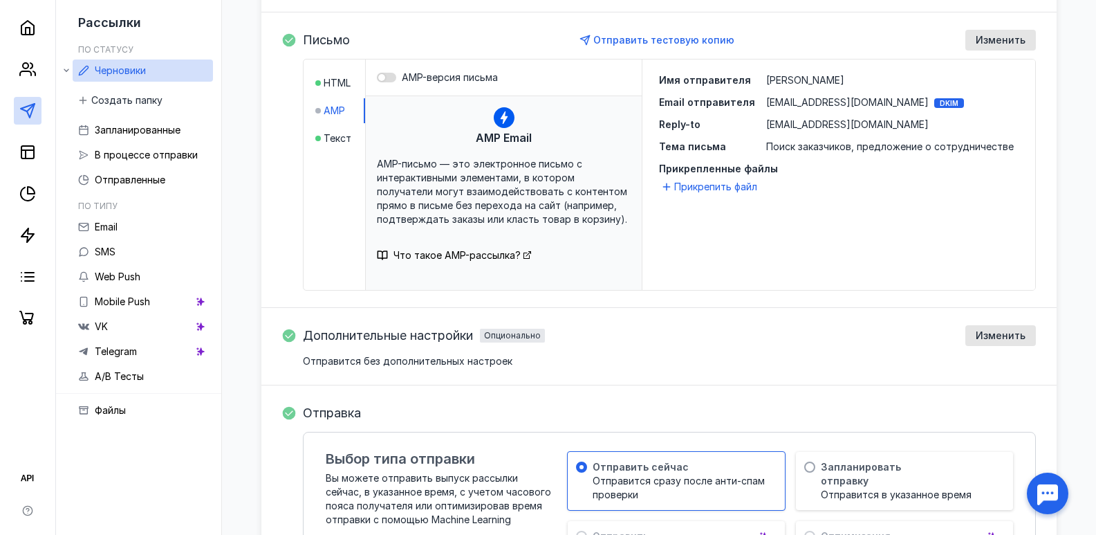
click at [396, 80] on div at bounding box center [386, 78] width 19 height 10
click at [377, 77] on input "AMP-версия письма" at bounding box center [377, 77] width 0 height 0
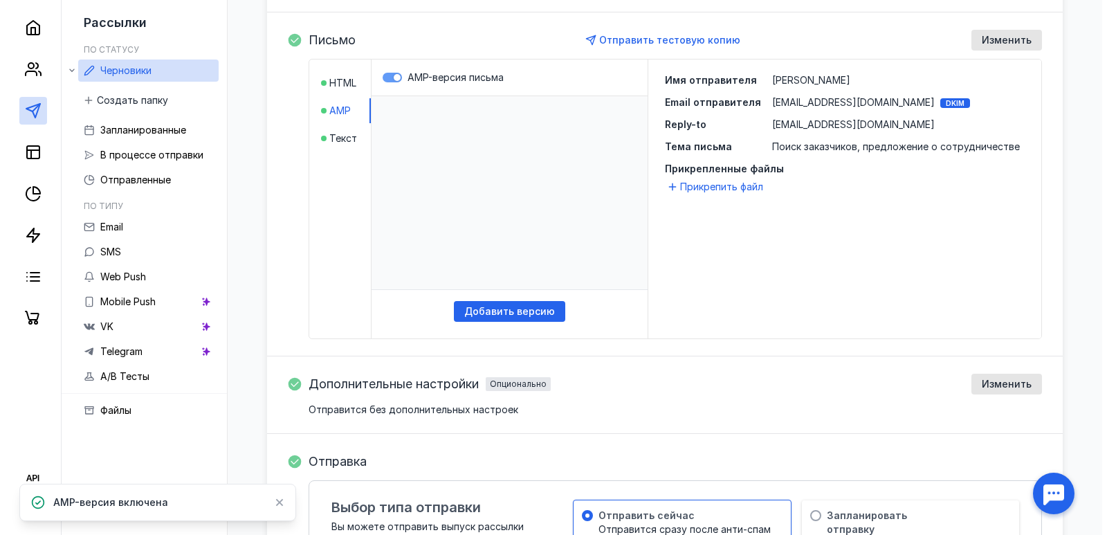
scroll to position [0, 0]
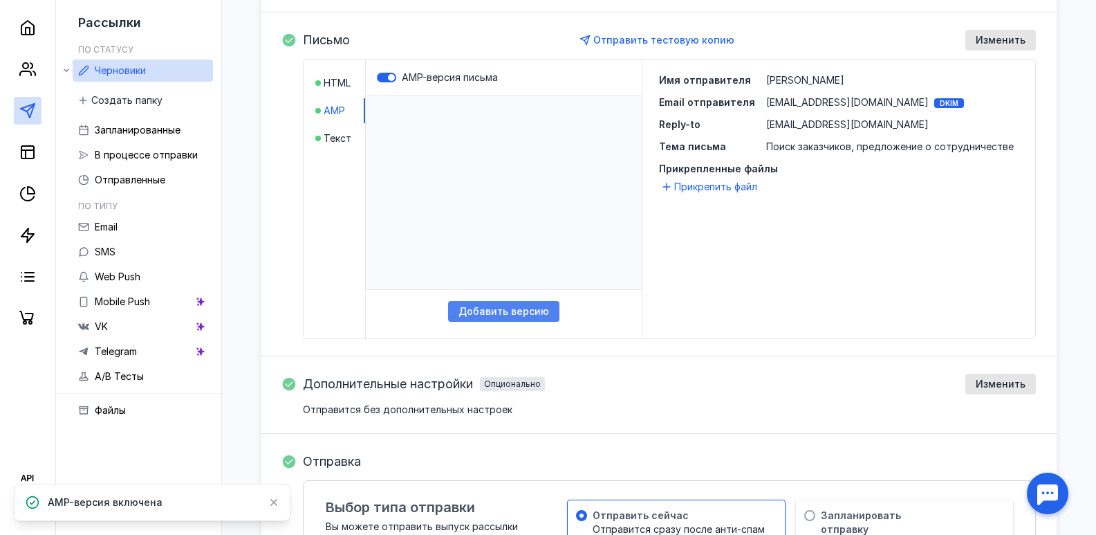
click at [535, 308] on span "Добавить версию" at bounding box center [504, 312] width 91 height 12
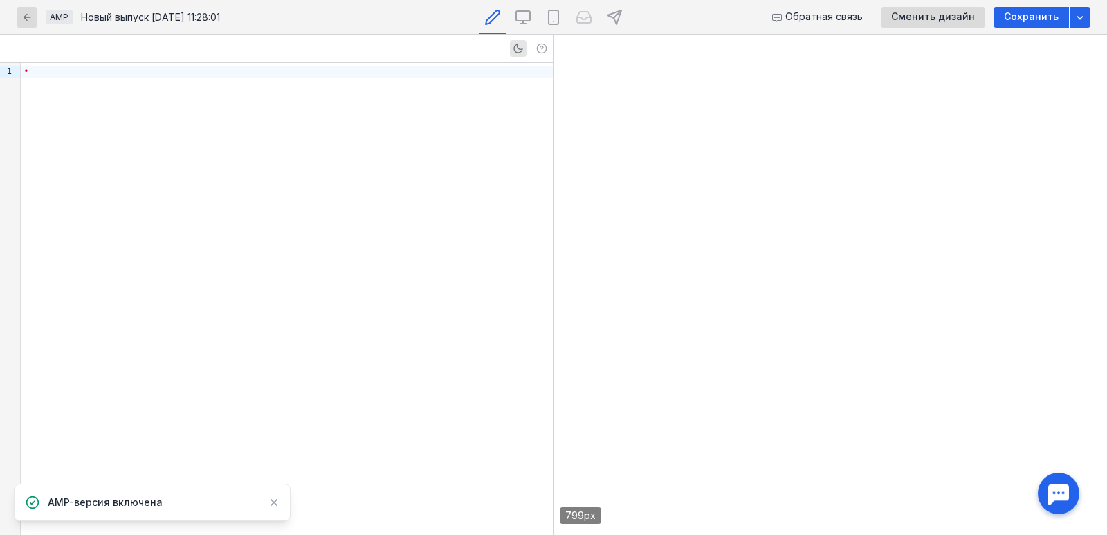
click at [114, 75] on div "•" at bounding box center [287, 72] width 532 height 12
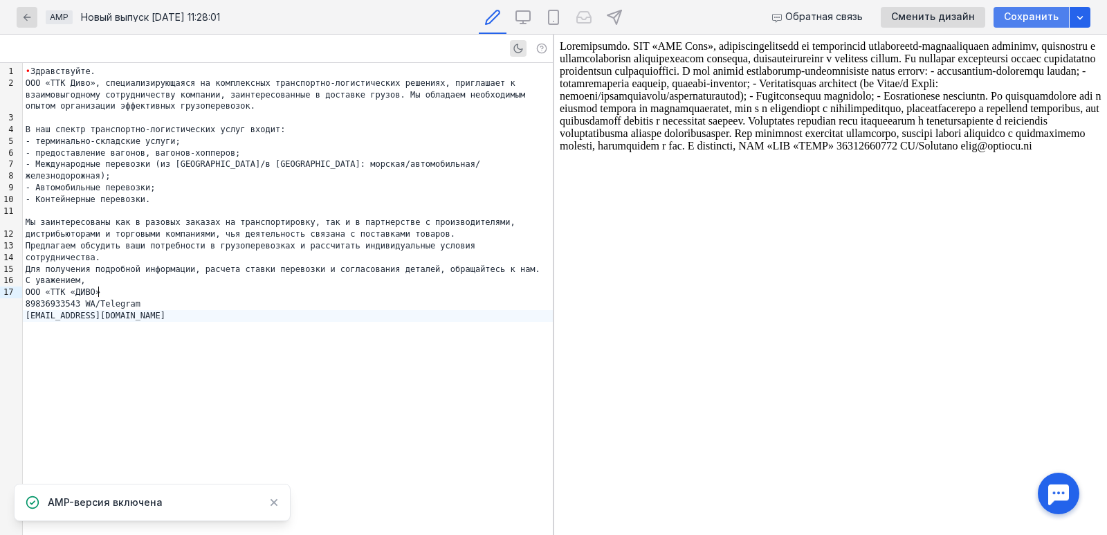
click at [1026, 15] on span "Сохранить" at bounding box center [1031, 17] width 55 height 12
click at [33, 18] on div "button" at bounding box center [27, 17] width 14 height 14
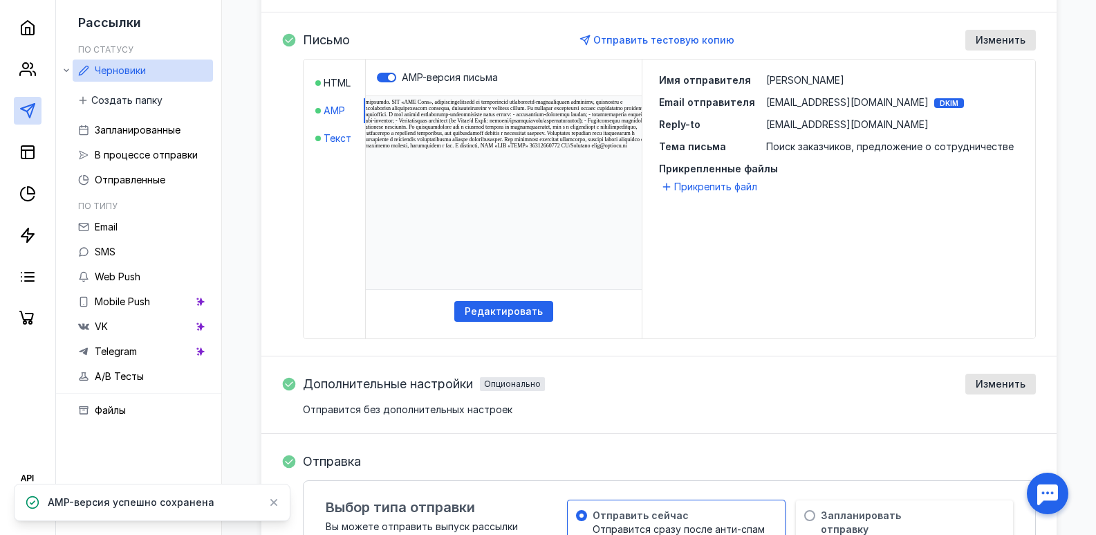
click at [346, 138] on span "Текст" at bounding box center [338, 138] width 28 height 14
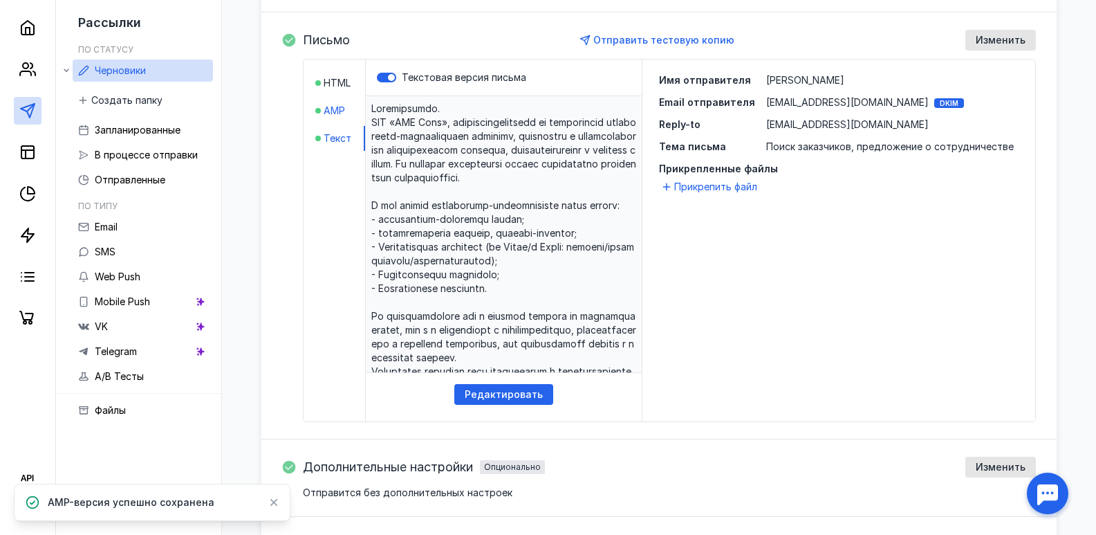
click at [336, 117] on span "AMP" at bounding box center [334, 111] width 21 height 14
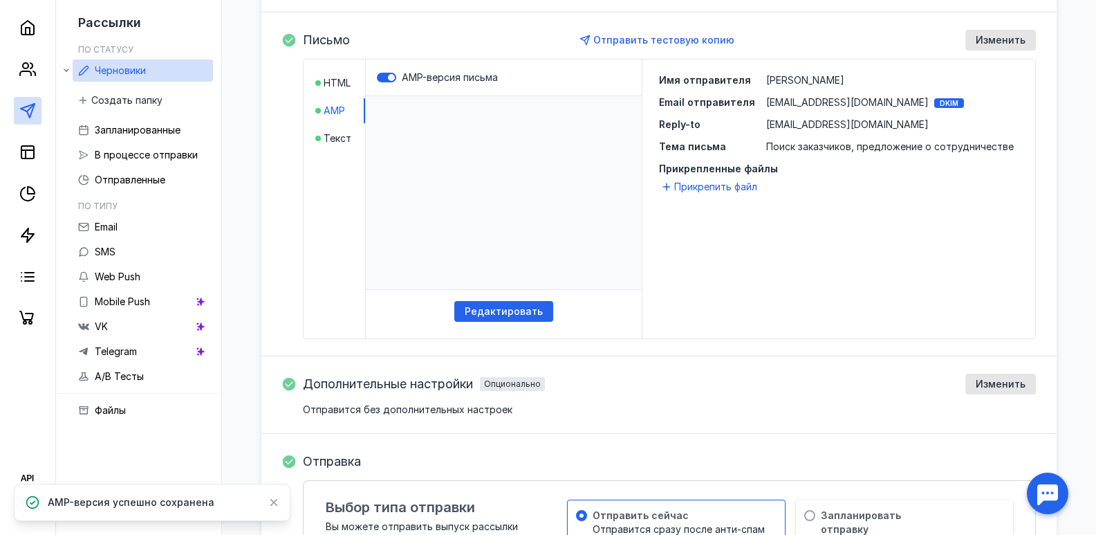
click at [333, 93] on li "HTML" at bounding box center [340, 83] width 50 height 25
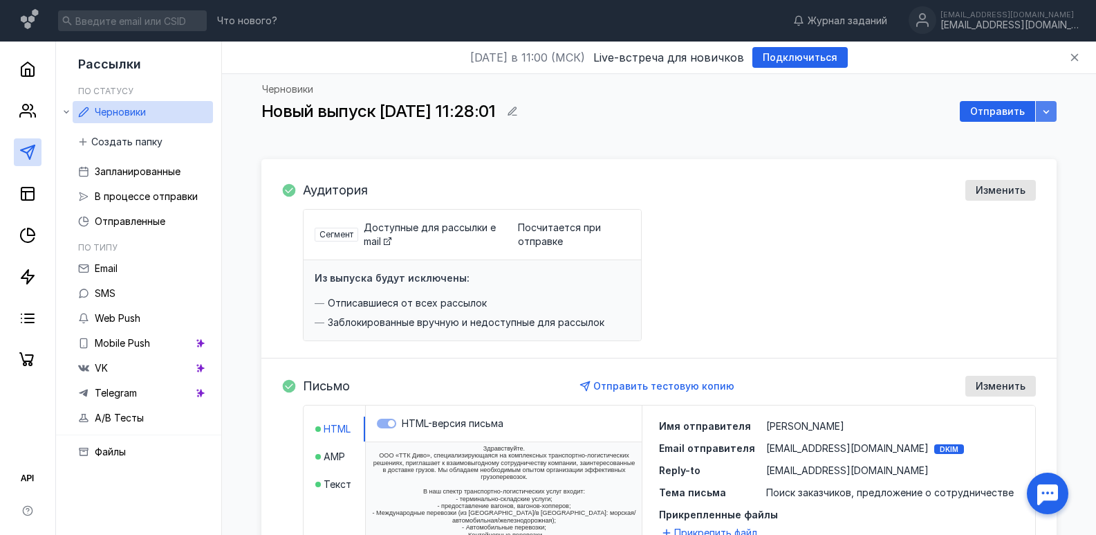
click at [1041, 111] on icon "button" at bounding box center [1046, 111] width 11 height 11
click at [560, 113] on div "Новый выпуск [DATE] 11:28:01 Отправить" at bounding box center [658, 111] width 795 height 21
click at [517, 115] on icon "button" at bounding box center [515, 115] width 5 height 1
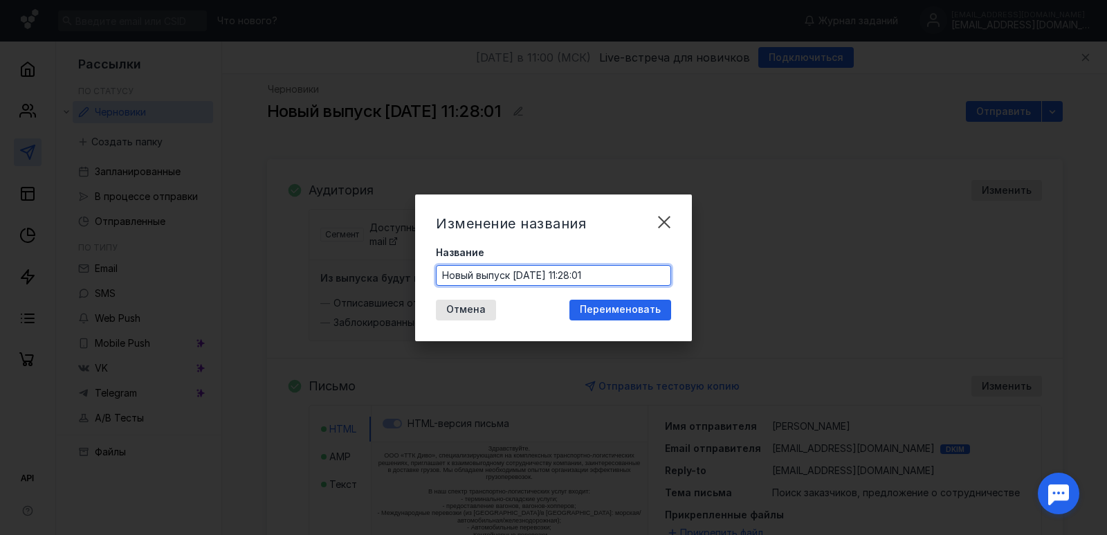
drag, startPoint x: 614, startPoint y: 270, endPoint x: 429, endPoint y: 282, distance: 185.1
click at [429, 282] on div "Изменение названия Название Новый выпуск [DATE] 11:28:01 [PERSON_NAME]" at bounding box center [553, 267] width 277 height 147
type input "ТТК Диво. Поиск заказчиков, предложение о сотрудничестве"
click at [611, 316] on div "Переименовать" at bounding box center [620, 309] width 102 height 21
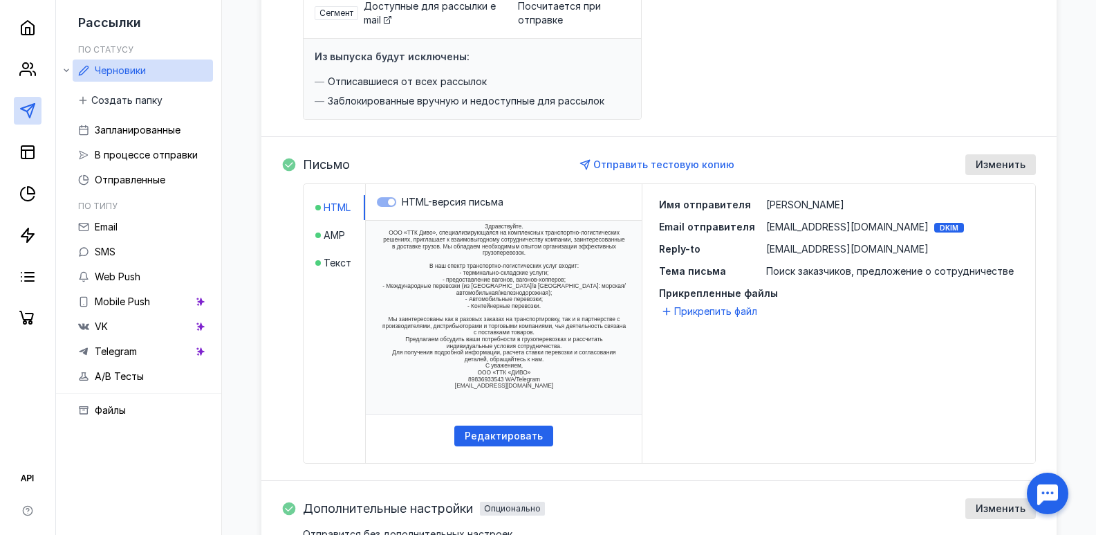
scroll to position [48, 0]
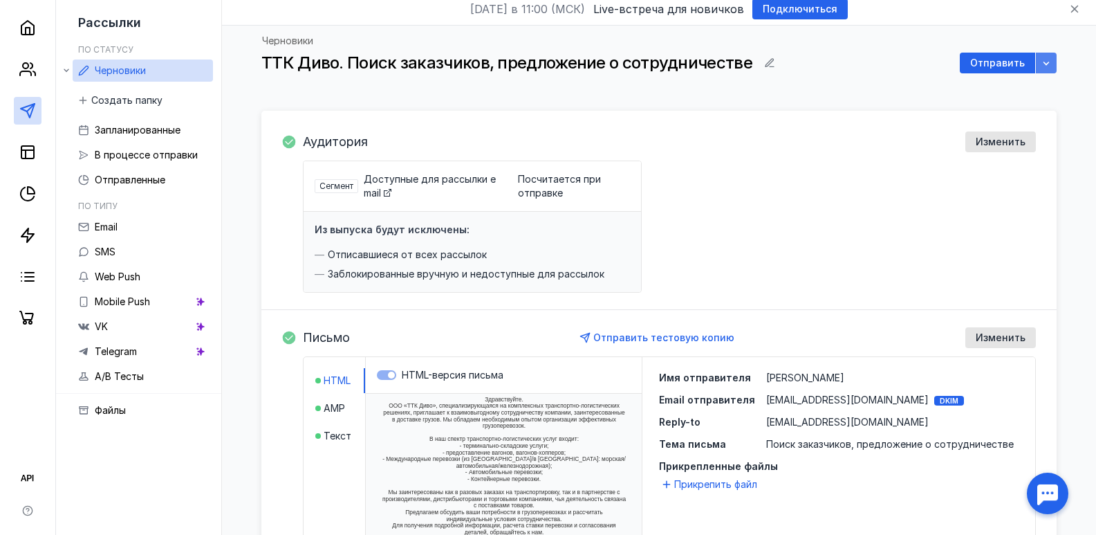
click at [1053, 69] on div "button" at bounding box center [1046, 63] width 21 height 21
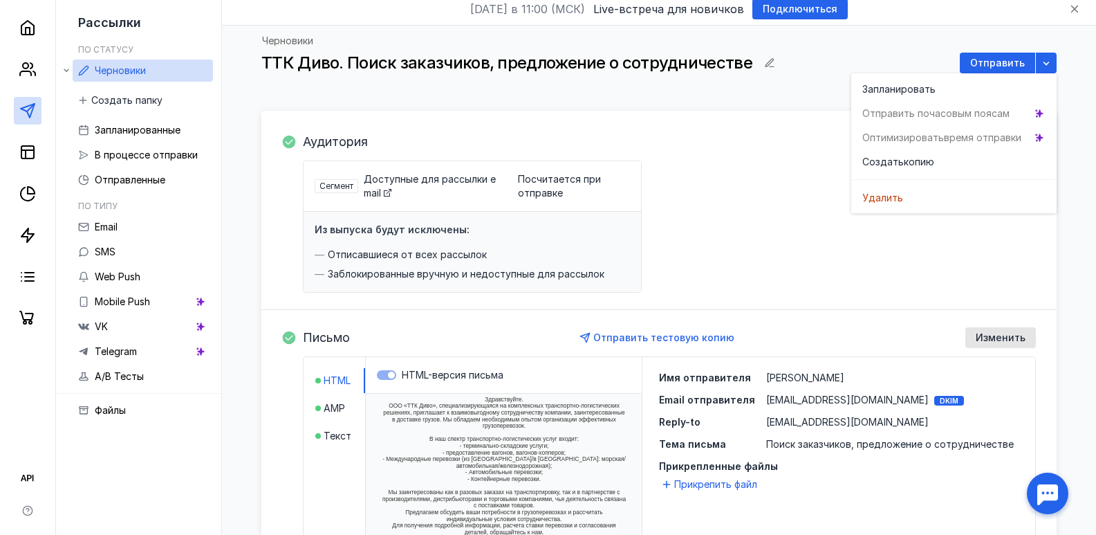
click at [730, 178] on div "Сегмент Доступные для рассылки email Посчитается при отправке Из выпуска будут …" at bounding box center [669, 226] width 733 height 132
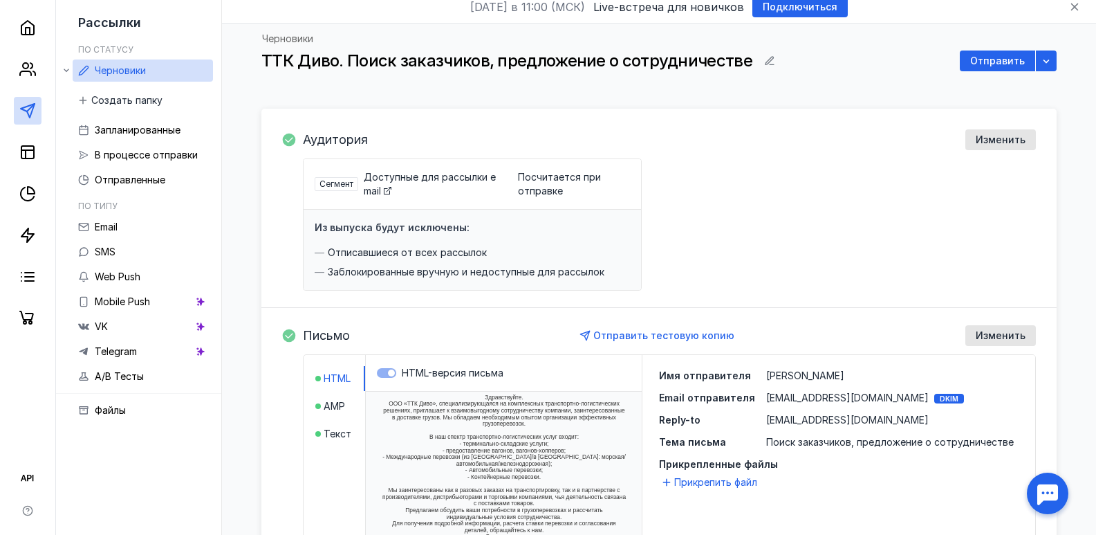
scroll to position [0, 0]
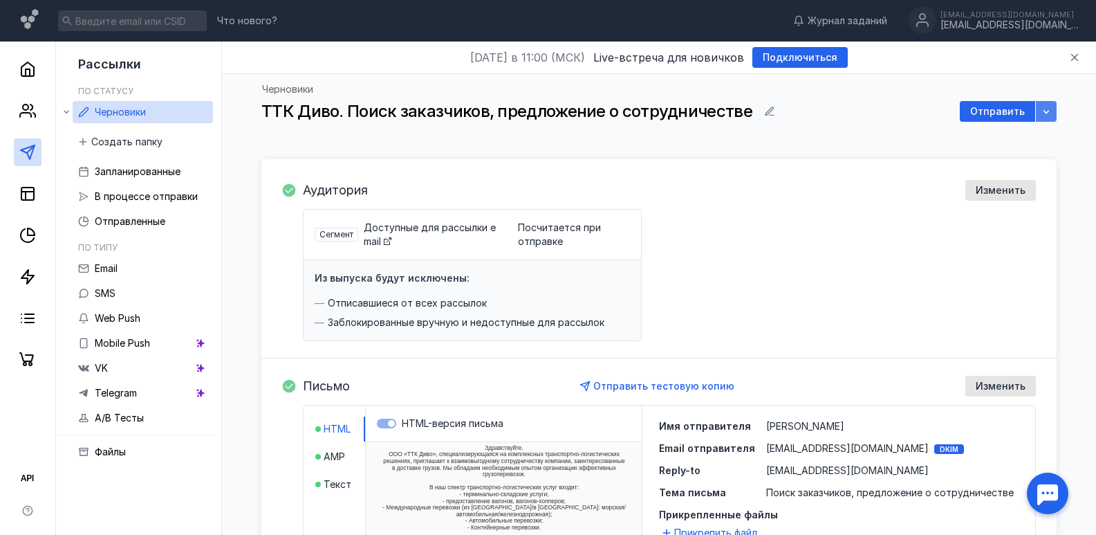
click at [1044, 118] on div "button" at bounding box center [1047, 111] width 14 height 14
drag, startPoint x: 685, startPoint y: 218, endPoint x: 774, endPoint y: 190, distance: 93.4
click at [774, 190] on div "Аудитория Изменить" at bounding box center [669, 190] width 733 height 21
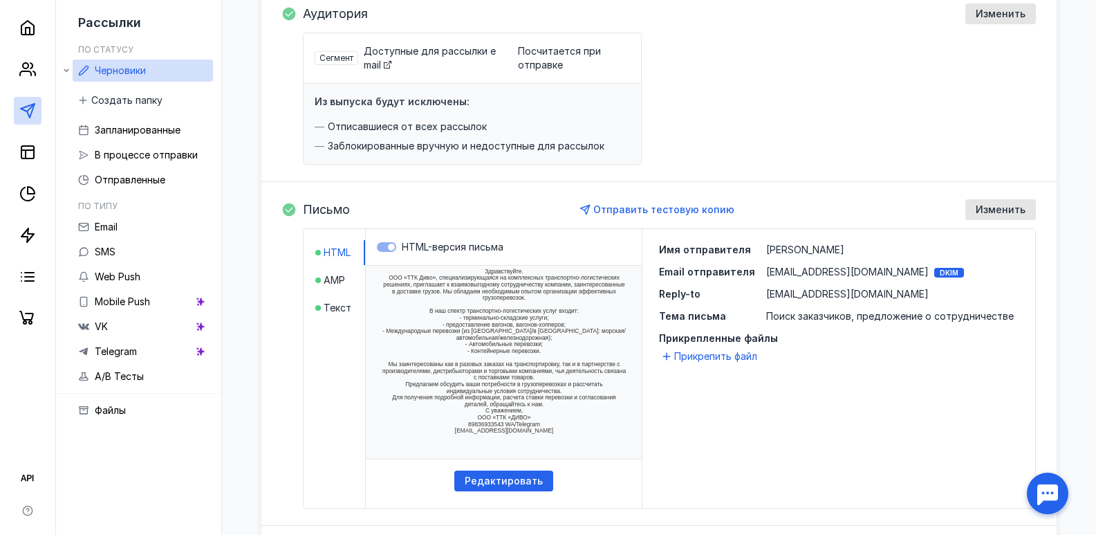
scroll to position [208, 0]
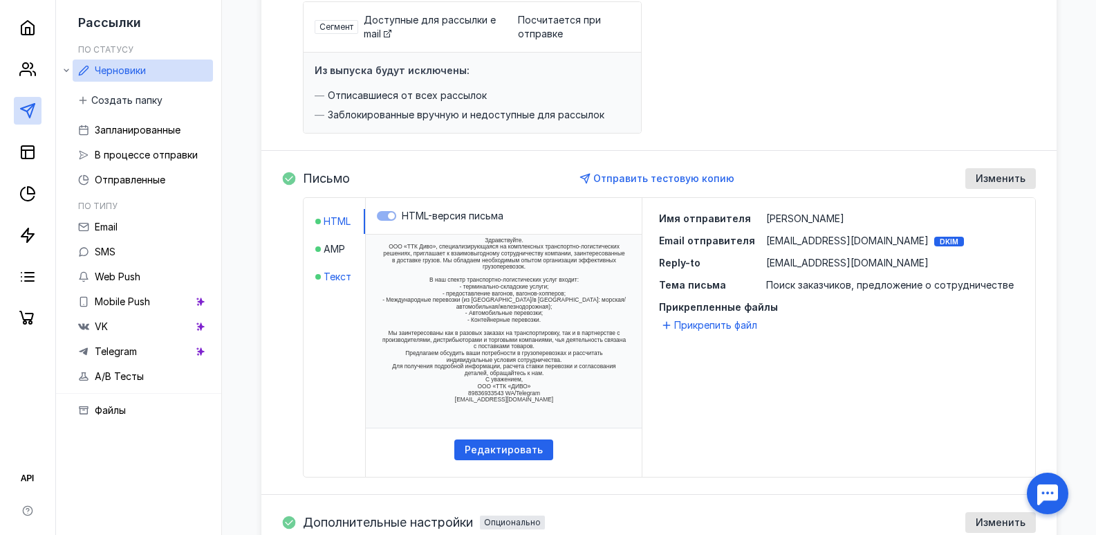
click at [339, 276] on span "Текст" at bounding box center [338, 277] width 28 height 14
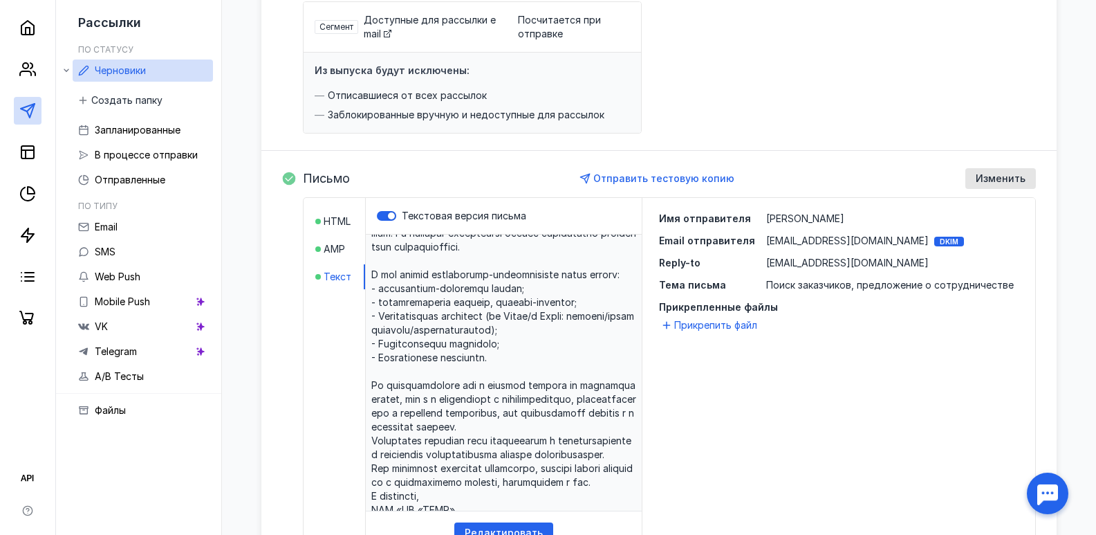
click at [565, 423] on p at bounding box center [504, 372] width 276 height 277
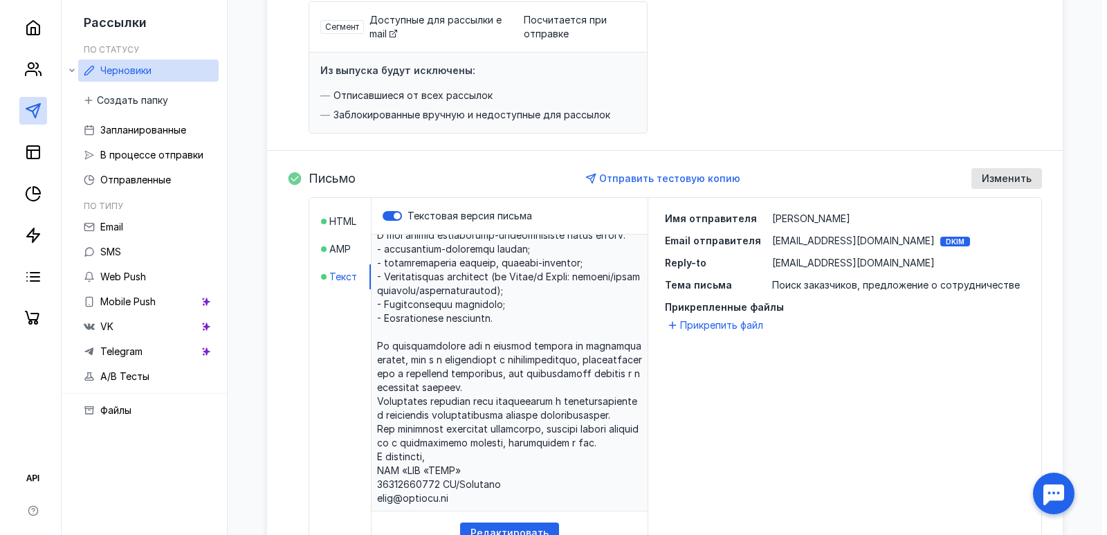
scroll to position [164, 0]
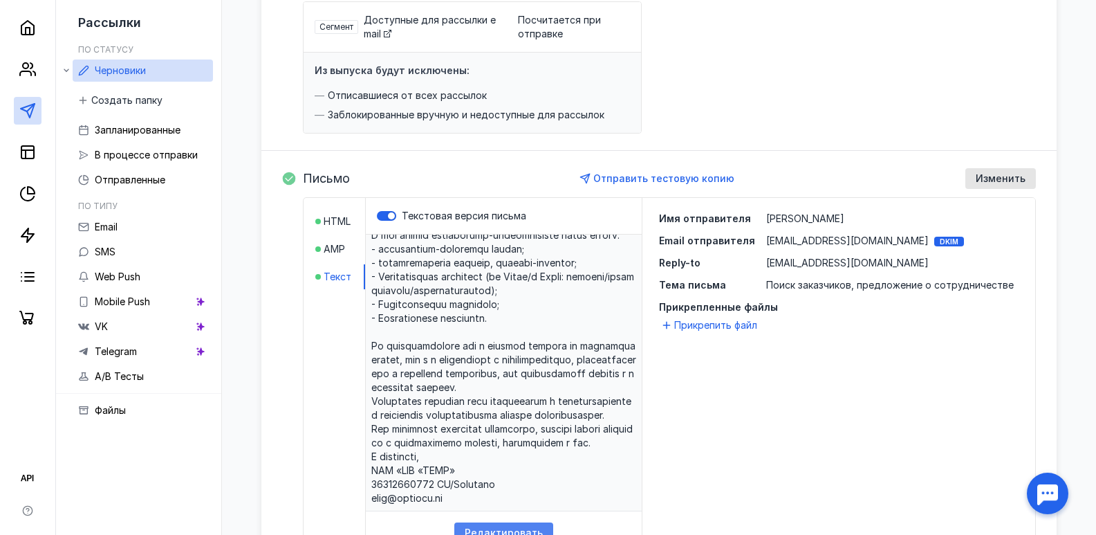
click at [533, 526] on div "Редактировать" at bounding box center [503, 532] width 99 height 21
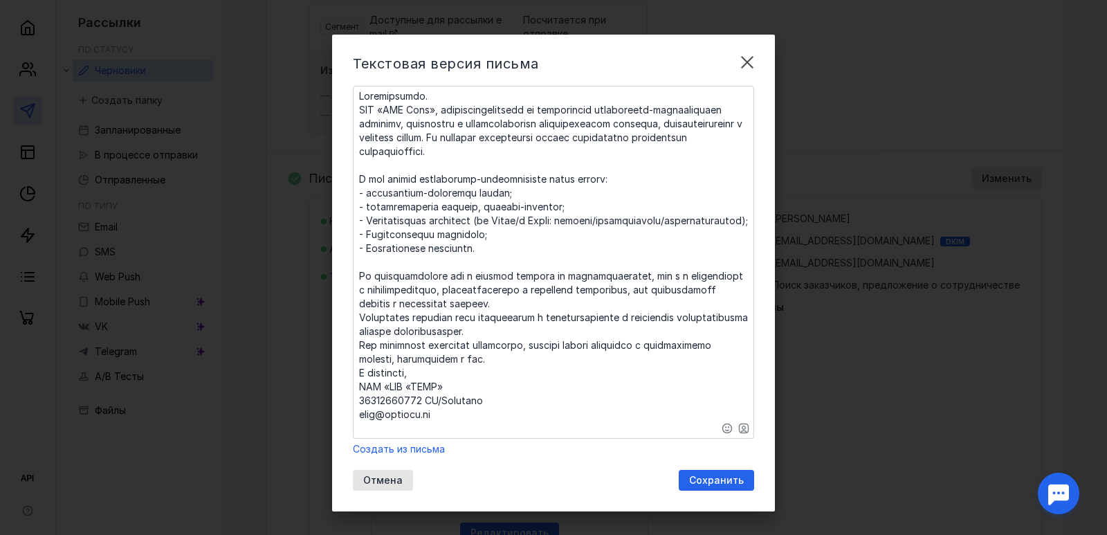
scroll to position [11, 0]
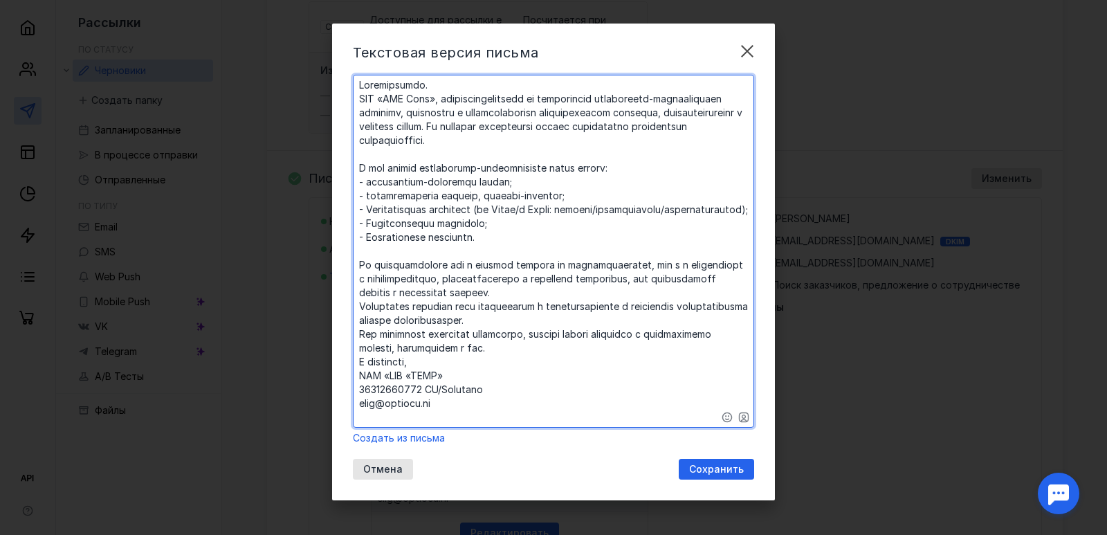
click at [451, 392] on textarea at bounding box center [553, 250] width 400 height 351
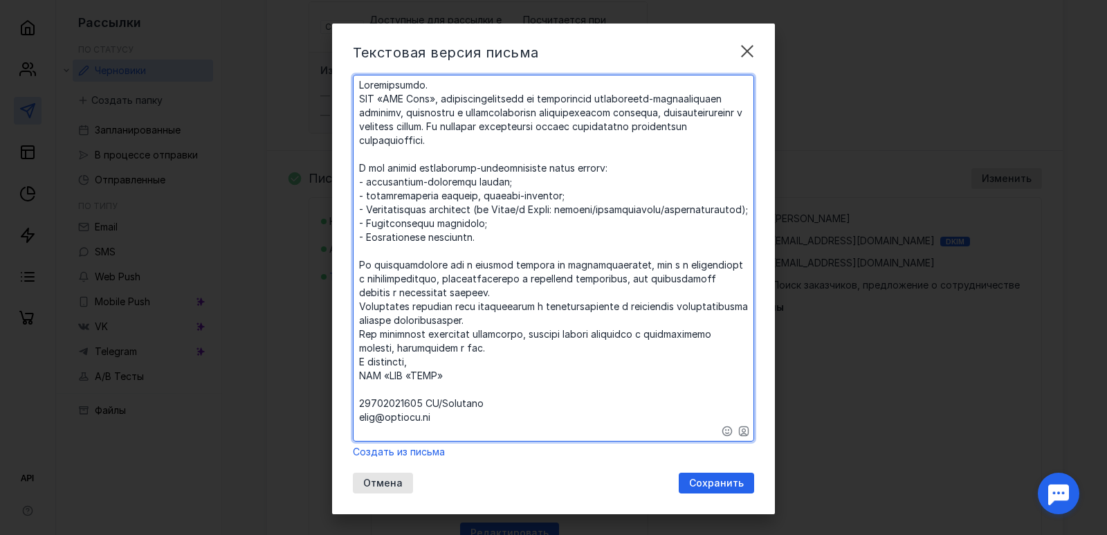
scroll to position [0, 0]
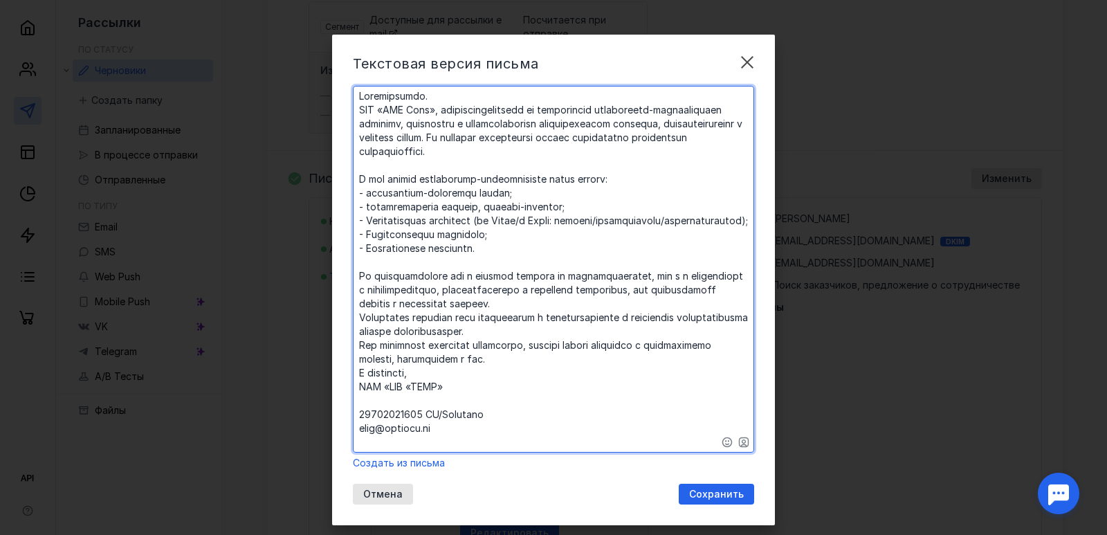
click at [387, 413] on textarea at bounding box center [553, 268] width 400 height 365
paste textarea "[URL][DOMAIN_NAME]"
type textarea "​Loremipsumdo. SIT «AME Cons», adipiscingelitsedd ei temporincid utlaboreetd-ma…"
click at [705, 495] on span "Сохранить" at bounding box center [716, 494] width 55 height 12
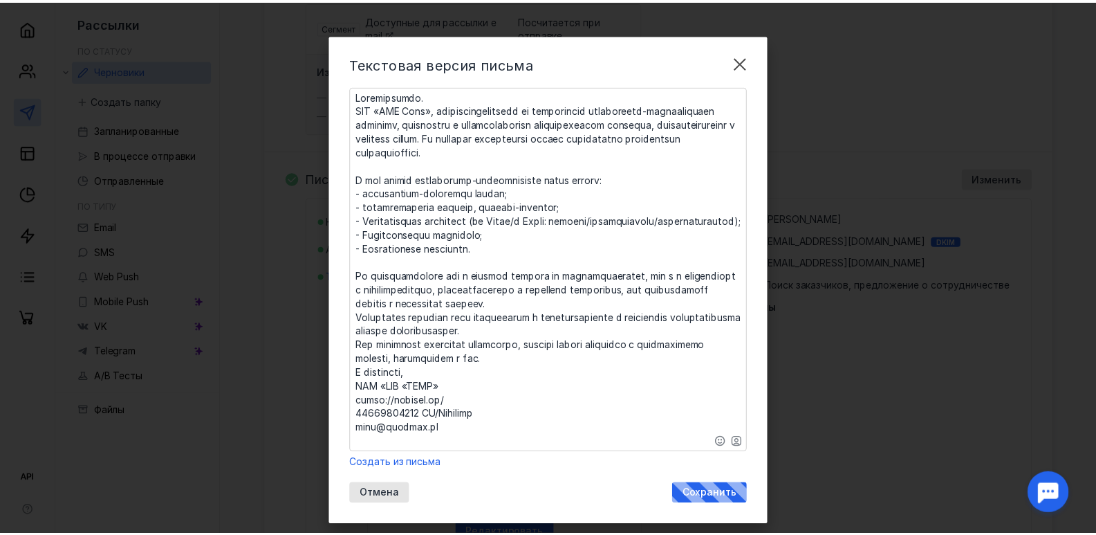
scroll to position [216, 0]
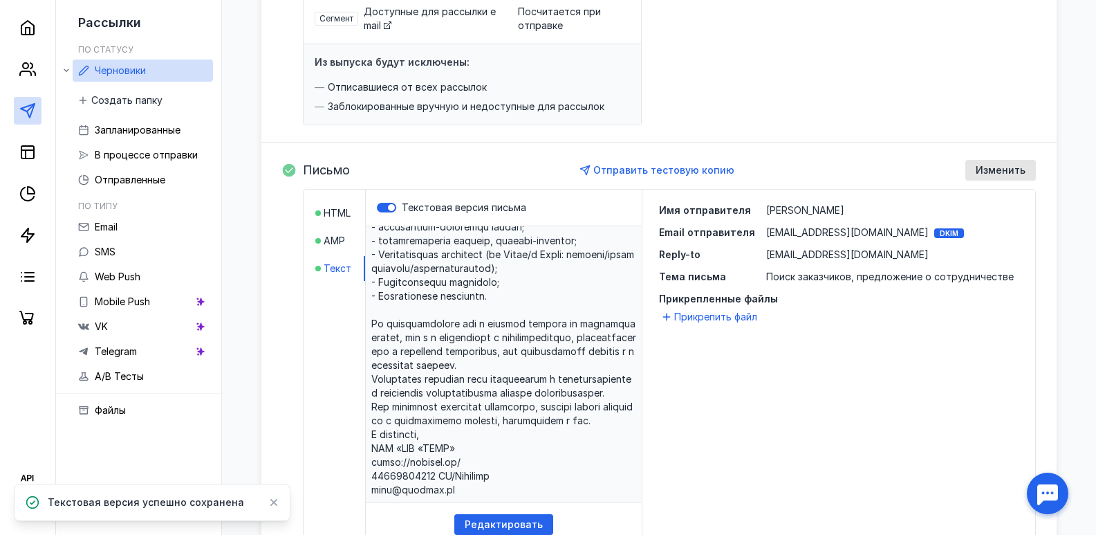
click at [331, 202] on li "HTML" at bounding box center [340, 213] width 50 height 25
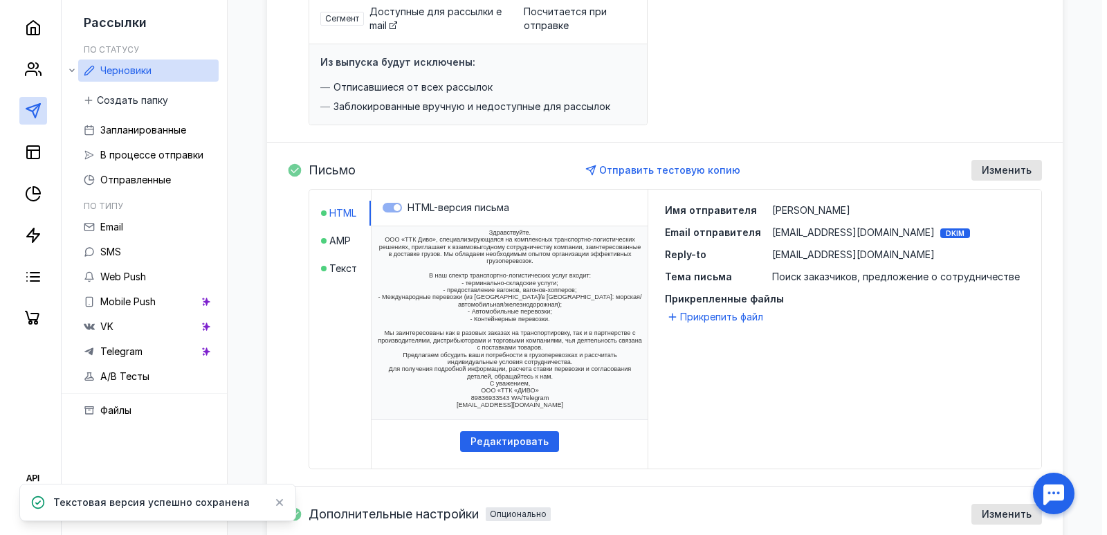
scroll to position [0, 0]
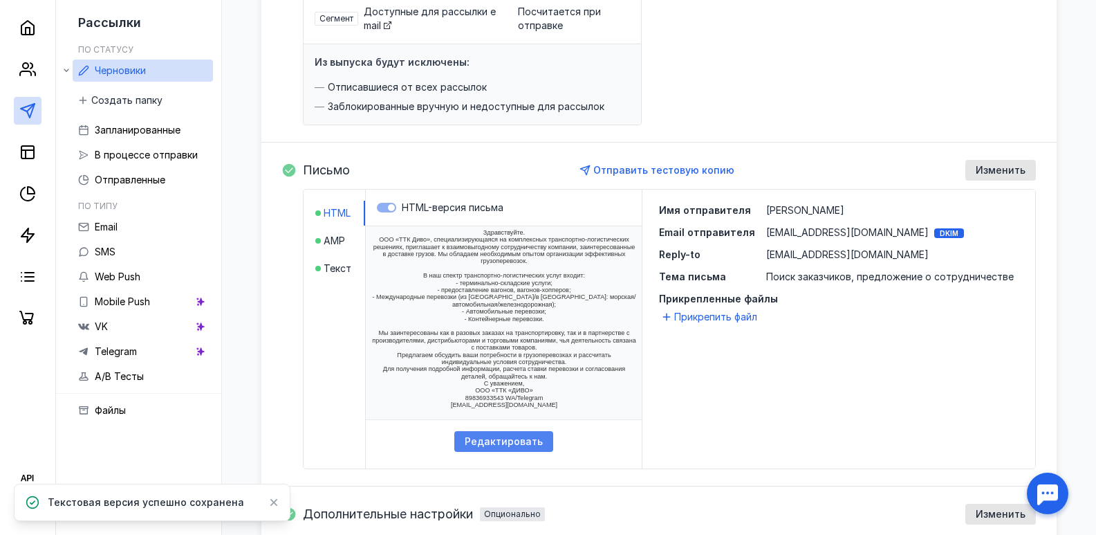
click at [521, 442] on span "Редактировать" at bounding box center [504, 442] width 78 height 12
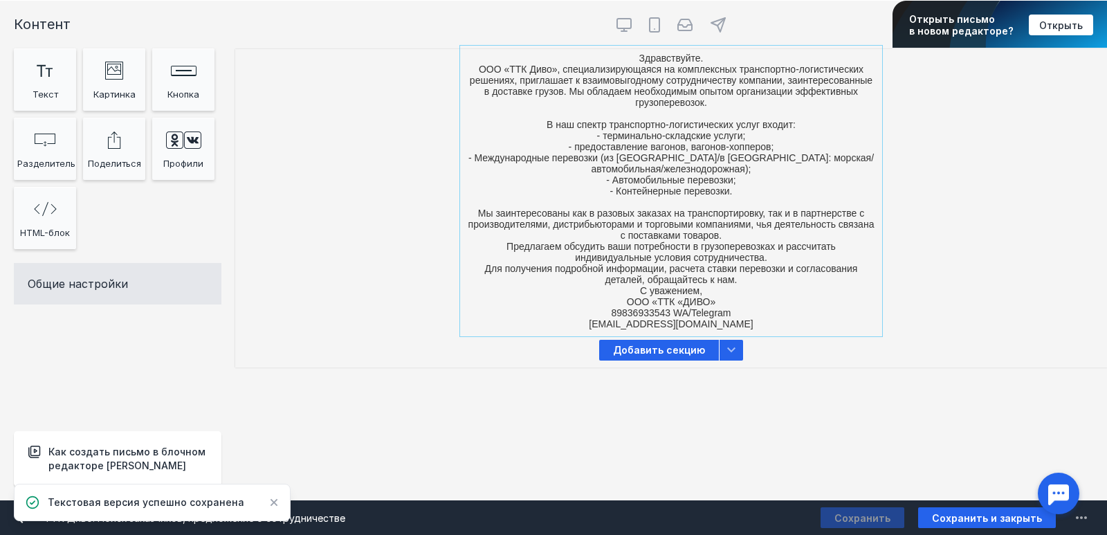
click at [717, 310] on div at bounding box center [670, 191] width 415 height 284
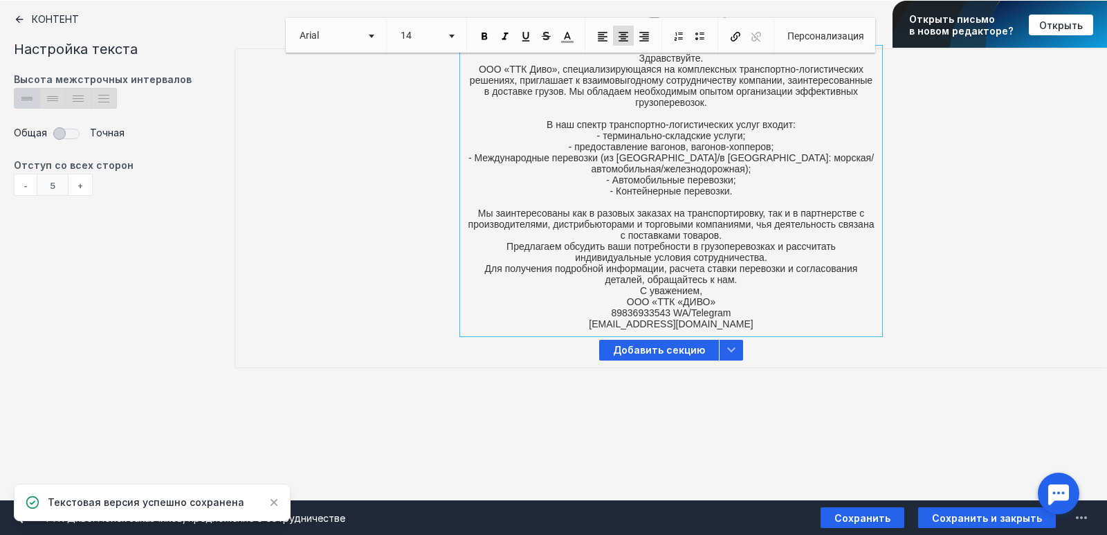
click at [716, 307] on p "Здравствуйте. ООО «ТТК Диво», специализирующаяся на комплексных транспортно-лог…" at bounding box center [671, 191] width 408 height 277
click at [712, 302] on p "Здравствуйте. ООО «ТТК Диво», специализирующаяся на комплексных транспортно-лог…" at bounding box center [671, 191] width 408 height 277
click at [718, 303] on p "Здравствуйте. ООО «ТТК Диво», специализирующаяся на комплексных транспортно-лог…" at bounding box center [671, 191] width 408 height 277
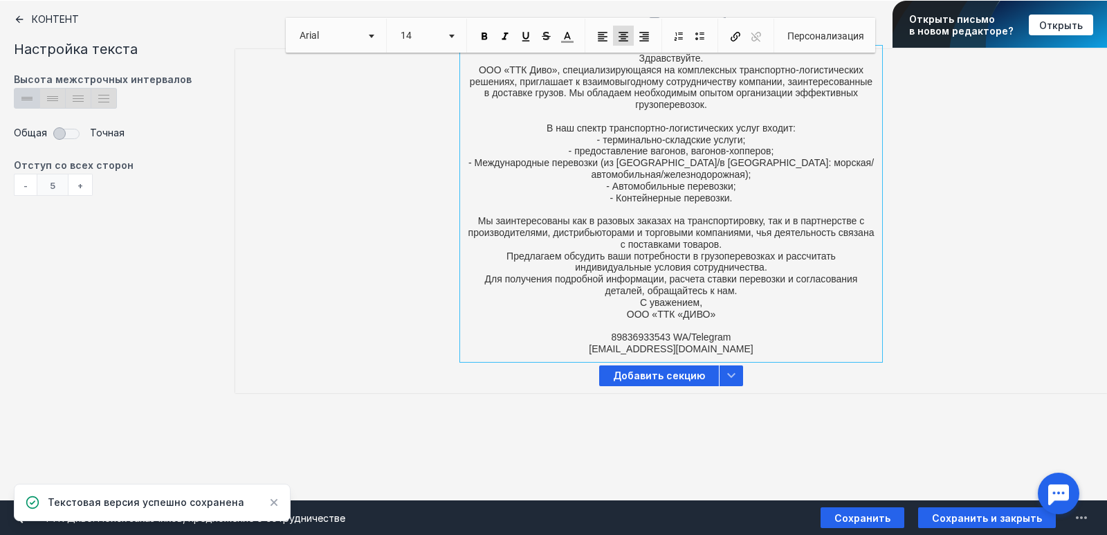
click at [682, 329] on p "89836933543 WA/Telegram [EMAIL_ADDRESS][DOMAIN_NAME]" at bounding box center [671, 337] width 408 height 35
click at [675, 328] on p "89836933543 WA/Telegram [EMAIL_ADDRESS][DOMAIN_NAME]" at bounding box center [671, 337] width 408 height 35
click at [710, 341] on span "Вставить" at bounding box center [718, 336] width 53 height 19
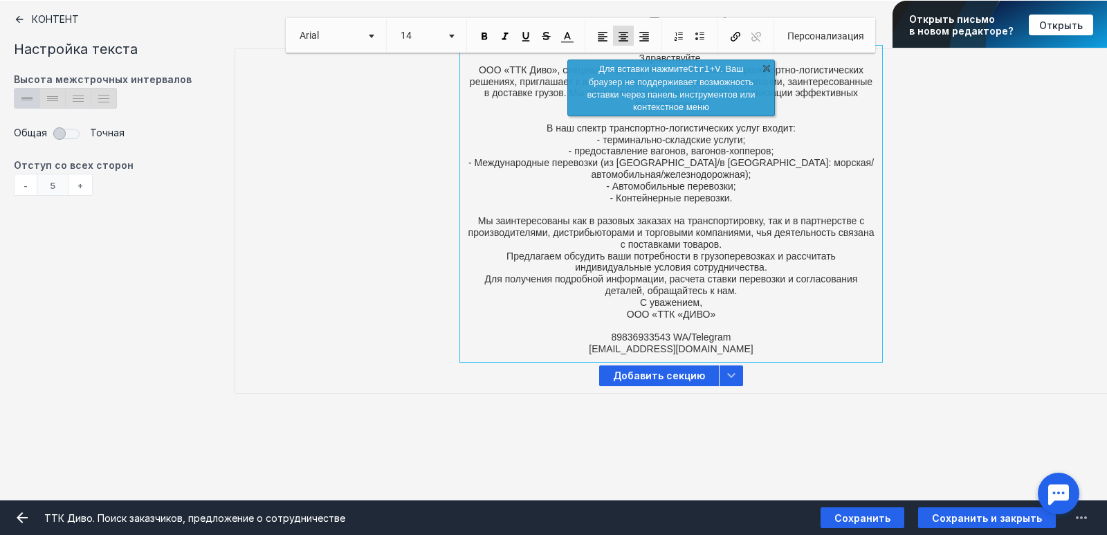
click at [679, 322] on p "89836933543 WA/Telegram [EMAIL_ADDRESS][DOMAIN_NAME]" at bounding box center [671, 337] width 408 height 35
click at [717, 320] on p "89836933543 WA/Telegram [EMAIL_ADDRESS][DOMAIN_NAME]" at bounding box center [671, 337] width 408 height 35
click at [935, 263] on div "Здравствуйте. ООО «ТТК Диво», специализирующаяся на комплексных транспортно-лог…" at bounding box center [671, 203] width 872 height 309
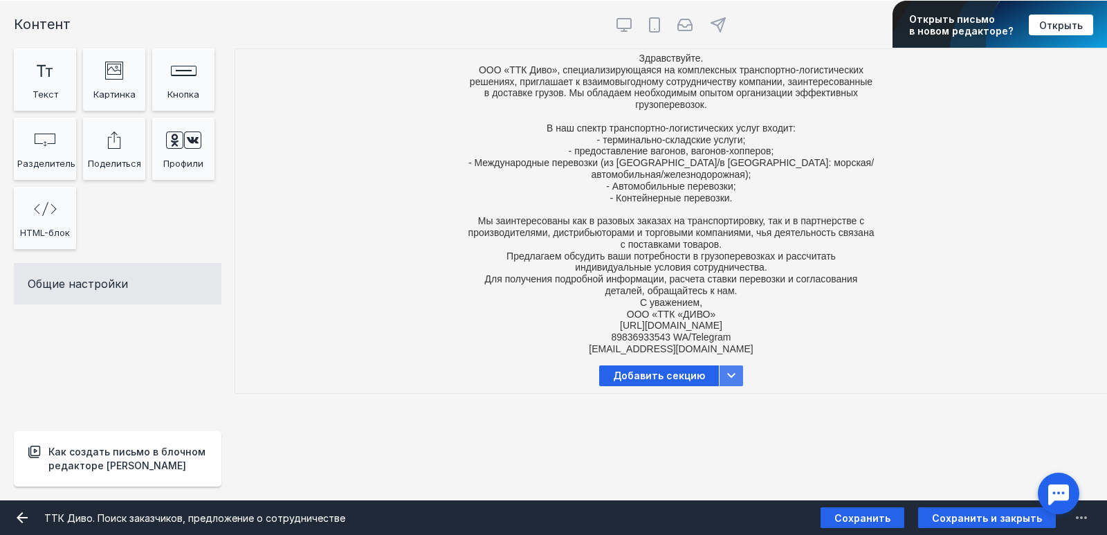
click at [725, 380] on icon at bounding box center [731, 375] width 17 height 17
click at [726, 379] on icon at bounding box center [731, 375] width 17 height 17
click at [439, 427] on div "Контент Тт Copy Created with Sketch. Текст image Created with Sketch. Картинка …" at bounding box center [553, 250] width 1107 height 499
click at [243, 24] on div at bounding box center [671, 25] width 872 height 35
click at [402, 86] on div "Здравствуйте. ООО «ТТК Диво», специализирующаяся на комплексных транспортно-лог…" at bounding box center [671, 203] width 872 height 309
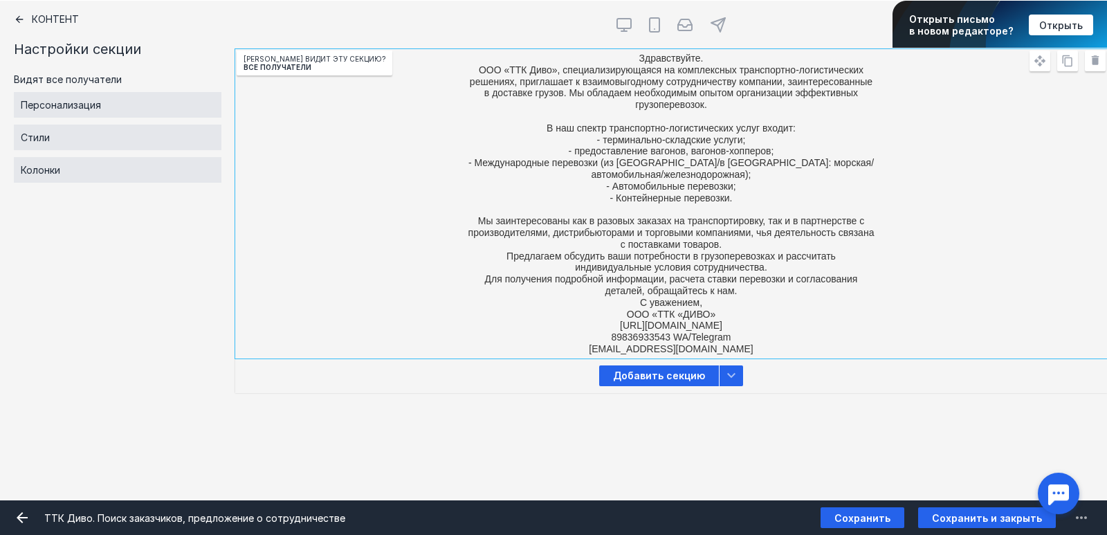
click at [923, 427] on div "Контент Тт Copy Created with Sketch. Текст image Created with Sketch. Картинка …" at bounding box center [553, 250] width 1107 height 499
click at [955, 521] on span "Сохранить и закрыть" at bounding box center [987, 518] width 110 height 12
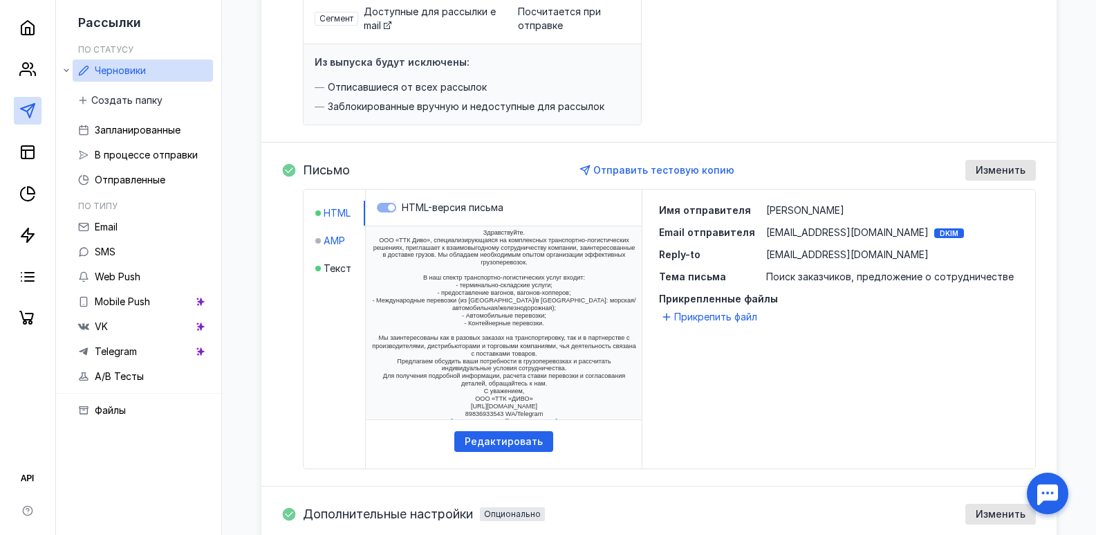
click at [338, 237] on span "AMP" at bounding box center [334, 241] width 21 height 14
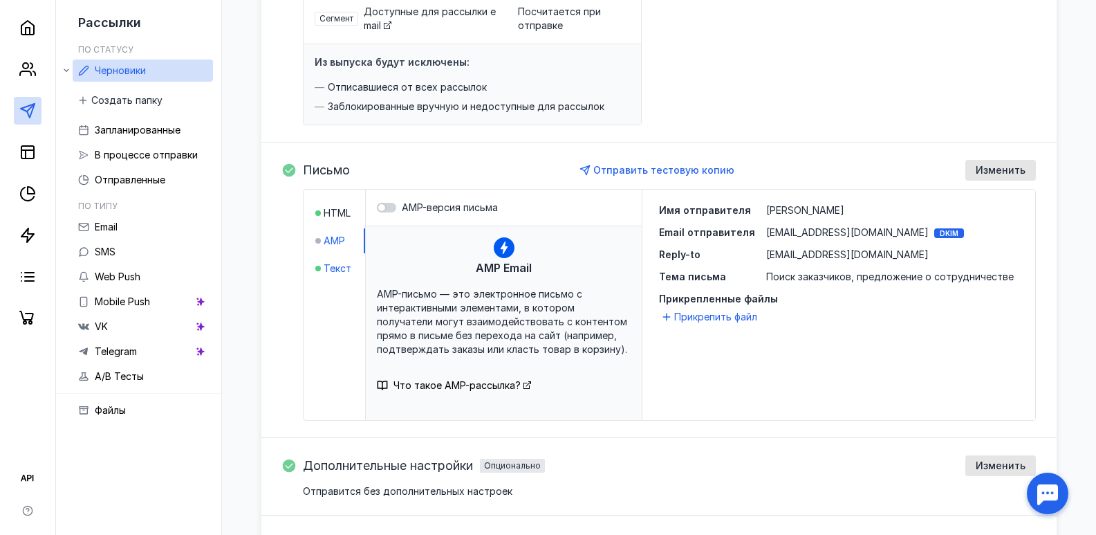
click at [340, 273] on span "Текст" at bounding box center [338, 268] width 28 height 14
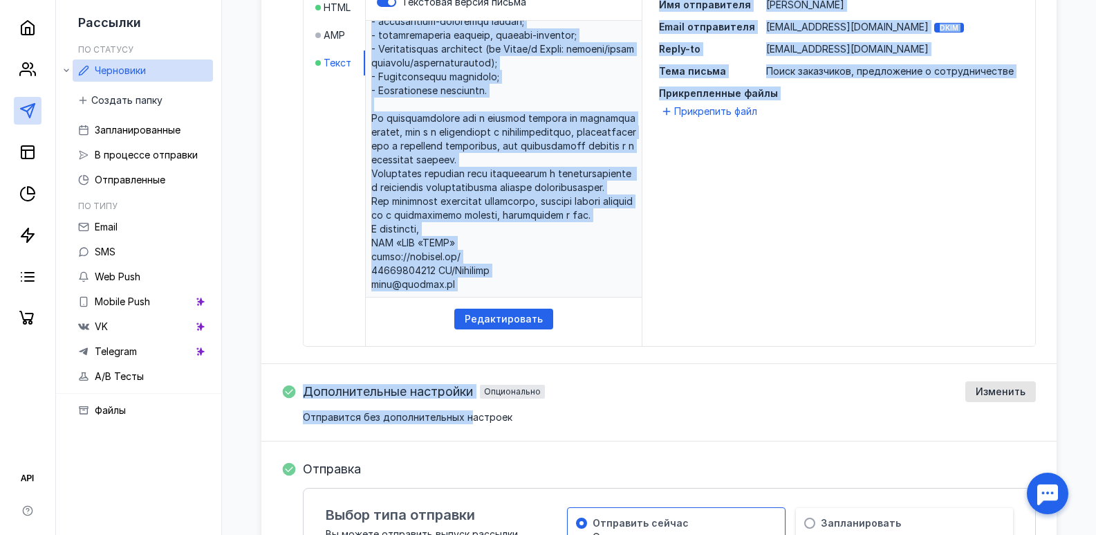
scroll to position [423, 0]
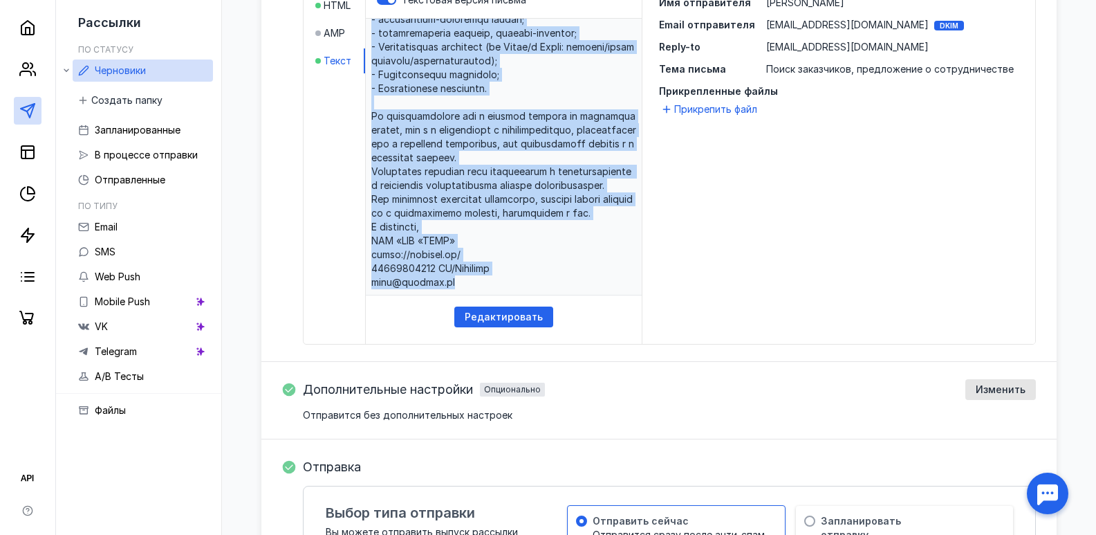
drag, startPoint x: 373, startPoint y: 233, endPoint x: 442, endPoint y: 281, distance: 84.0
click at [442, 281] on p at bounding box center [504, 157] width 276 height 277
copy p "Loremipsumdo. SIT «AME Cons», adipiscingelitsedd ei temporincid utlaboreetd-mag…"
click at [641, 340] on div "Редактировать" at bounding box center [504, 181] width 276 height 325
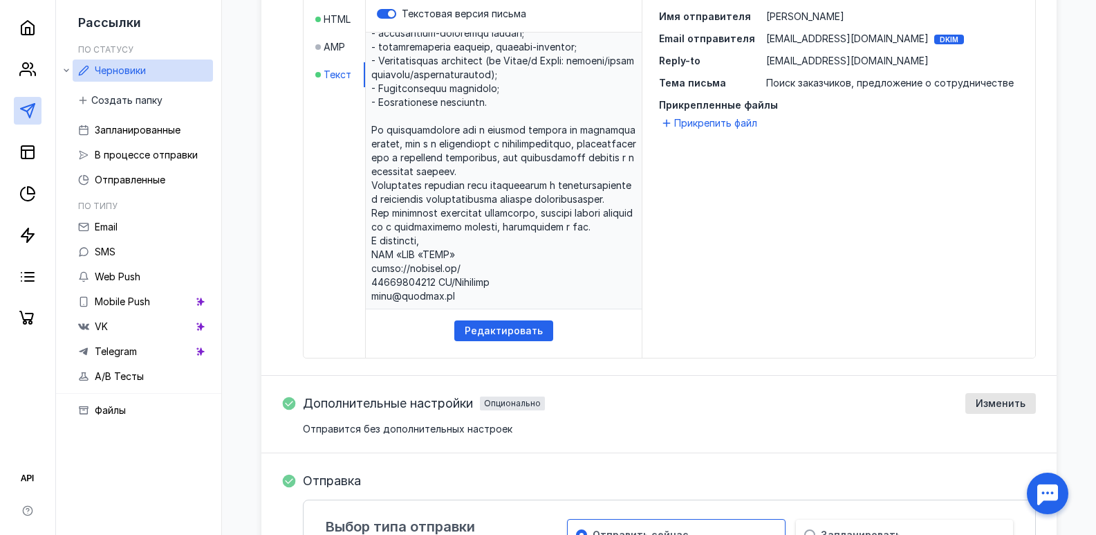
scroll to position [8, 0]
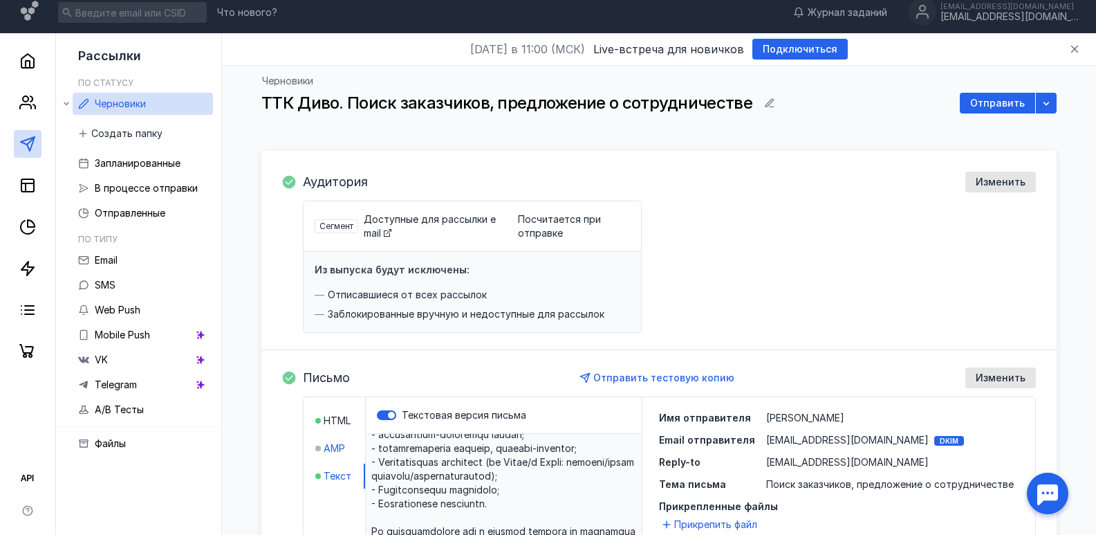
click at [317, 443] on div at bounding box center [318, 448] width 6 height 14
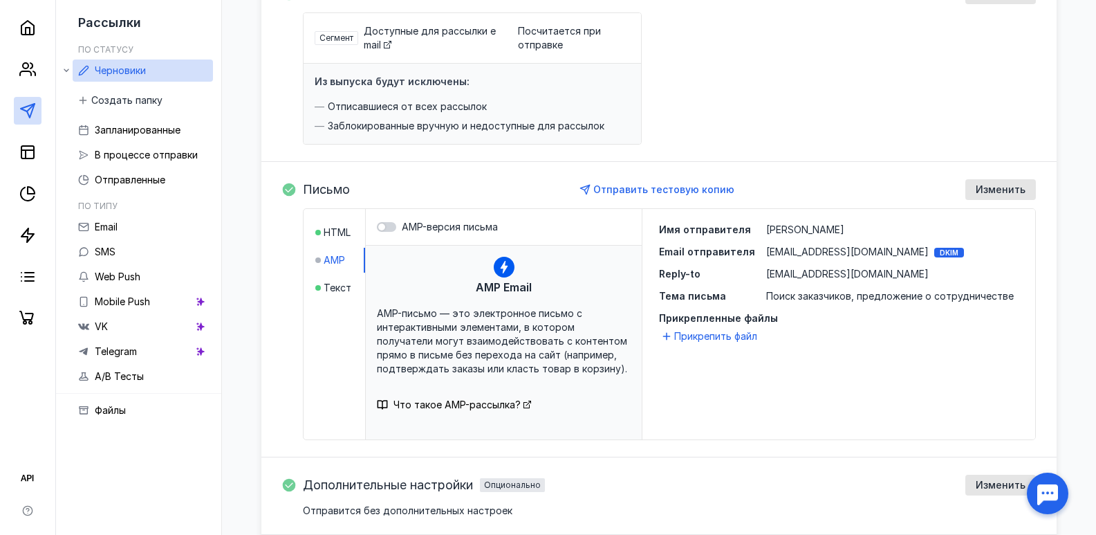
scroll to position [216, 0]
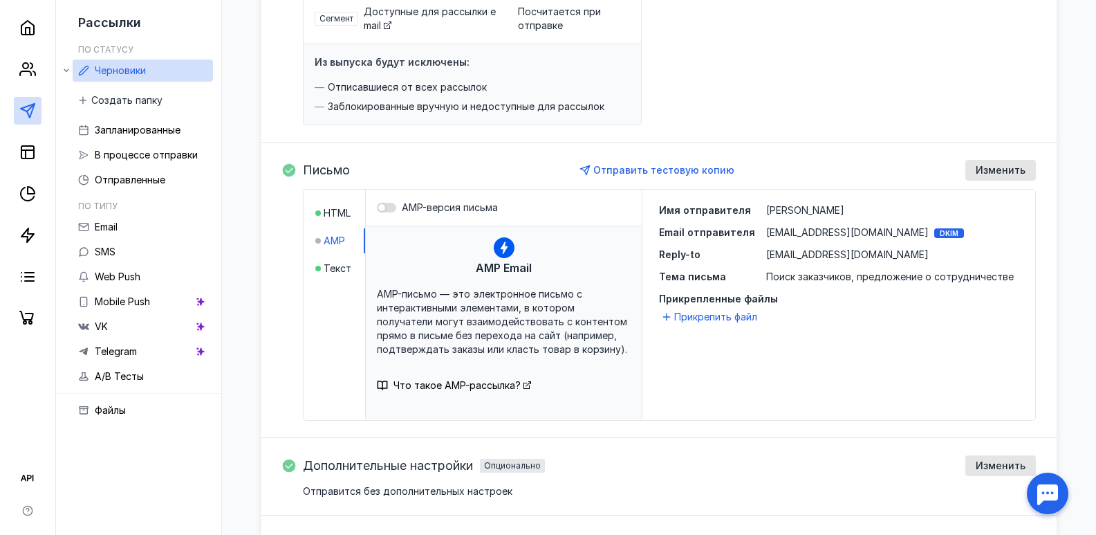
click at [390, 210] on div at bounding box center [386, 208] width 19 height 10
click at [377, 208] on input "AMP-версия письма" at bounding box center [377, 208] width 0 height 0
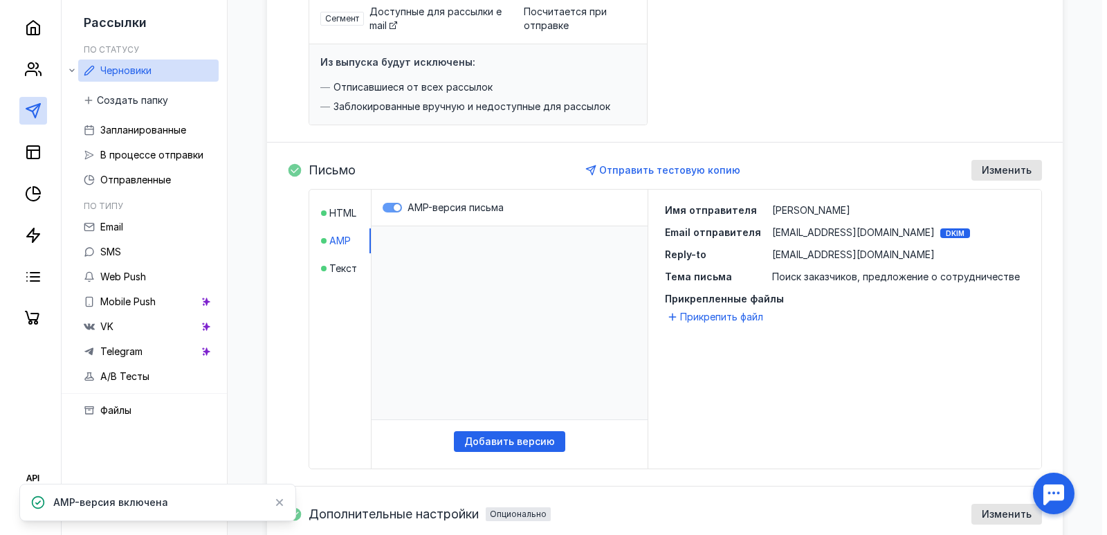
scroll to position [0, 0]
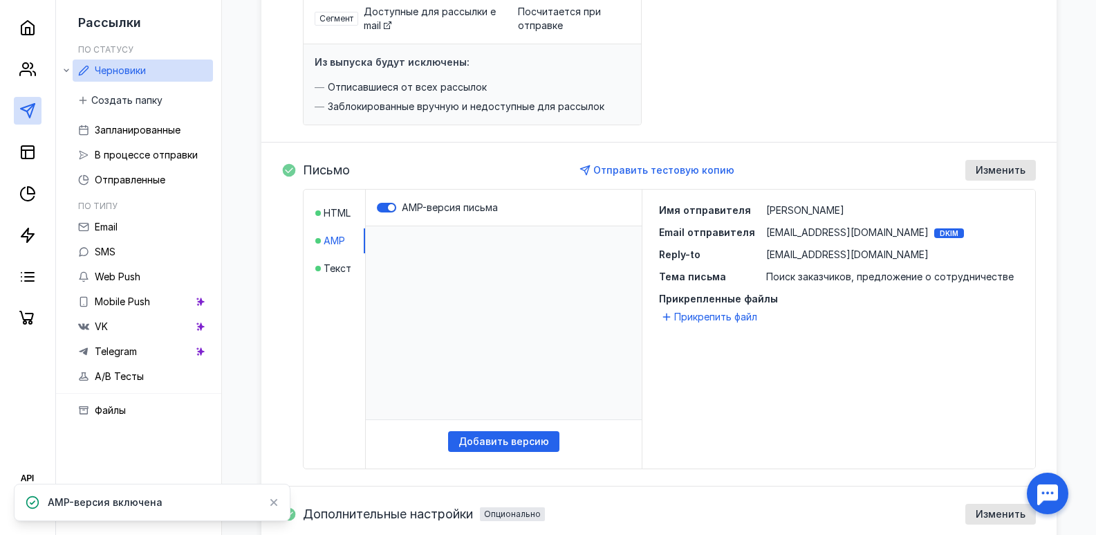
click html "​"
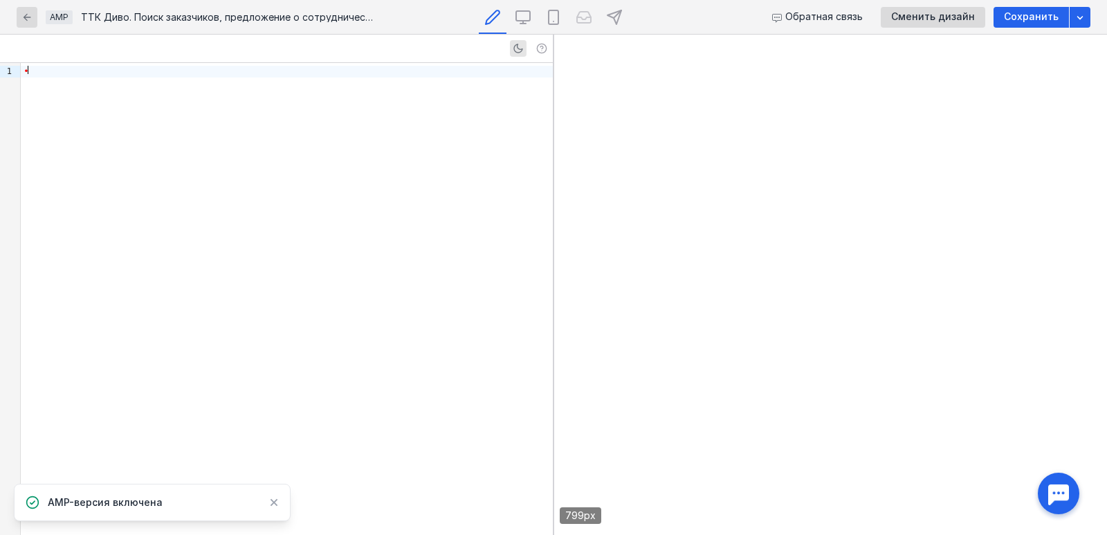
click at [64, 71] on div "•" at bounding box center [287, 72] width 532 height 12
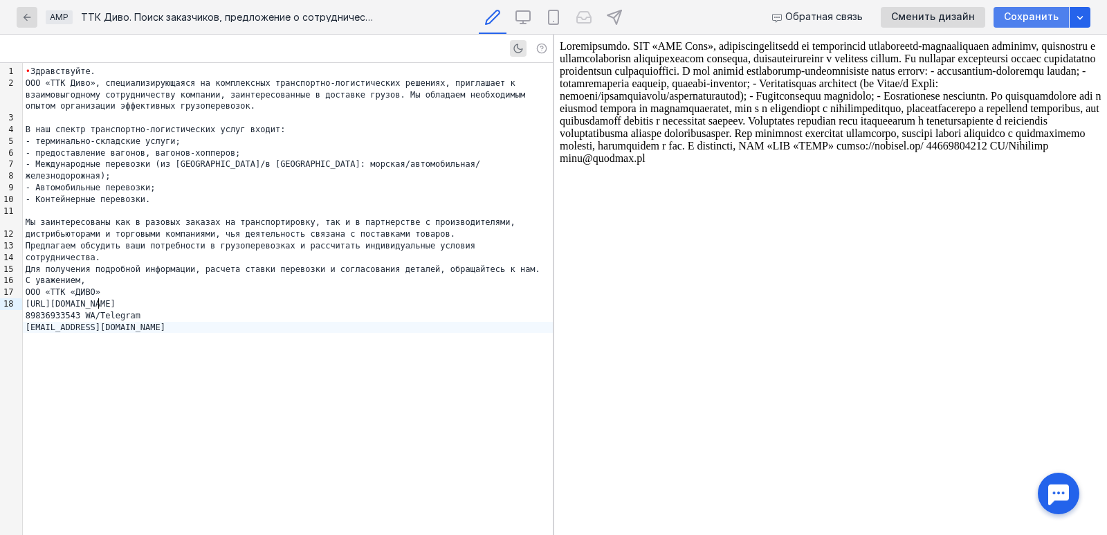
click at [1026, 19] on span "Сохранить" at bounding box center [1031, 17] width 55 height 12
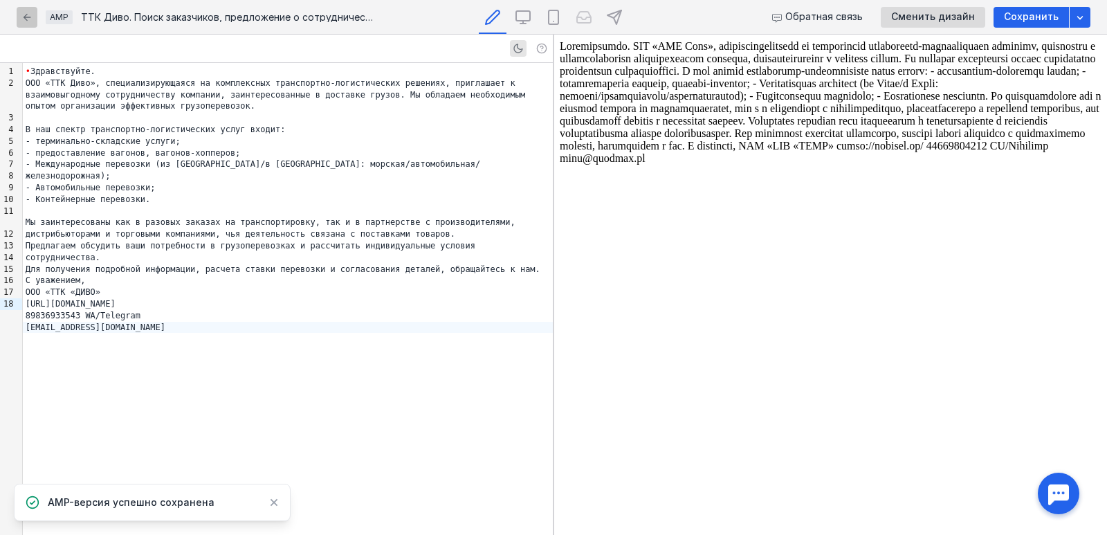
click at [30, 16] on icon "button" at bounding box center [26, 17] width 11 height 11
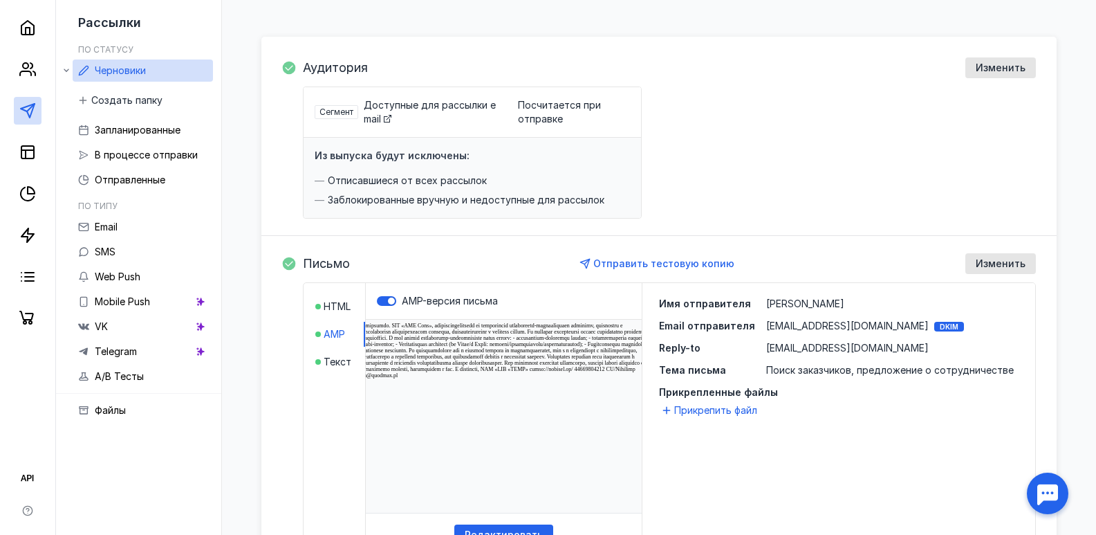
scroll to position [138, 0]
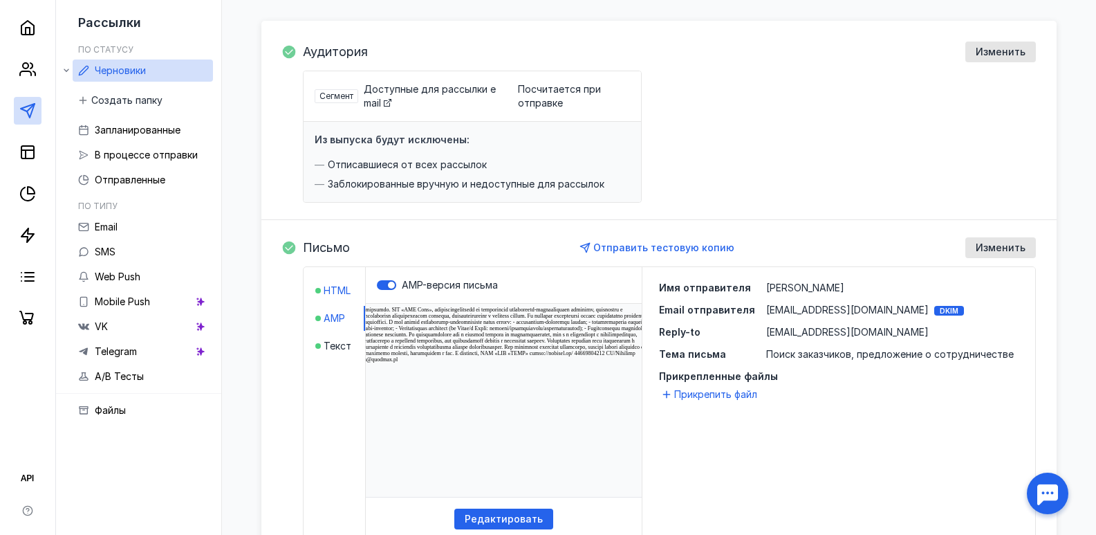
click at [341, 293] on span "HTML" at bounding box center [337, 291] width 27 height 14
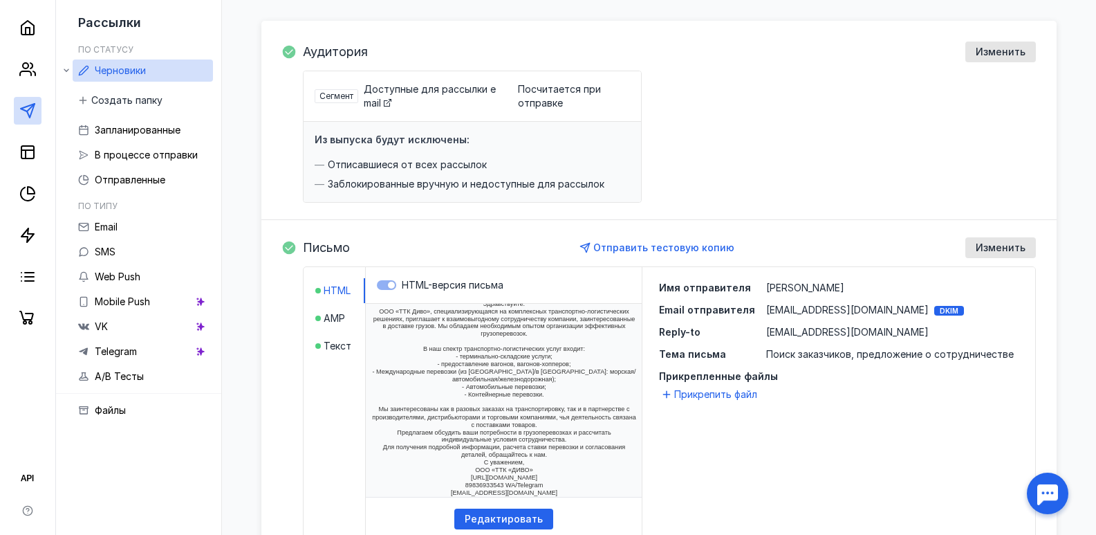
scroll to position [8, 0]
click at [344, 317] on span "AMP" at bounding box center [334, 318] width 21 height 14
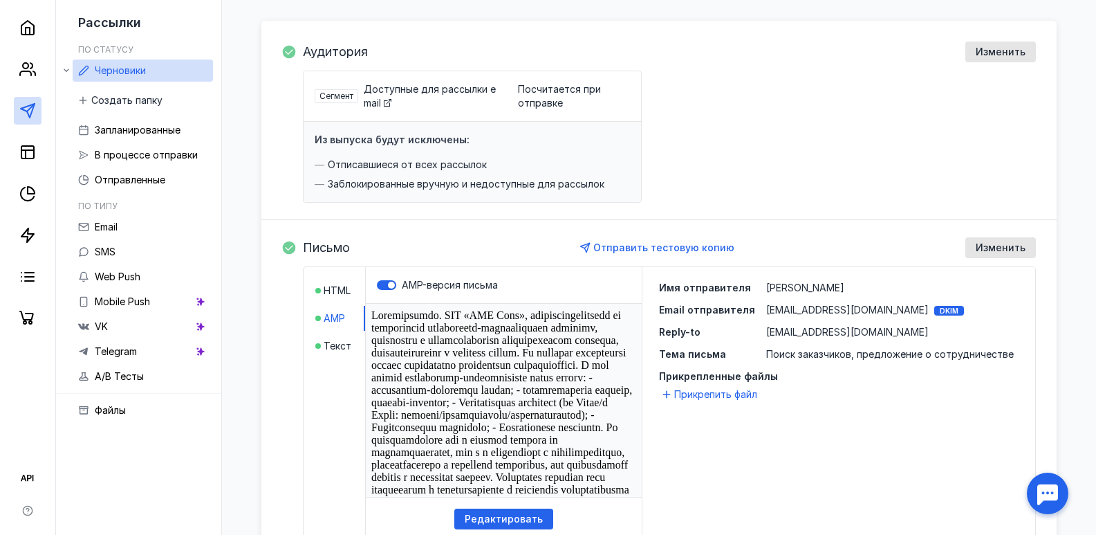
scroll to position [0, 0]
click at [338, 356] on li "Текст" at bounding box center [340, 345] width 50 height 25
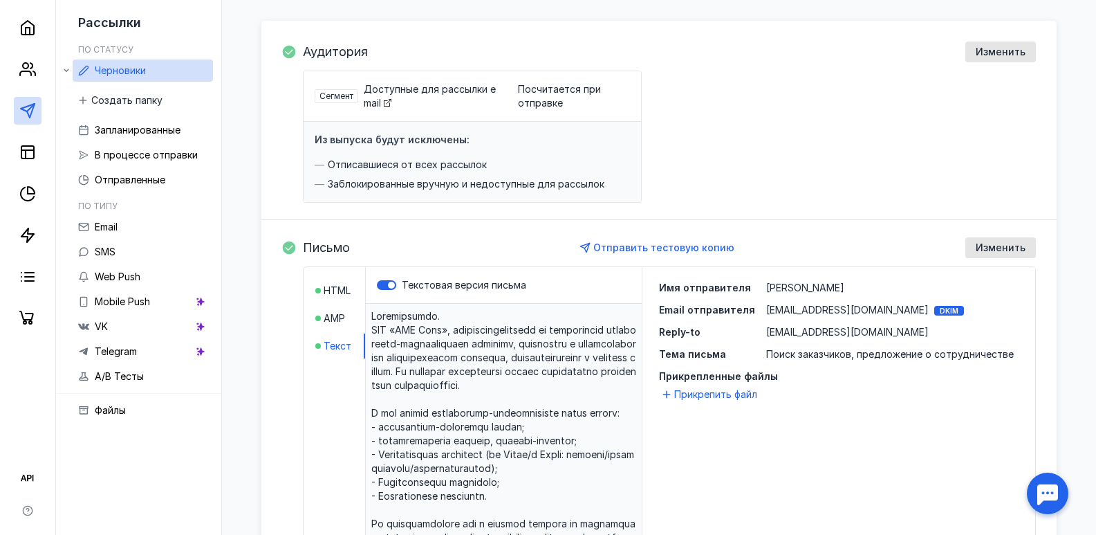
click at [338, 349] on span "Текст" at bounding box center [338, 346] width 28 height 14
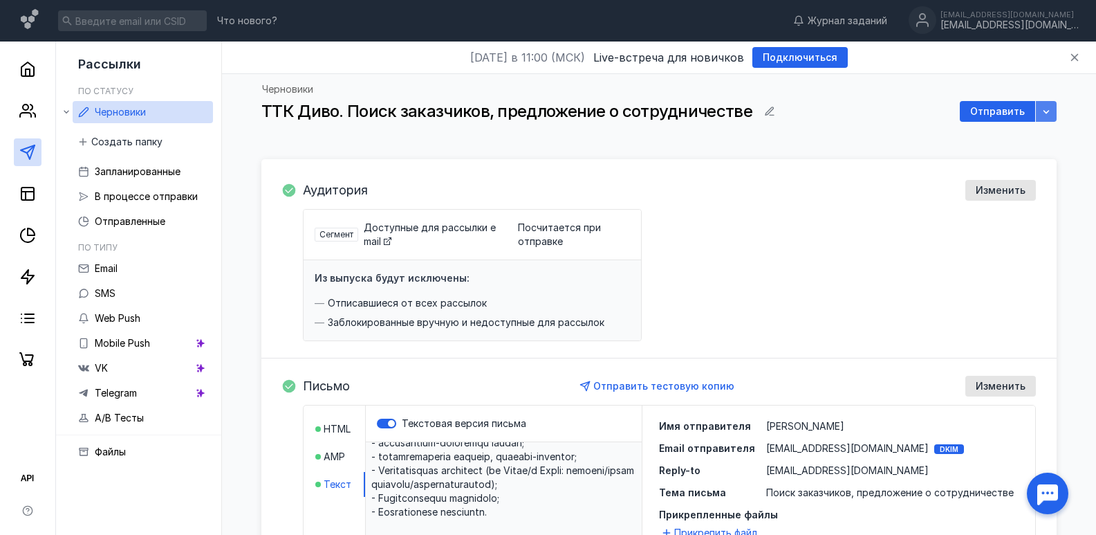
click at [1050, 112] on icon "button" at bounding box center [1046, 111] width 11 height 11
click at [977, 192] on div "Изменить" at bounding box center [1001, 191] width 64 height 12
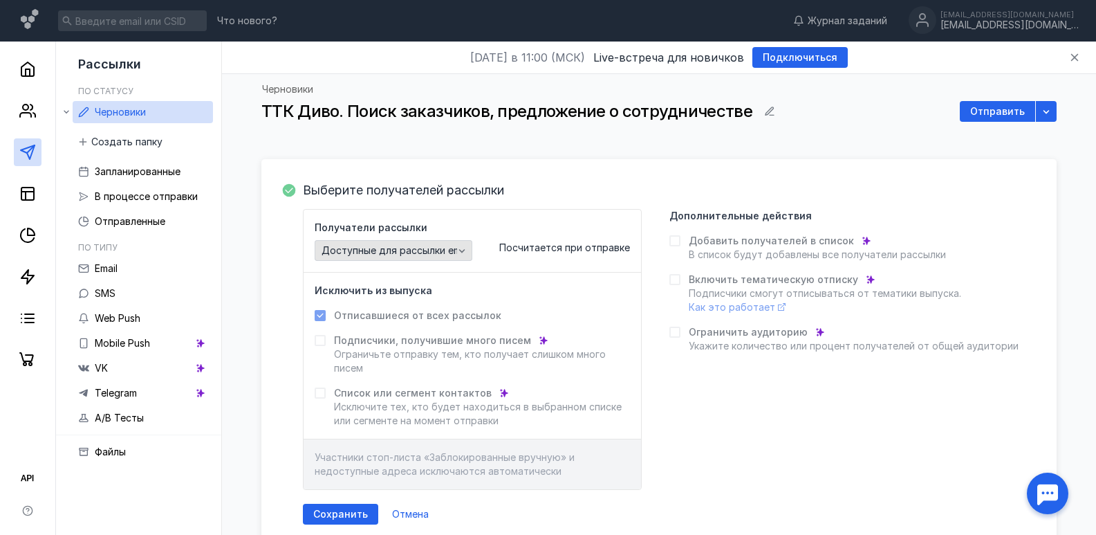
click at [418, 258] on div "Доступные для рассылки email" at bounding box center [394, 250] width 158 height 21
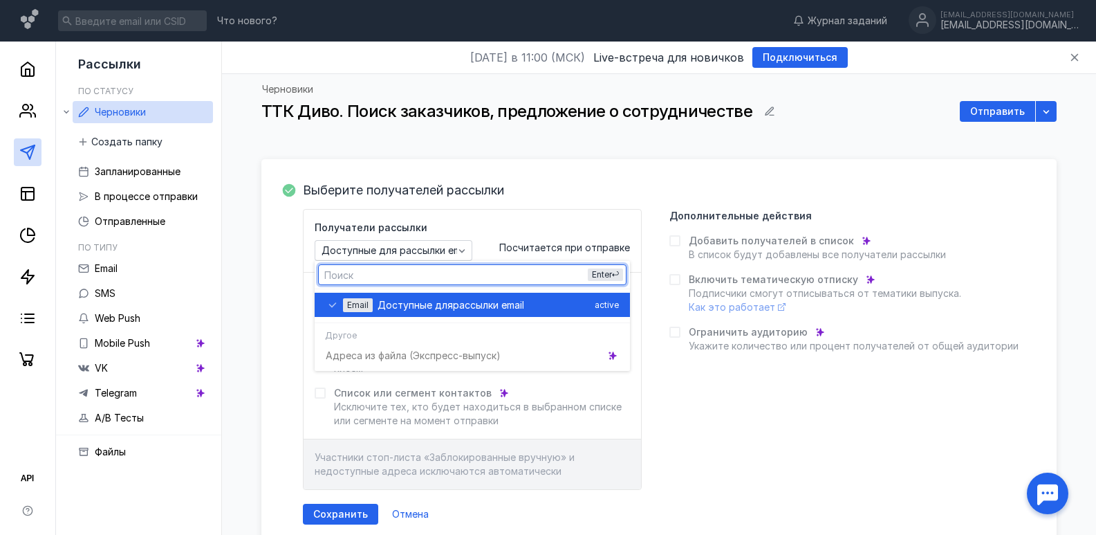
click at [449, 306] on span "Доступные для" at bounding box center [415, 305] width 75 height 14
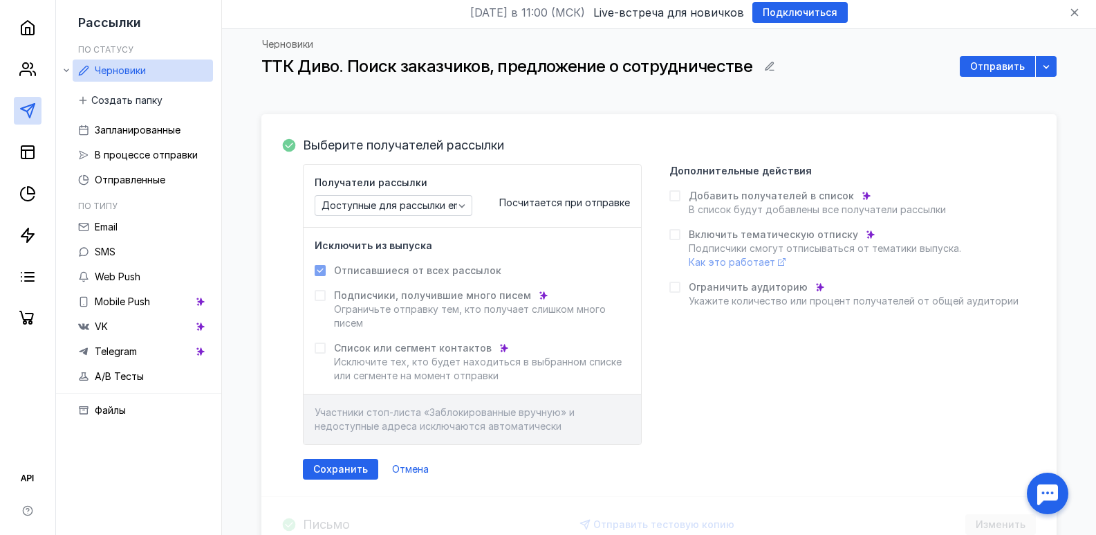
scroll to position [69, 0]
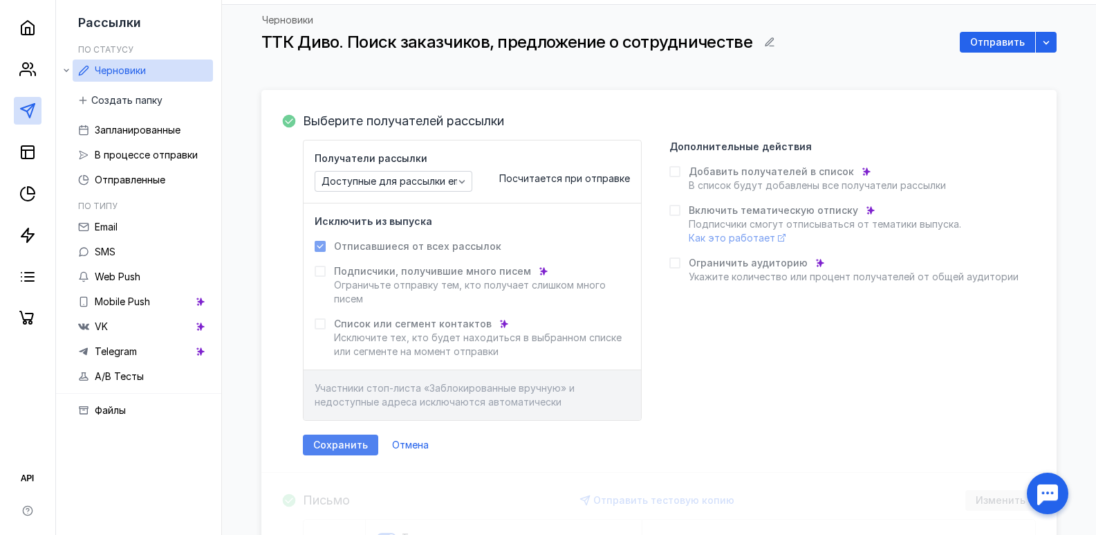
click at [351, 441] on span "Сохранить" at bounding box center [340, 445] width 55 height 12
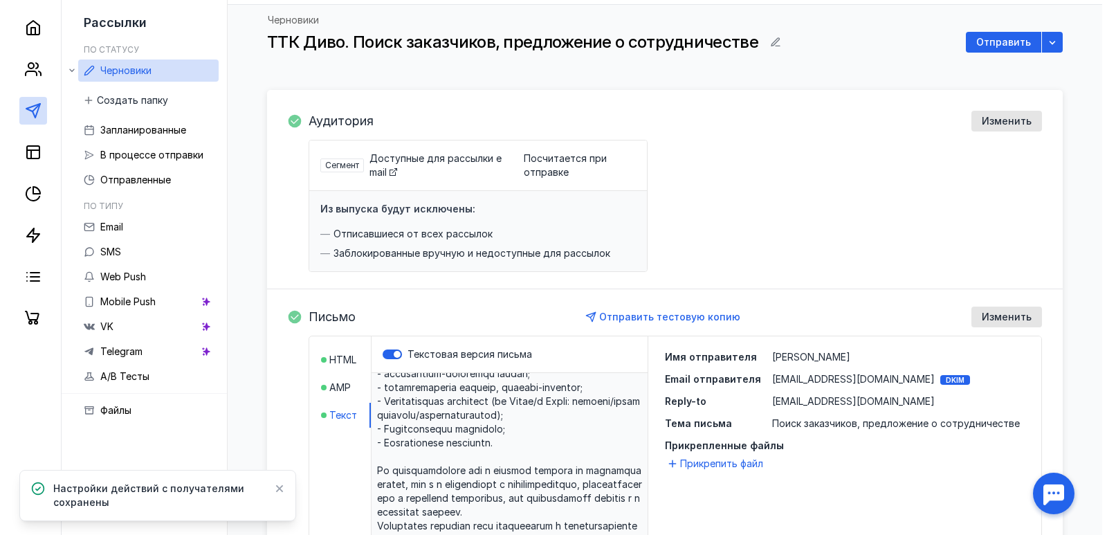
scroll to position [0, 0]
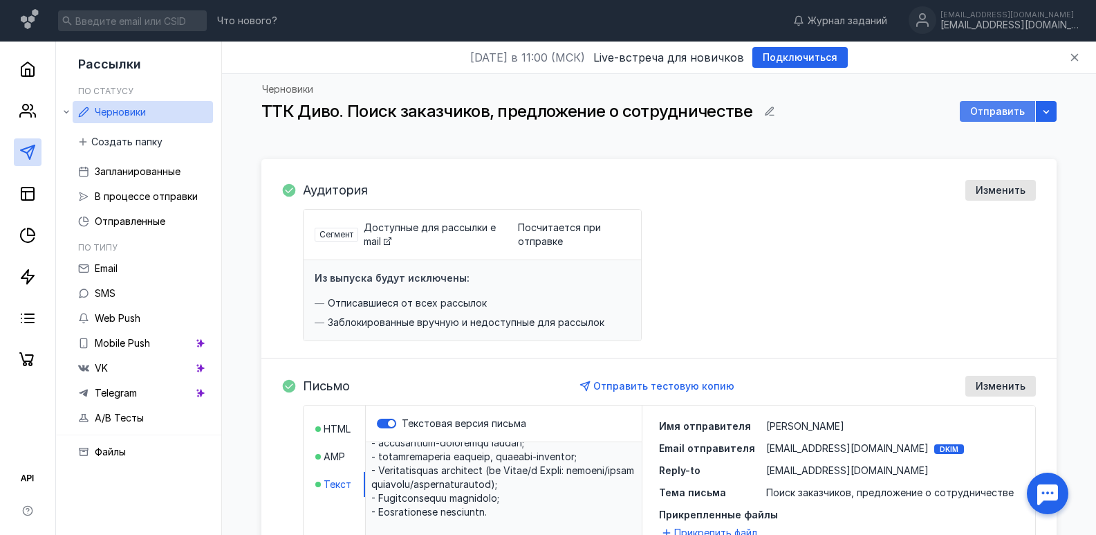
click at [1022, 113] on span "Отправить" at bounding box center [997, 112] width 55 height 12
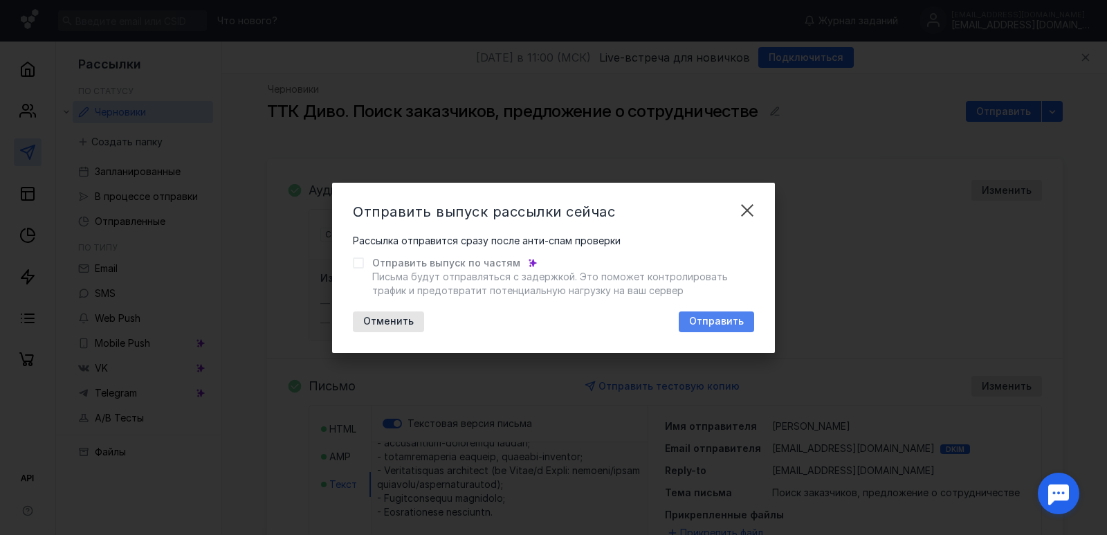
click at [714, 322] on span "Отправить" at bounding box center [716, 321] width 55 height 12
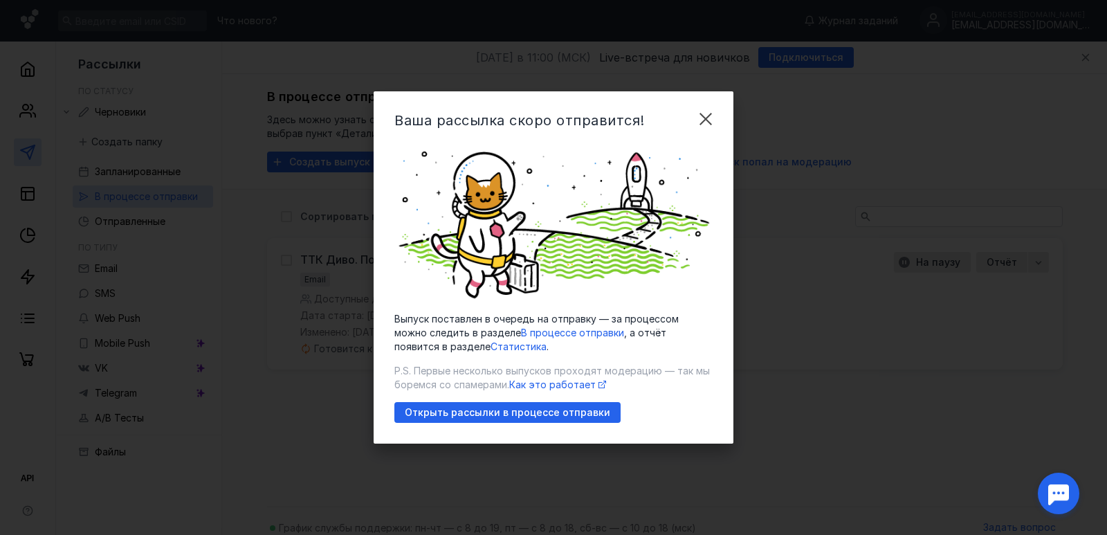
click at [522, 330] on span "В процессе отправки" at bounding box center [572, 332] width 103 height 12
click at [531, 335] on span "В процессе отправки" at bounding box center [572, 332] width 103 height 12
click at [537, 412] on span "Открыть рассылки в процессе отправки" at bounding box center [507, 413] width 205 height 12
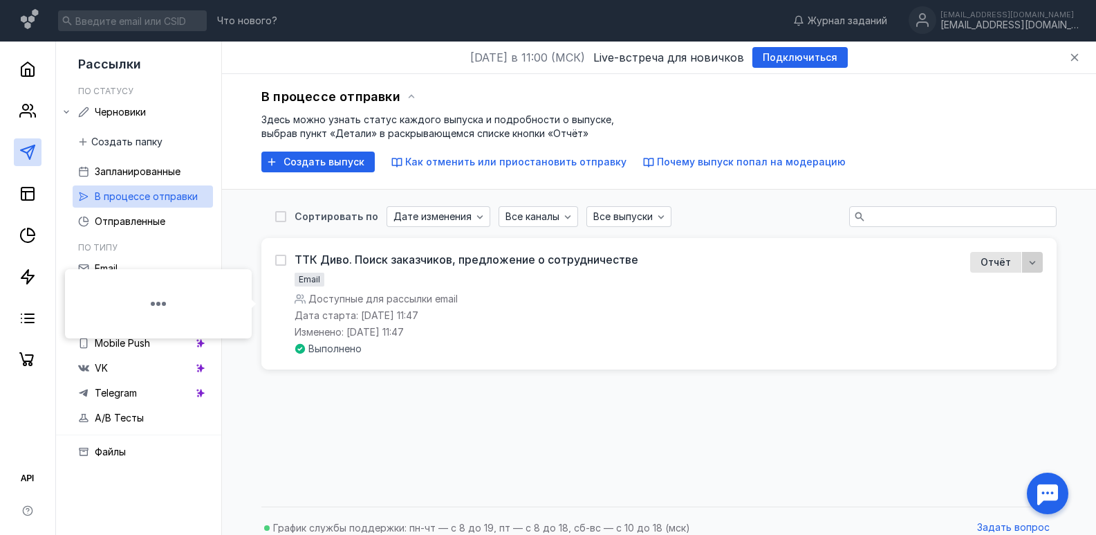
click at [1028, 262] on icon "button" at bounding box center [1032, 262] width 11 height 11
click at [1020, 286] on span "тали" at bounding box center [1022, 289] width 22 height 14
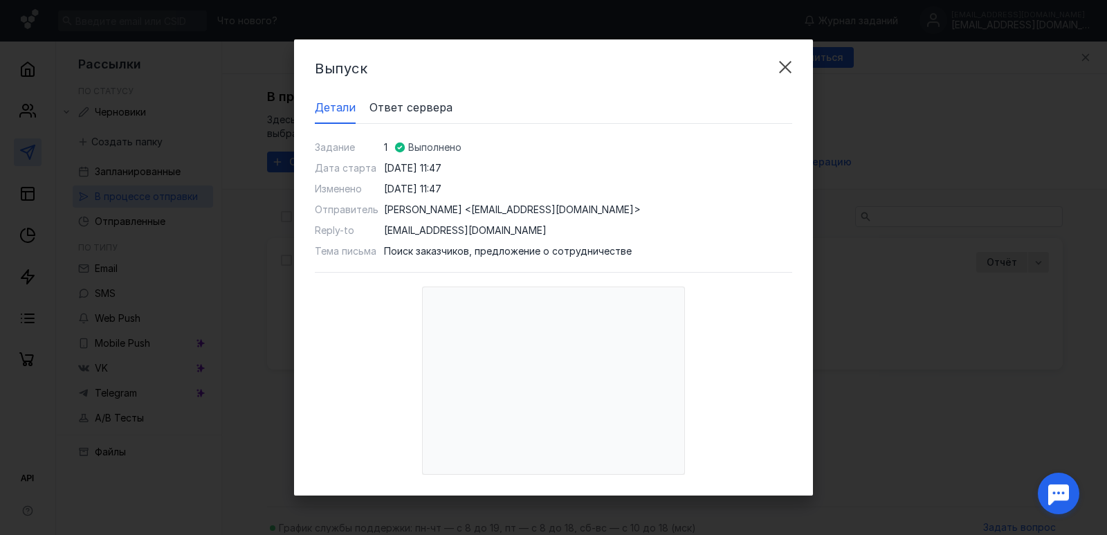
click at [427, 113] on span "Ответ сервера" at bounding box center [410, 107] width 83 height 17
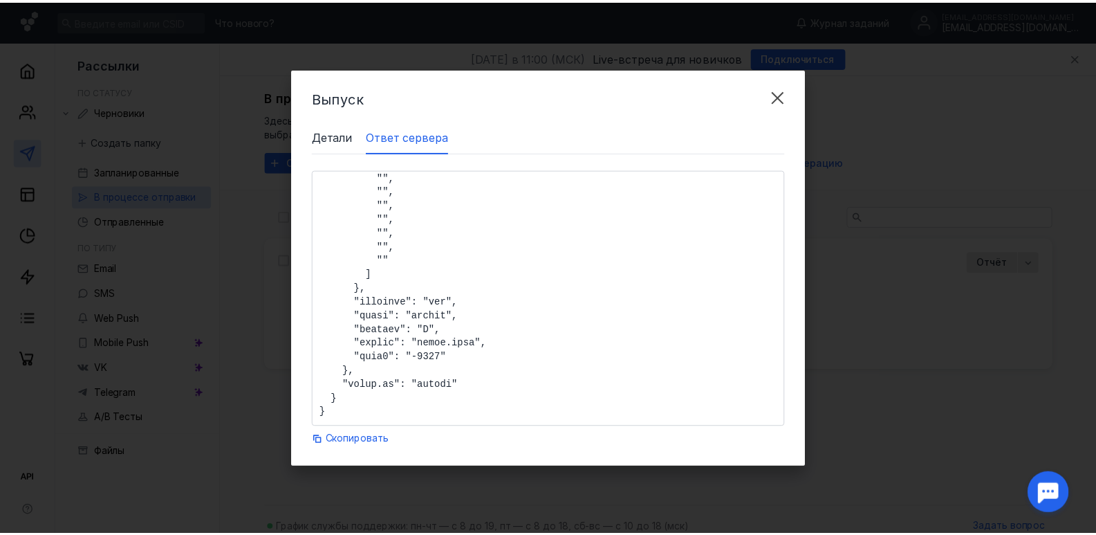
scroll to position [820, 0]
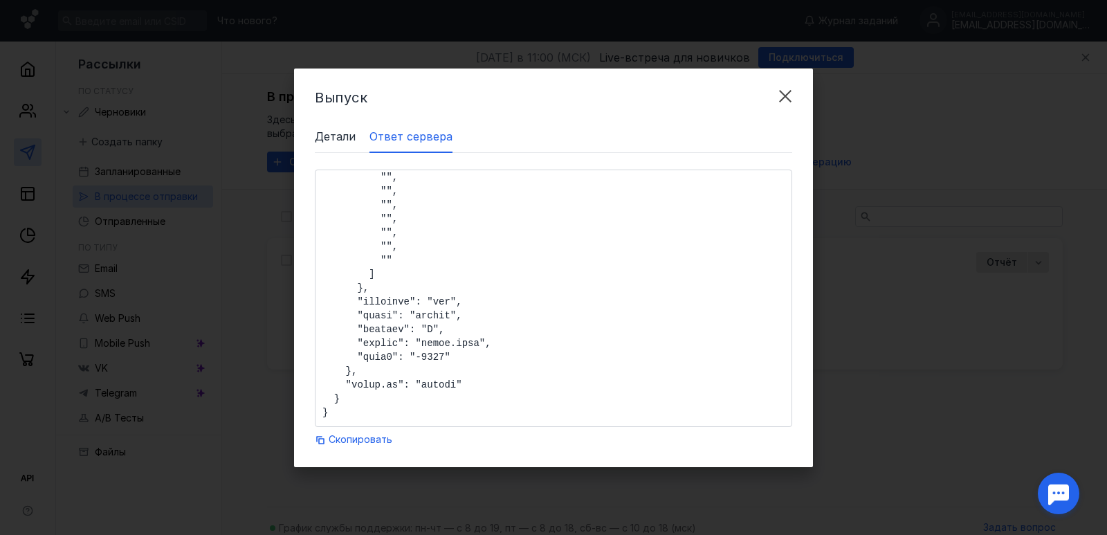
click at [335, 138] on span "Детали" at bounding box center [335, 136] width 41 height 17
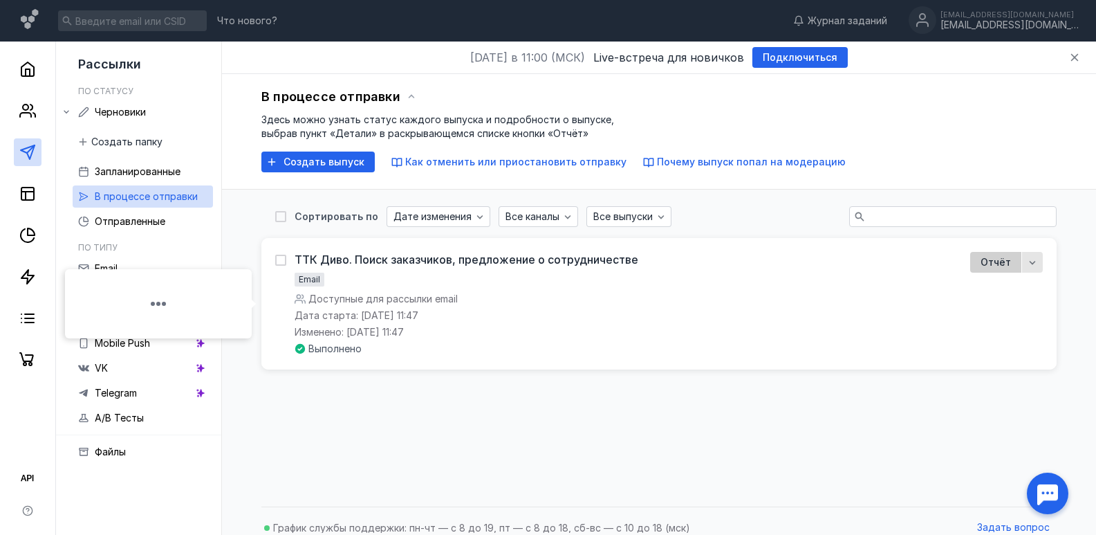
click at [1002, 263] on span "Отчёт" at bounding box center [996, 262] width 30 height 14
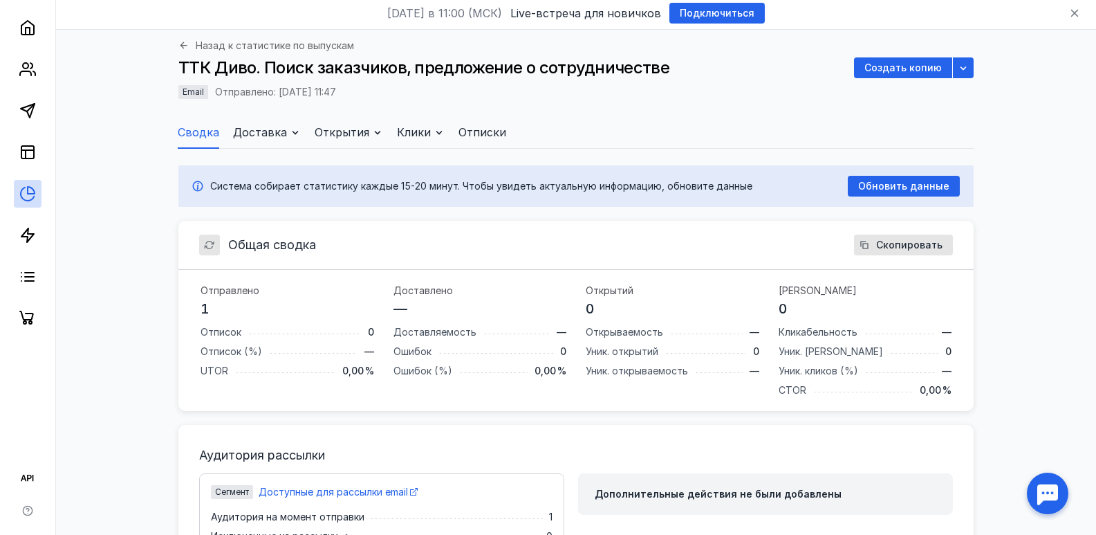
scroll to position [69, 0]
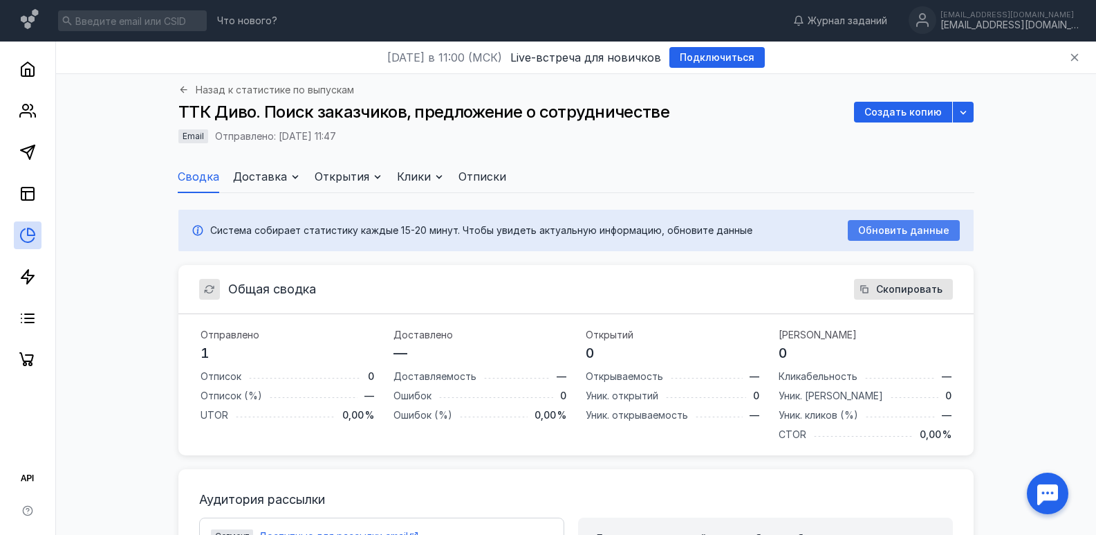
click at [900, 228] on span "Обновить данные" at bounding box center [903, 231] width 91 height 12
click at [866, 238] on div "Обновить данные" at bounding box center [904, 230] width 112 height 21
click at [892, 233] on span "Обновить данные" at bounding box center [903, 231] width 91 height 12
click at [887, 233] on span "Обновить данные" at bounding box center [903, 231] width 91 height 12
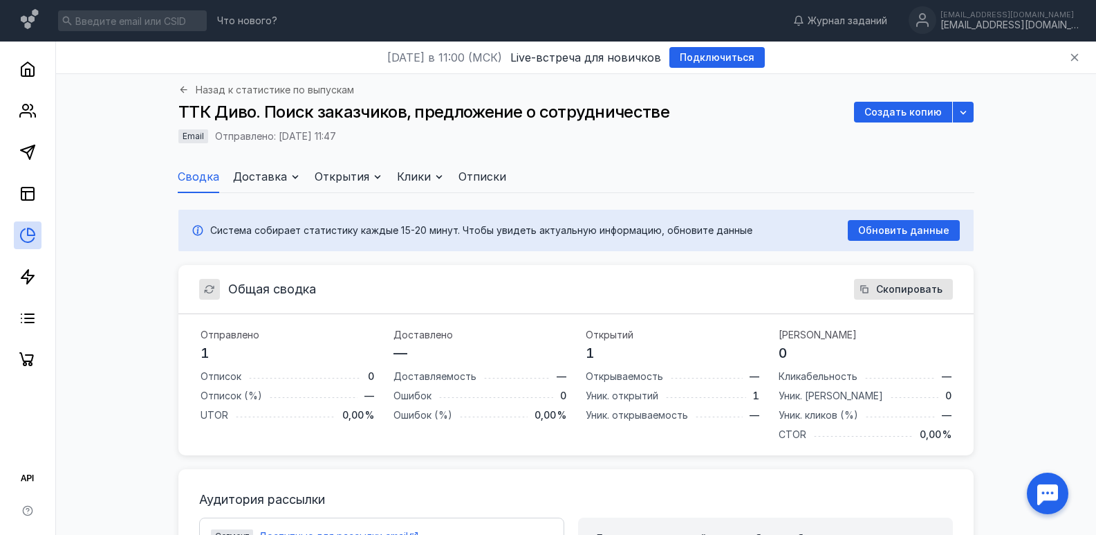
click at [905, 215] on div "Система собирает статистику каждые 15-20 минут. Чтобы увидеть актуальную информ…" at bounding box center [575, 231] width 795 height 42
click at [906, 222] on div "Обновить данные" at bounding box center [904, 230] width 112 height 21
